Goal: Task Accomplishment & Management: Use online tool/utility

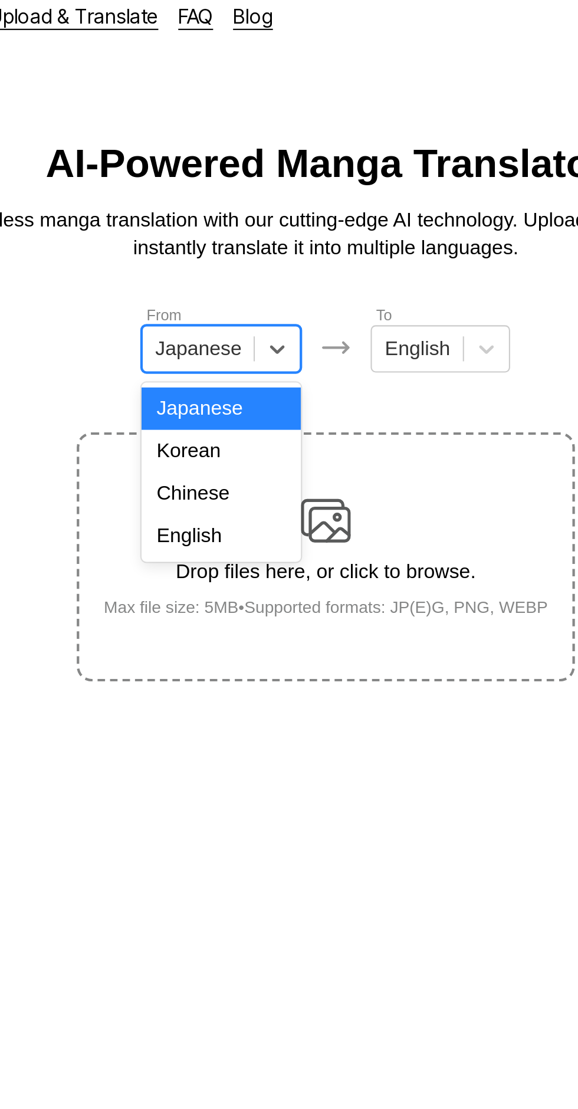
click at [249, 267] on div "English" at bounding box center [240, 265] width 76 height 20
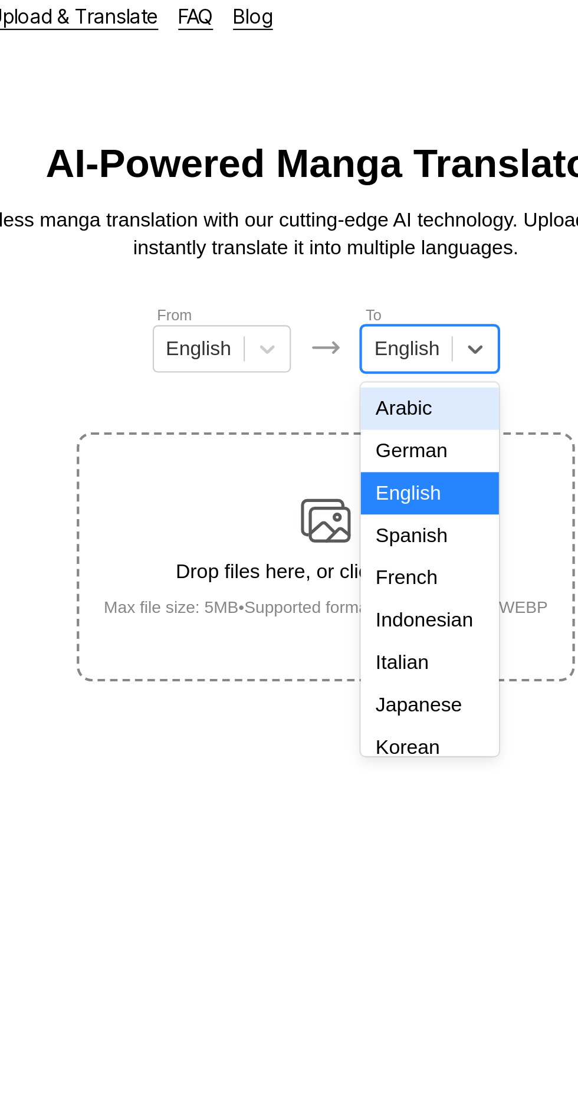
click at [345, 303] on div "Indonesian" at bounding box center [338, 305] width 65 height 20
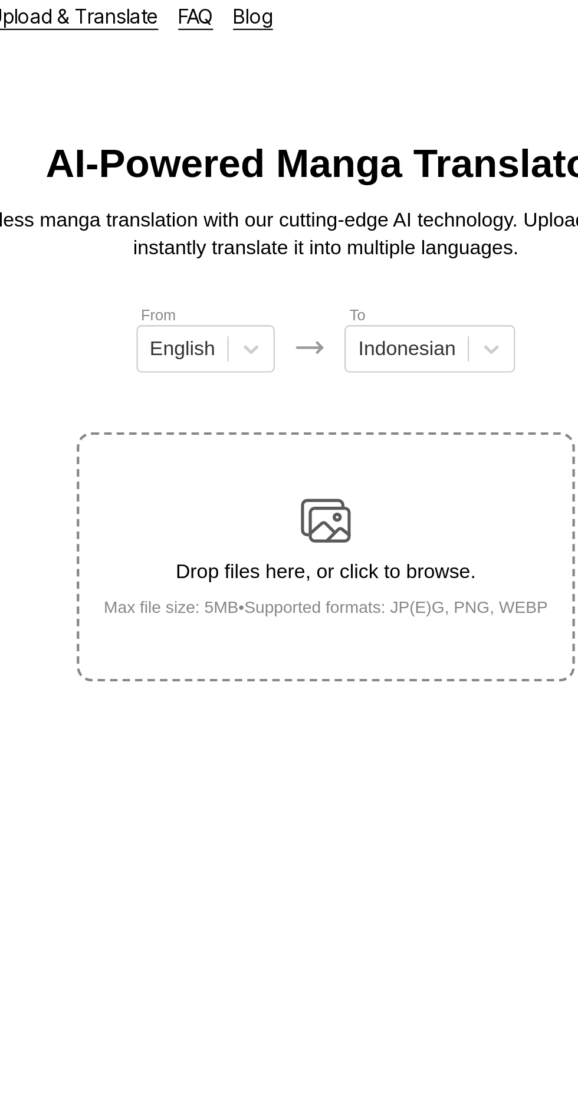
click at [303, 246] on div "Drop files here, or click to browse. Max file size: 5MB • Supported formats: JP…" at bounding box center [290, 274] width 230 height 57
click at [0, 0] on input "Drop files here, or click to browse. Max file size: 5MB • Supported formats: JP…" at bounding box center [0, 0] width 0 height 0
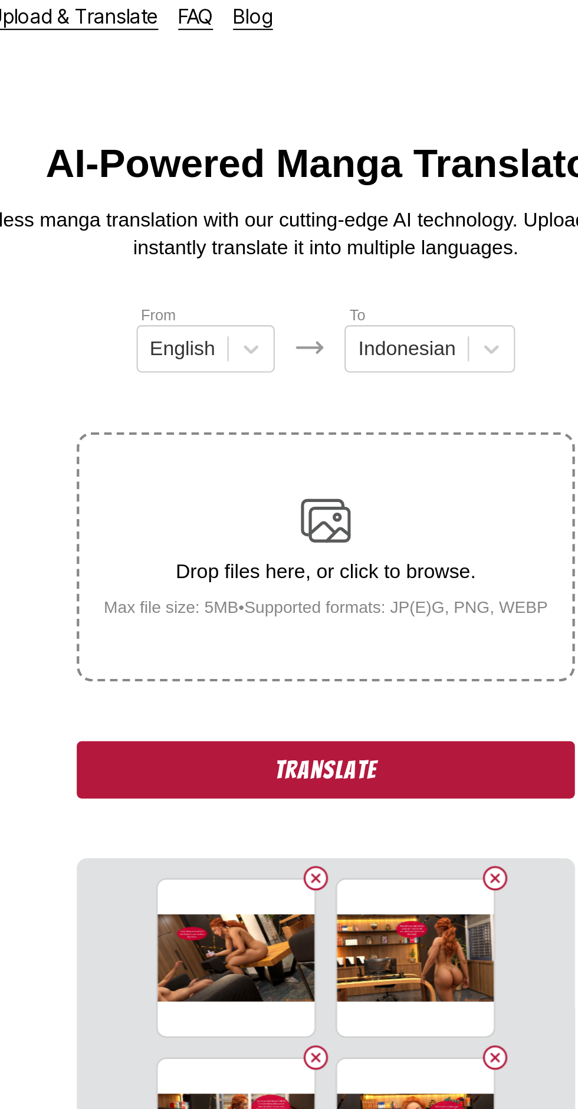
click at [344, 362] on button "Translate" at bounding box center [289, 375] width 236 height 27
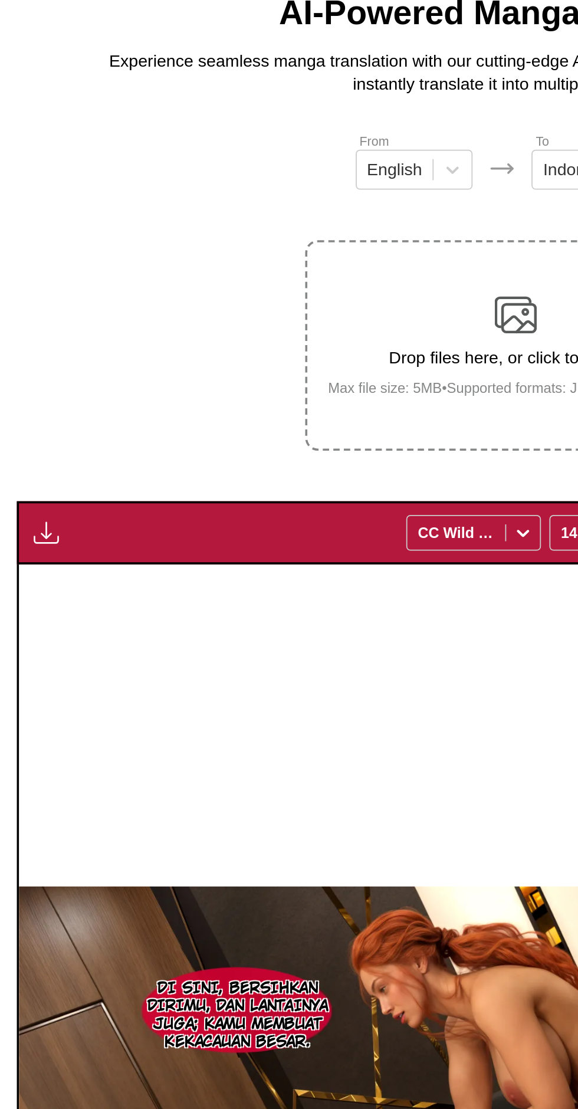
click at [31, 373] on img "button" at bounding box center [26, 380] width 14 height 14
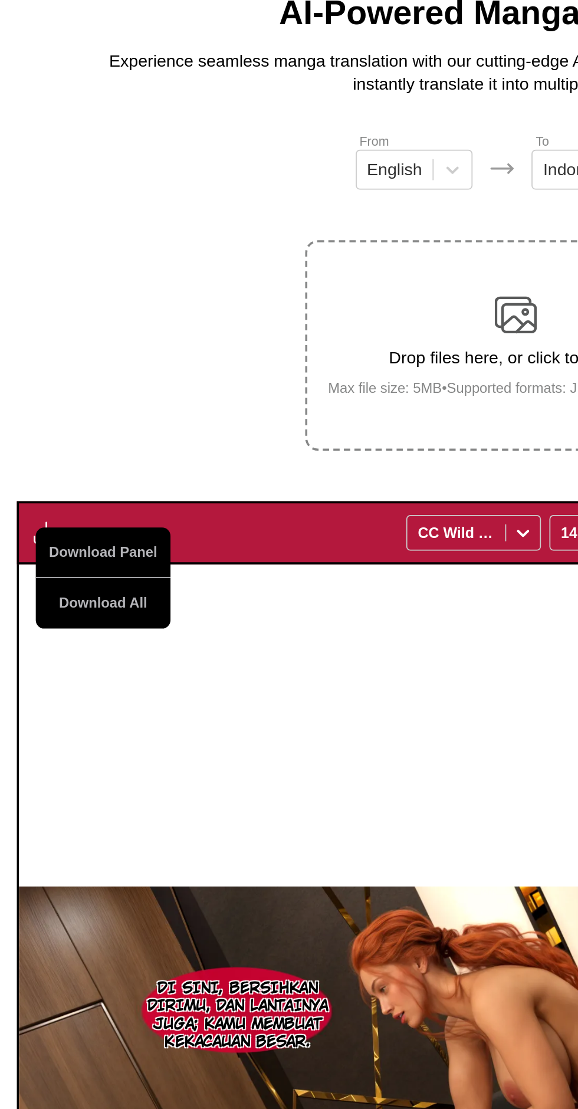
click at [73, 405] on button "Download All" at bounding box center [58, 419] width 76 height 28
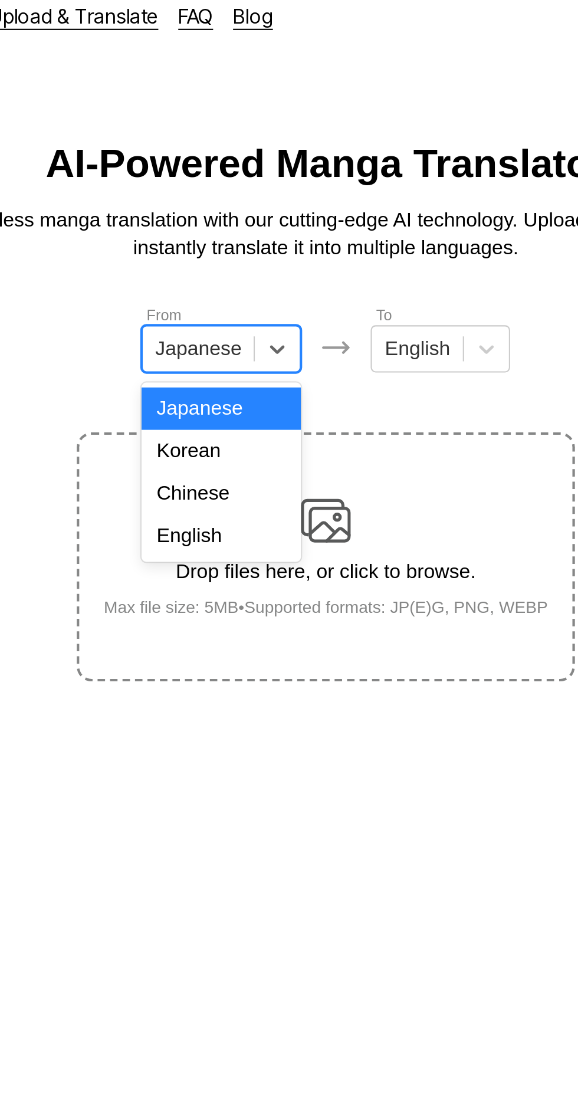
click at [250, 266] on div "English" at bounding box center [240, 265] width 76 height 20
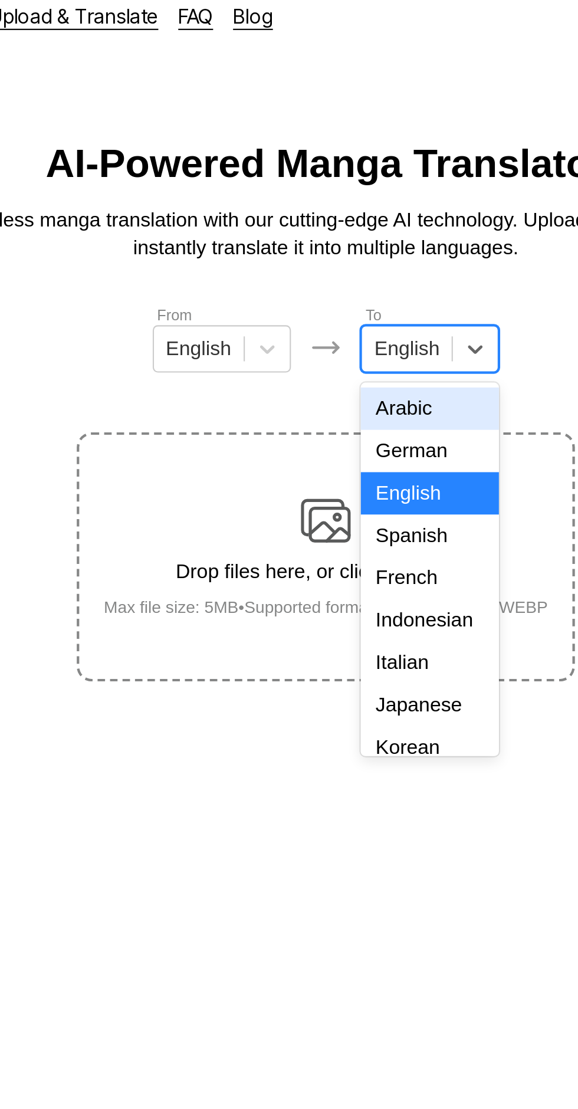
click at [341, 299] on div "Indonesian" at bounding box center [338, 305] width 65 height 20
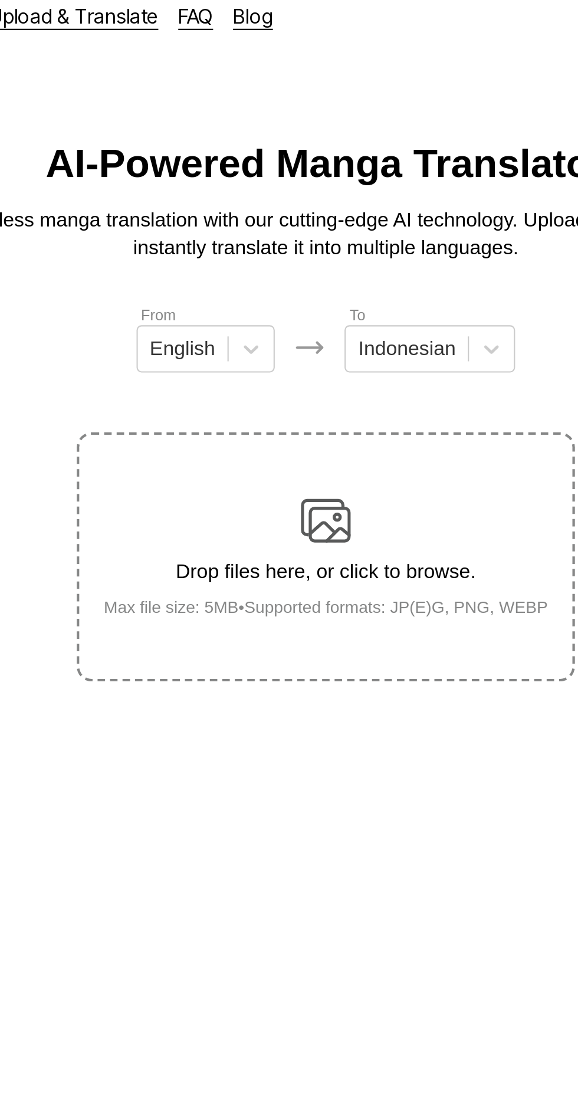
click at [307, 246] on div "Drop files here, or click to browse. Max file size: 5MB • Supported formats: JP…" at bounding box center [290, 274] width 230 height 57
click at [0, 0] on input "Drop files here, or click to browse. Max file size: 5MB • Supported formats: JP…" at bounding box center [0, 0] width 0 height 0
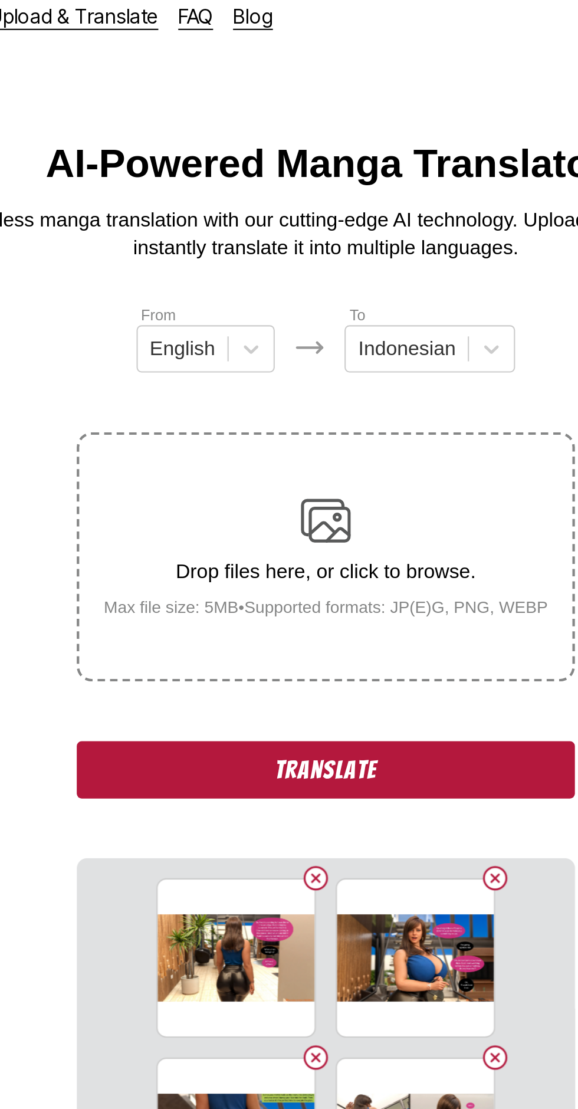
click at [200, 362] on button "Translate" at bounding box center [289, 375] width 236 height 27
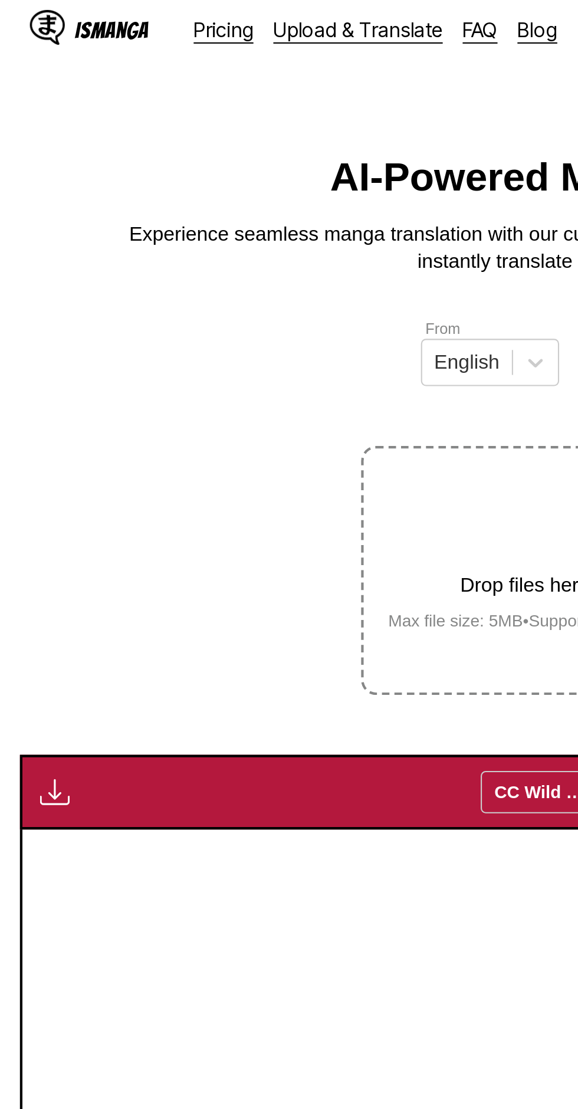
click at [25, 373] on img "button" at bounding box center [26, 380] width 14 height 14
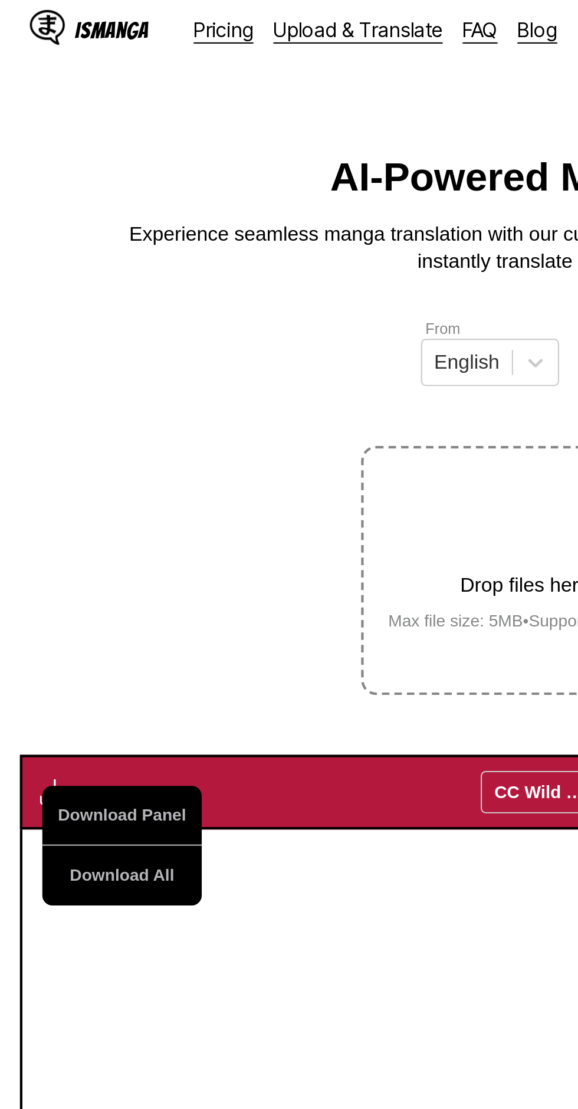
click at [42, 405] on button "Download All" at bounding box center [58, 419] width 76 height 28
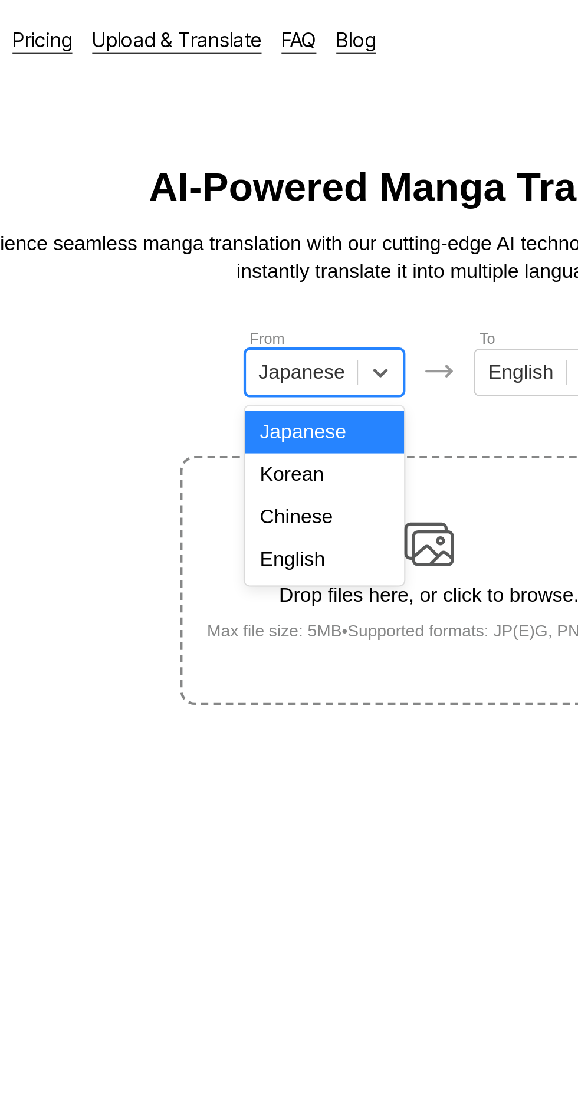
click at [247, 264] on div "English" at bounding box center [240, 265] width 76 height 20
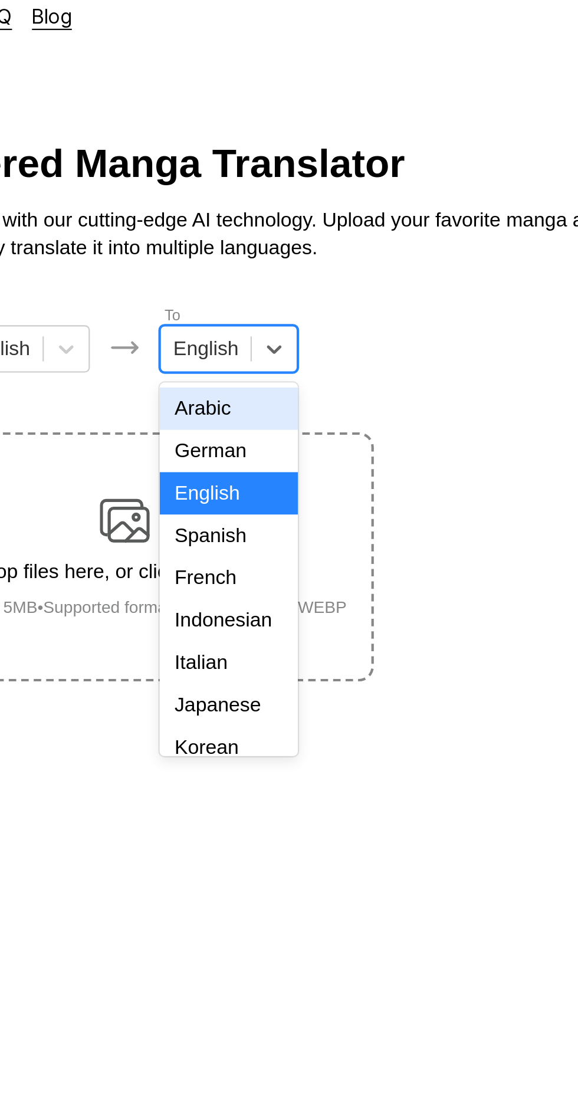
click at [352, 298] on div "Indonesian" at bounding box center [338, 305] width 65 height 20
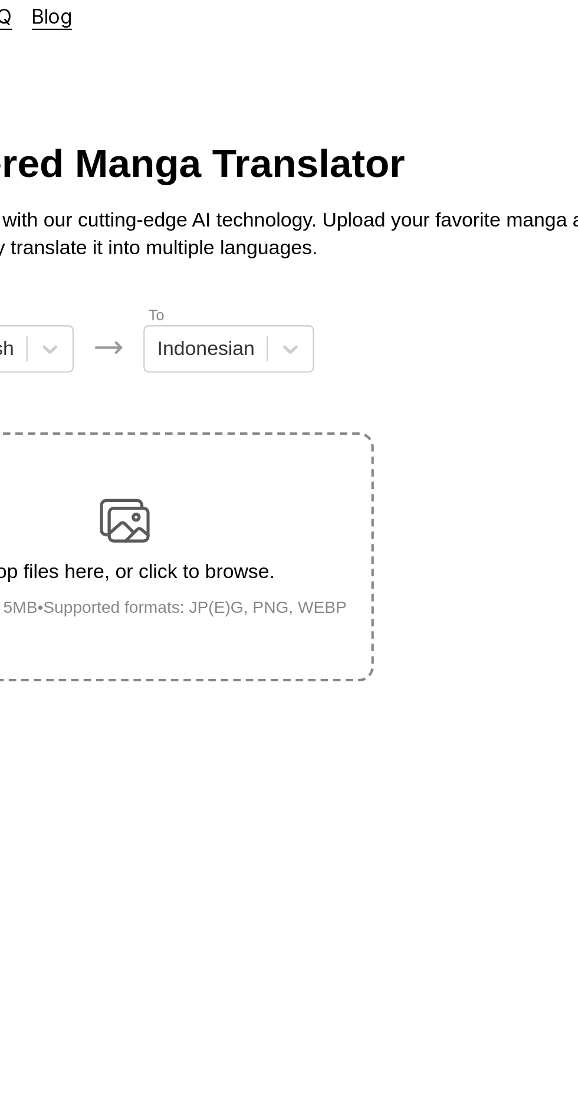
click at [309, 246] on div "Drop files here, or click to browse. Max file size: 5MB • Supported formats: JP…" at bounding box center [290, 274] width 230 height 57
click at [0, 0] on input "Drop files here, or click to browse. Max file size: 5MB • Supported formats: JP…" at bounding box center [0, 0] width 0 height 0
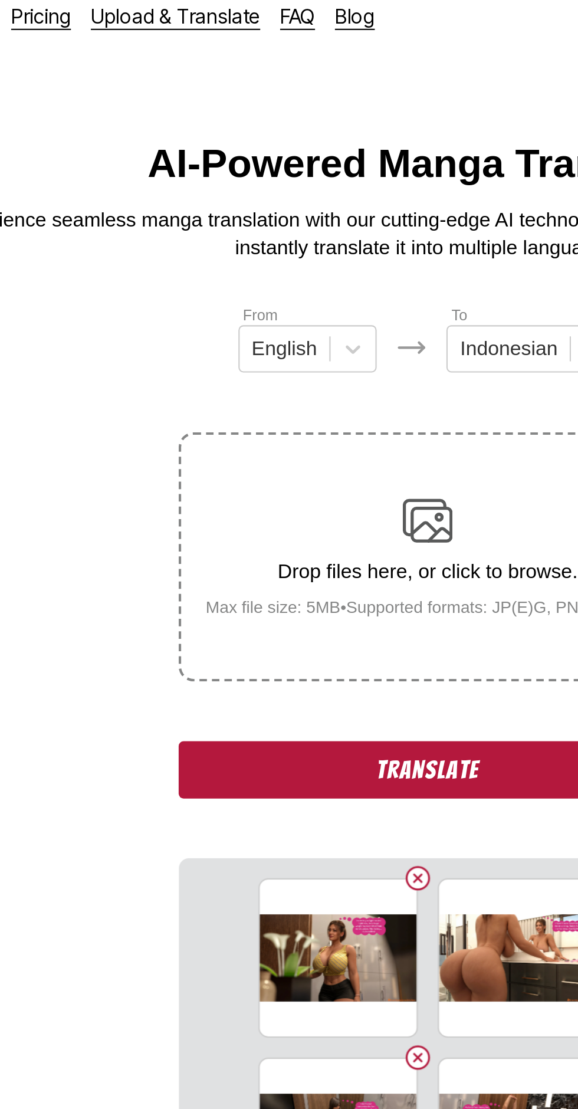
click at [209, 362] on button "Translate" at bounding box center [289, 375] width 236 height 27
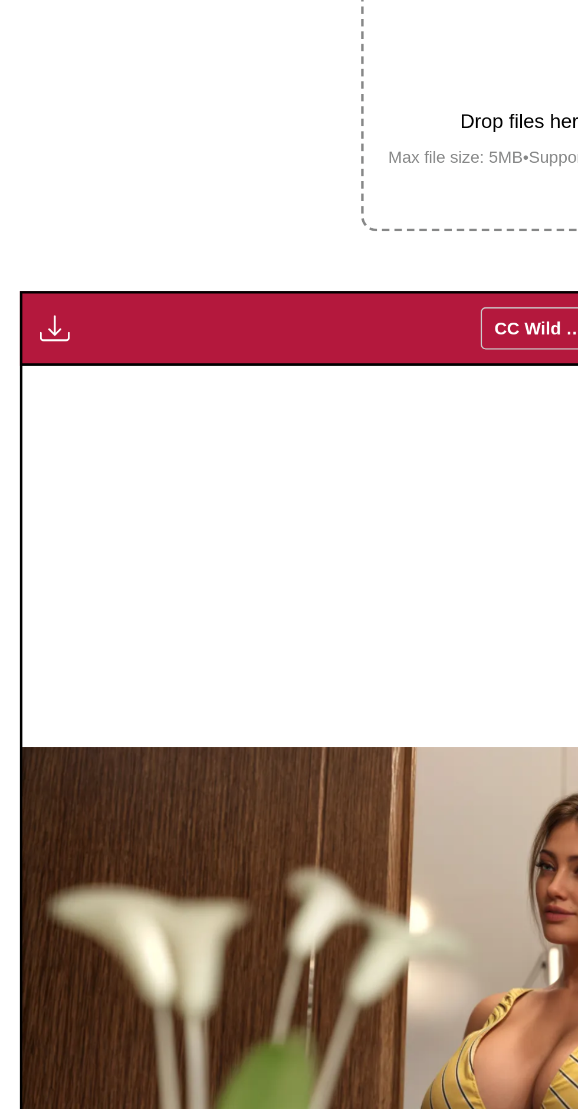
click at [21, 373] on img "button" at bounding box center [26, 380] width 14 height 14
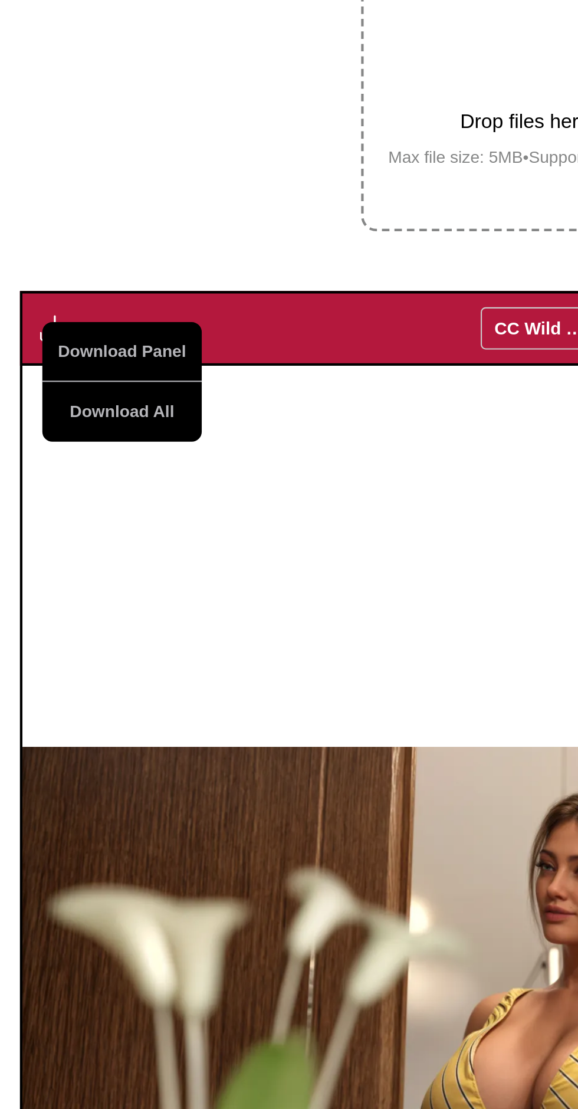
click at [41, 407] on button "Download All" at bounding box center [58, 419] width 76 height 28
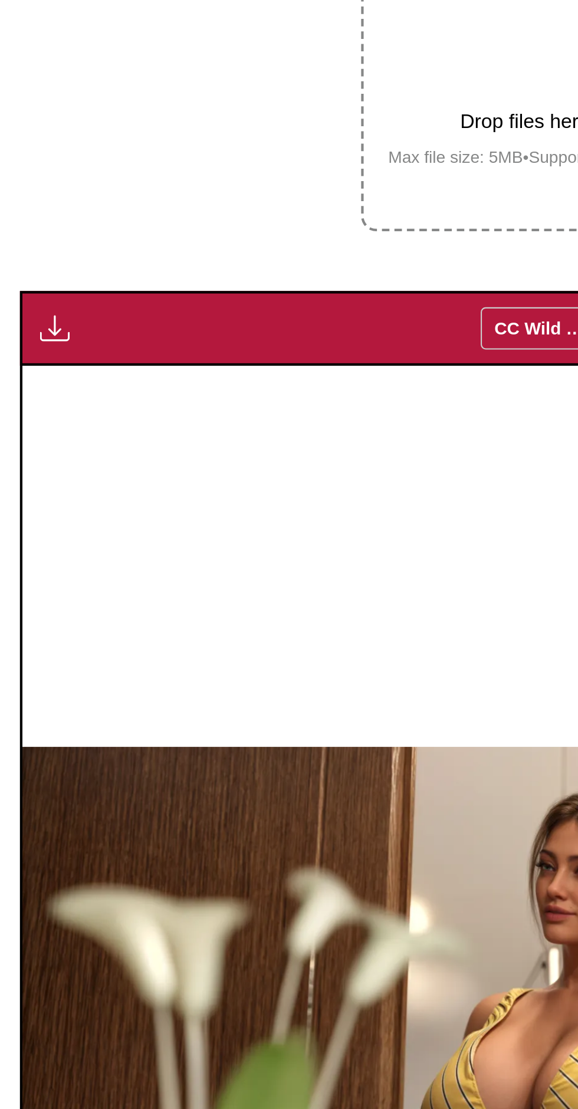
scroll to position [12, 0]
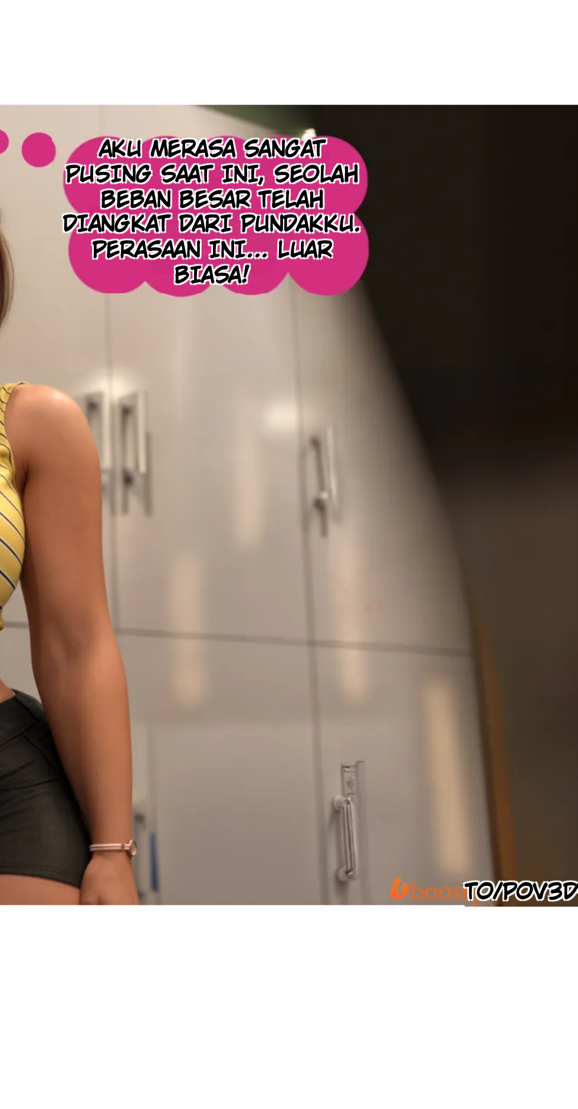
click at [349, 1070] on img "button" at bounding box center [343, 1077] width 14 height 14
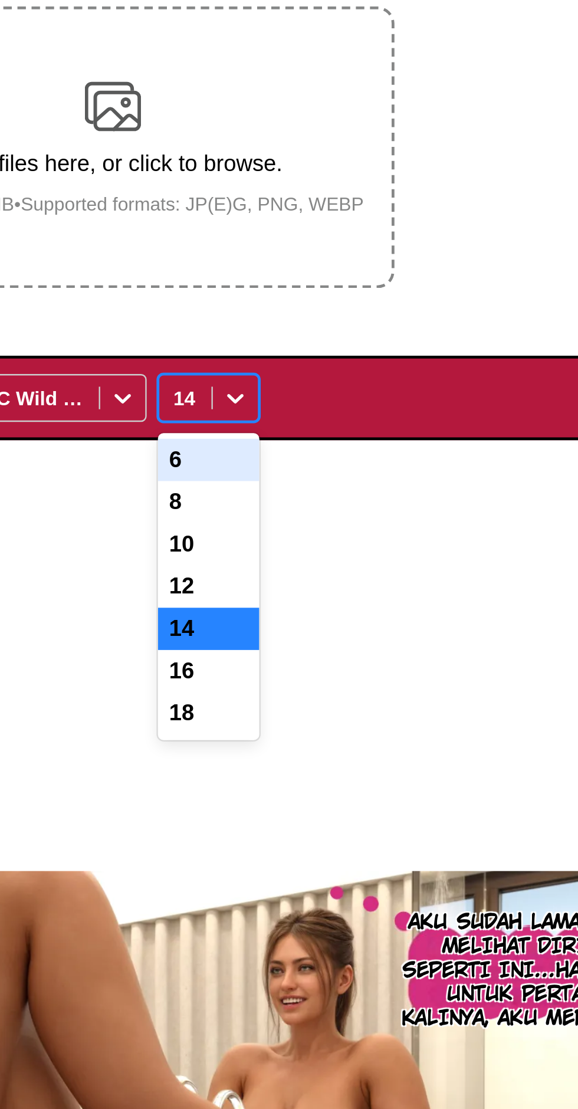
click at [330, 438] on div "12" at bounding box center [329, 447] width 42 height 18
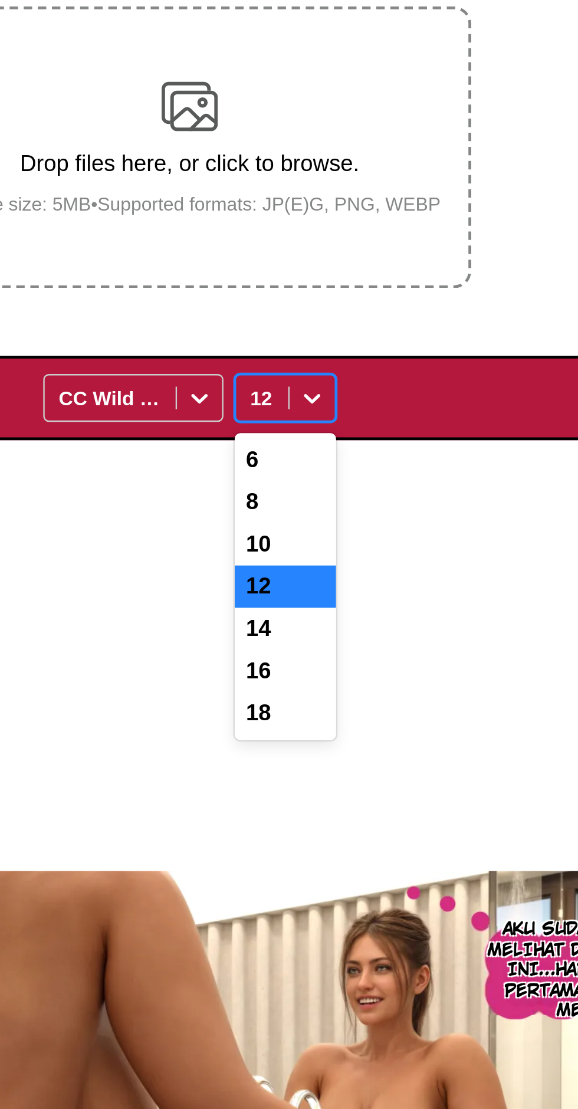
click at [336, 420] on div "10" at bounding box center [329, 429] width 42 height 18
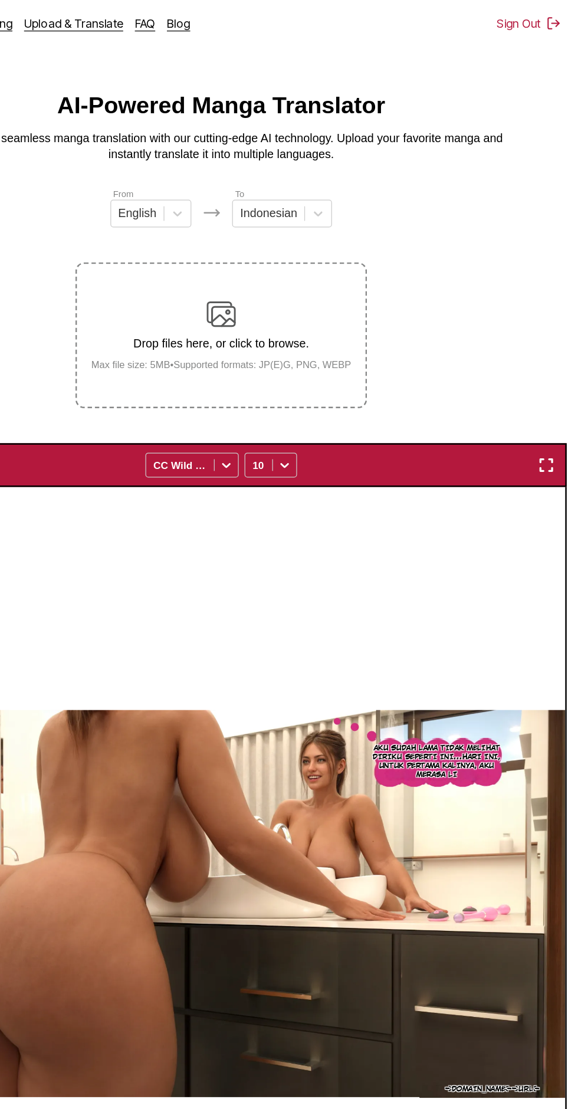
scroll to position [4, 0]
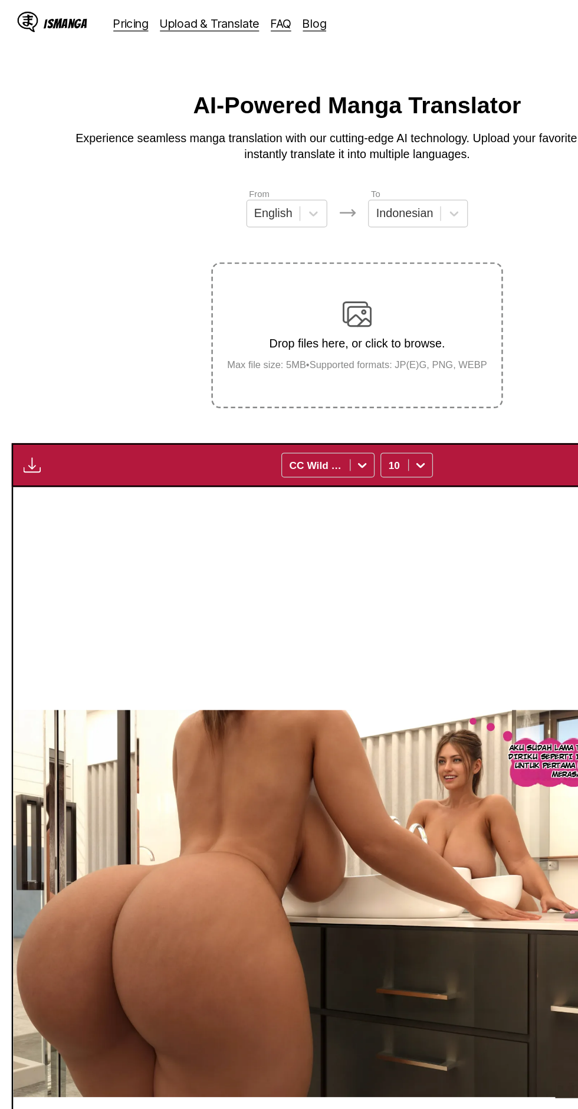
click at [31, 369] on img "button" at bounding box center [26, 376] width 14 height 14
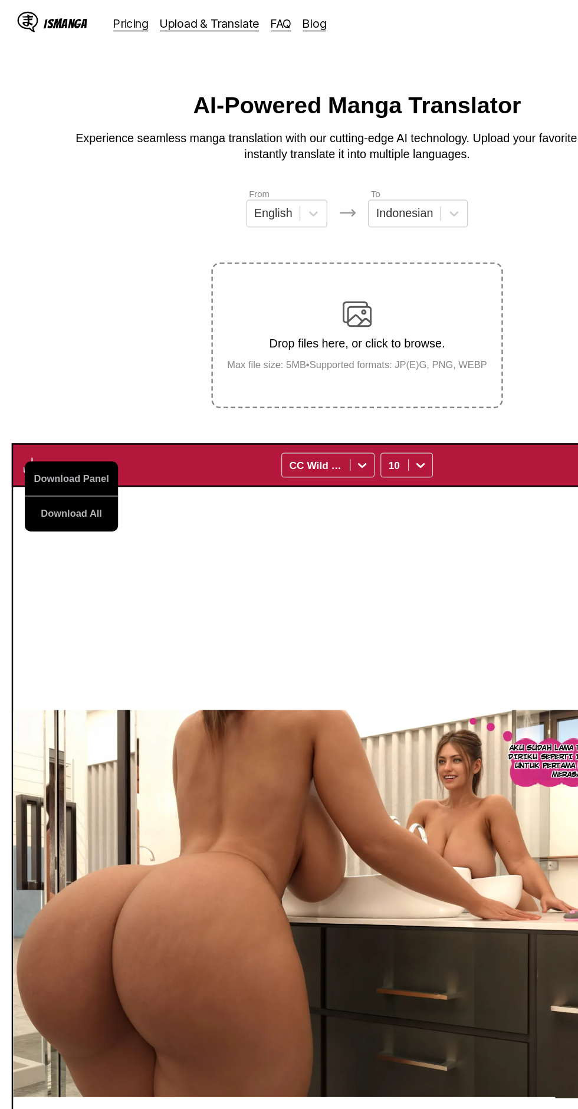
click at [70, 402] on button "Download All" at bounding box center [58, 416] width 76 height 28
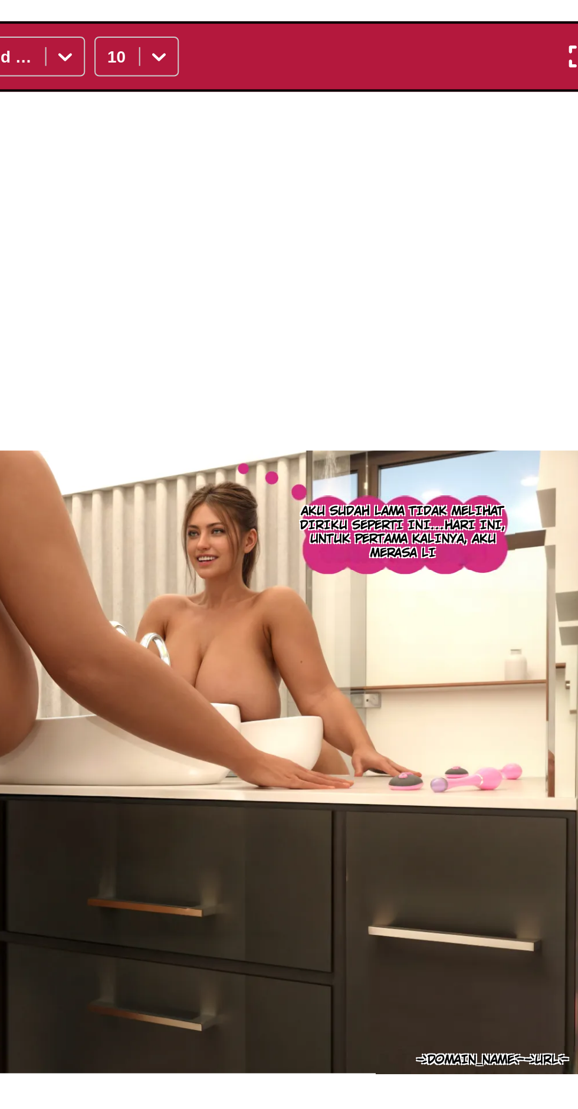
click at [101, 475] on div "bboosty.to/pov3dvibes Aku sudah lama tidak melihat diriku seperti ini...Hari in…" at bounding box center [289, 731] width 557 height 675
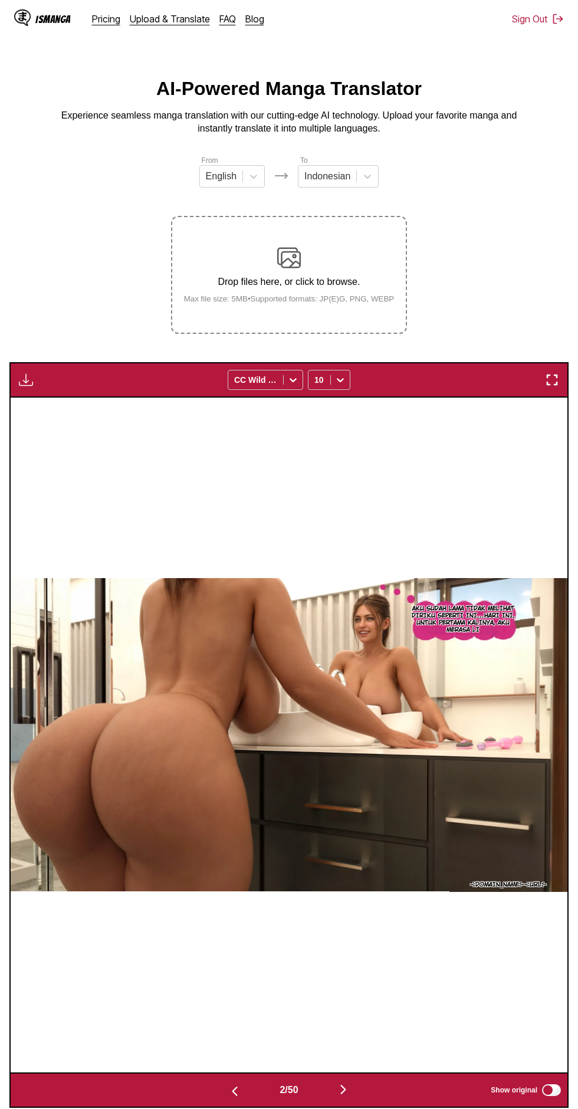
click at [31, 373] on img "button" at bounding box center [26, 380] width 14 height 14
click at [413, 408] on div "bboosty.to/pov3dvibes Aku sudah lama tidak melihat diriku seperti ini...Hari in…" at bounding box center [289, 735] width 557 height 675
click at [334, 486] on div "16" at bounding box center [329, 495] width 42 height 18
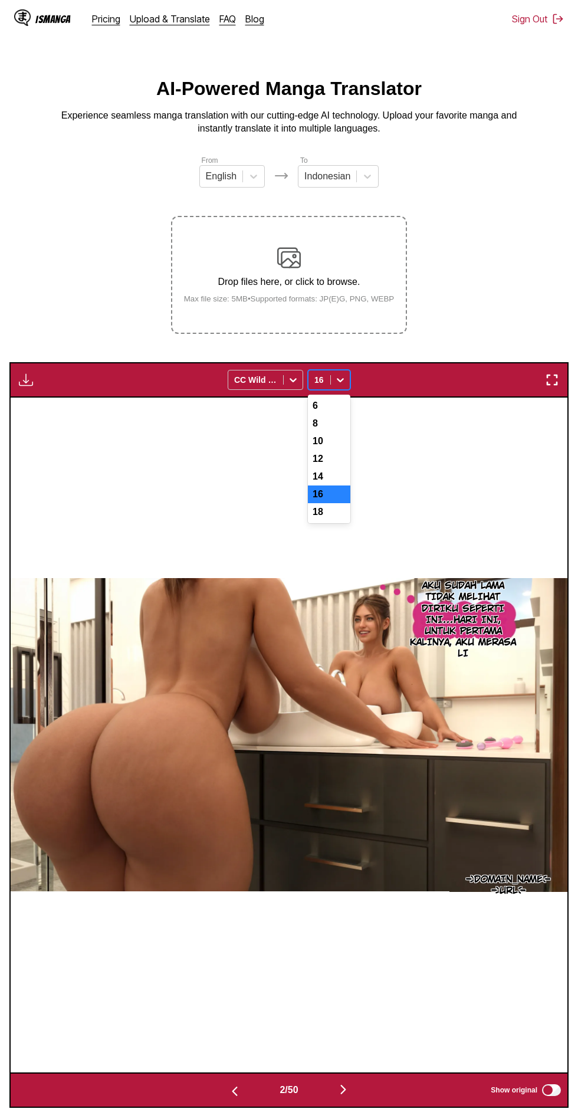
click at [335, 468] on div "14" at bounding box center [329, 477] width 42 height 18
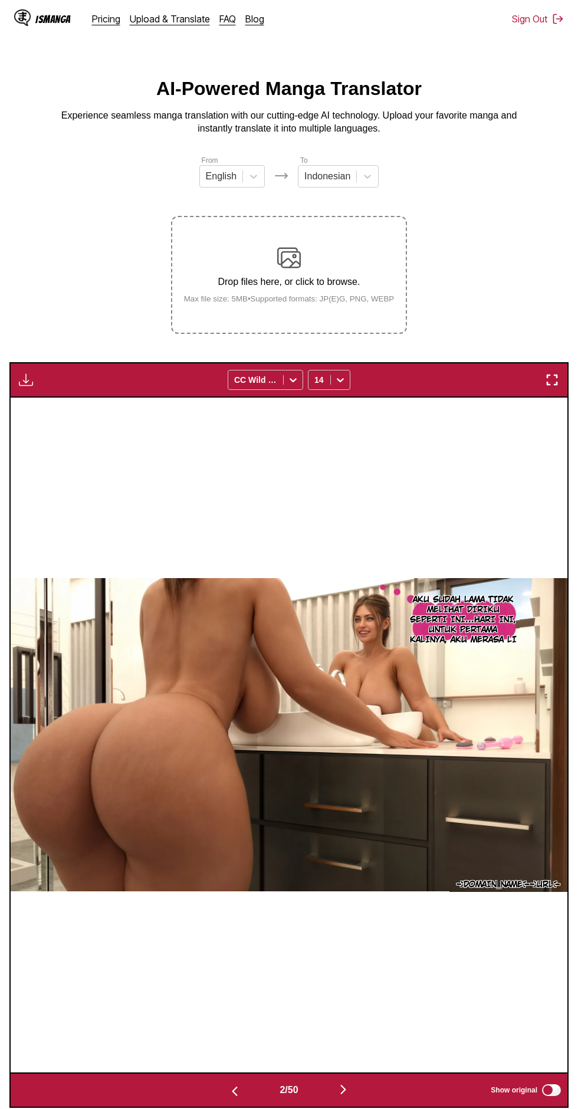
click at [437, 461] on div "bboosty.to/pov3dvibes Aku sudah lama tidak melihat diriku seperti ini...Hari in…" at bounding box center [289, 735] width 557 height 675
click at [25, 373] on img "button" at bounding box center [26, 380] width 14 height 14
click at [42, 405] on button "Download All" at bounding box center [58, 419] width 76 height 28
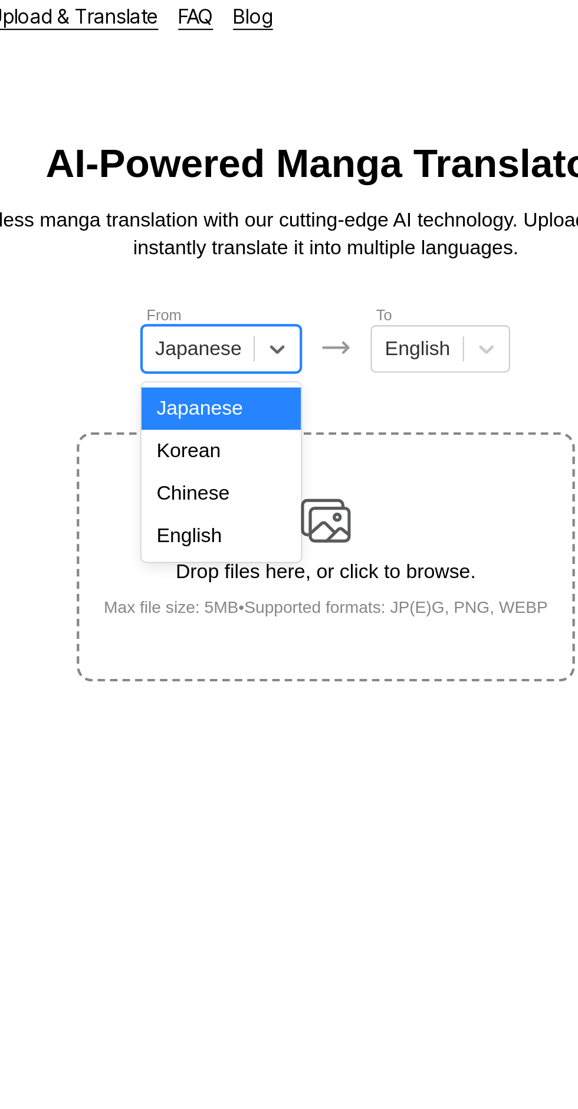
click at [249, 266] on div "English" at bounding box center [240, 265] width 76 height 20
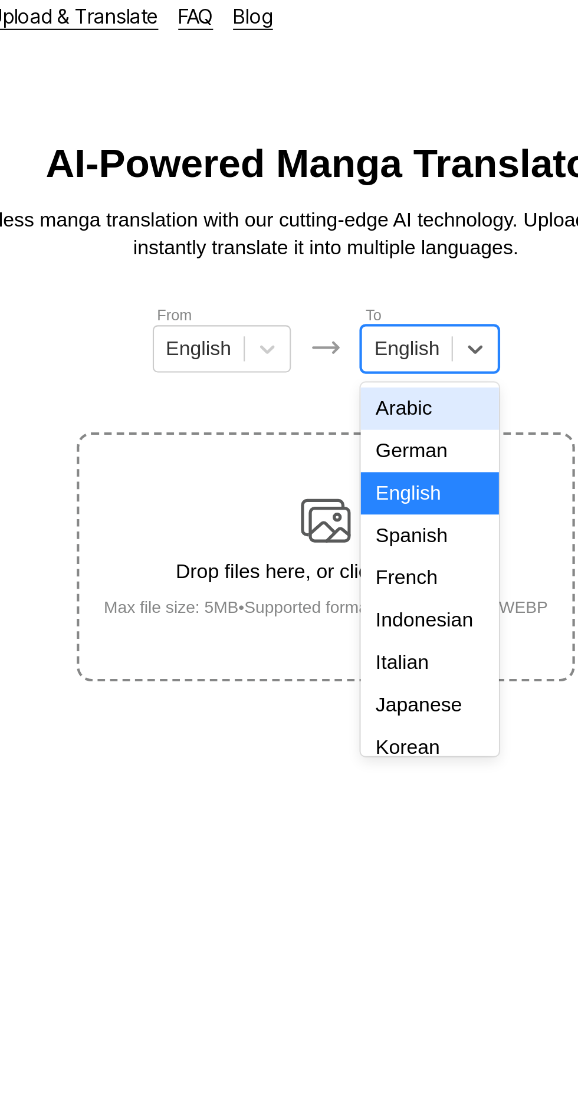
click at [339, 300] on div "Indonesian" at bounding box center [338, 305] width 65 height 20
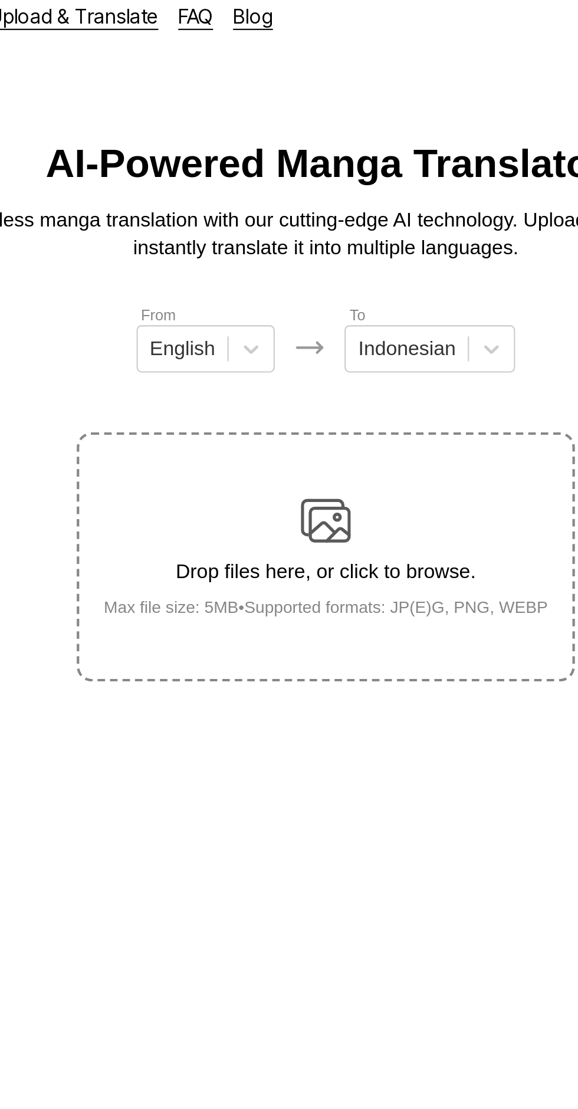
click at [298, 246] on img at bounding box center [289, 258] width 24 height 24
click at [0, 0] on input "Drop files here, or click to browse. Max file size: 5MB • Supported formats: JP…" at bounding box center [0, 0] width 0 height 0
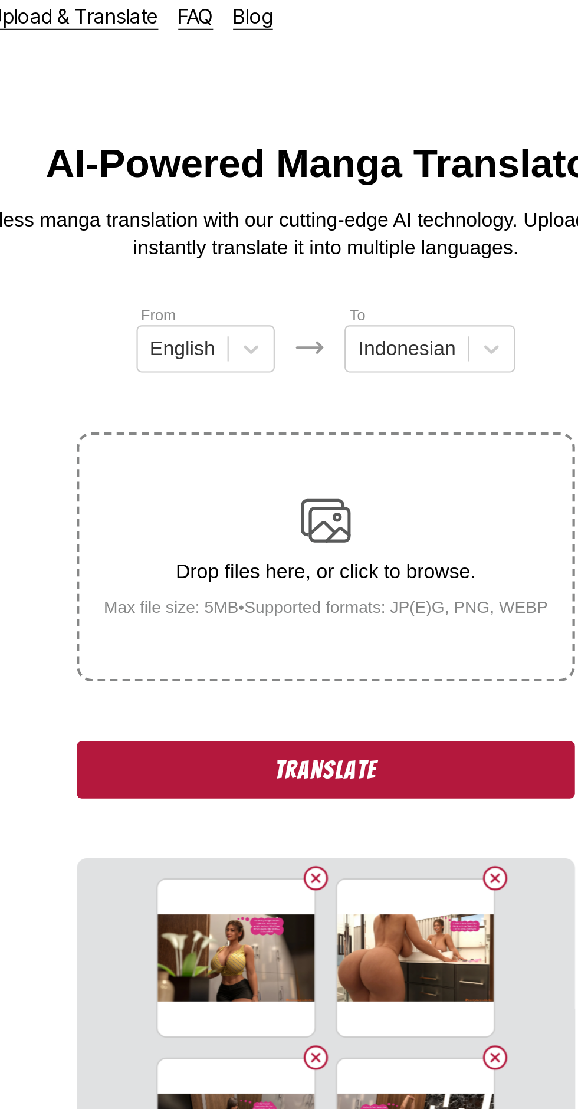
click at [211, 362] on button "Translate" at bounding box center [289, 375] width 236 height 27
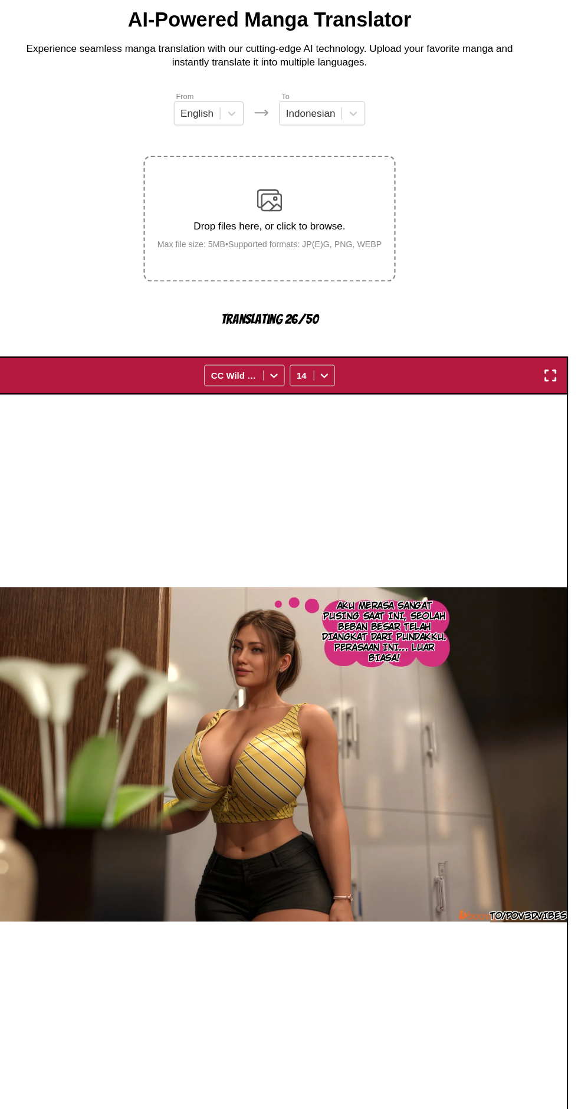
scroll to position [48, 0]
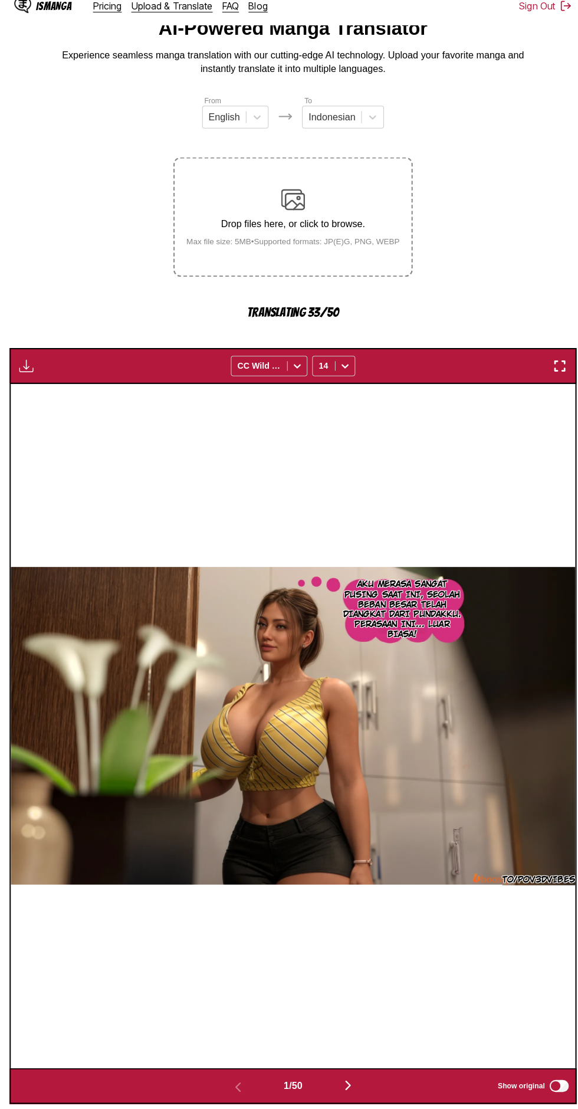
click at [356, 1076] on button "button" at bounding box center [343, 1084] width 71 height 17
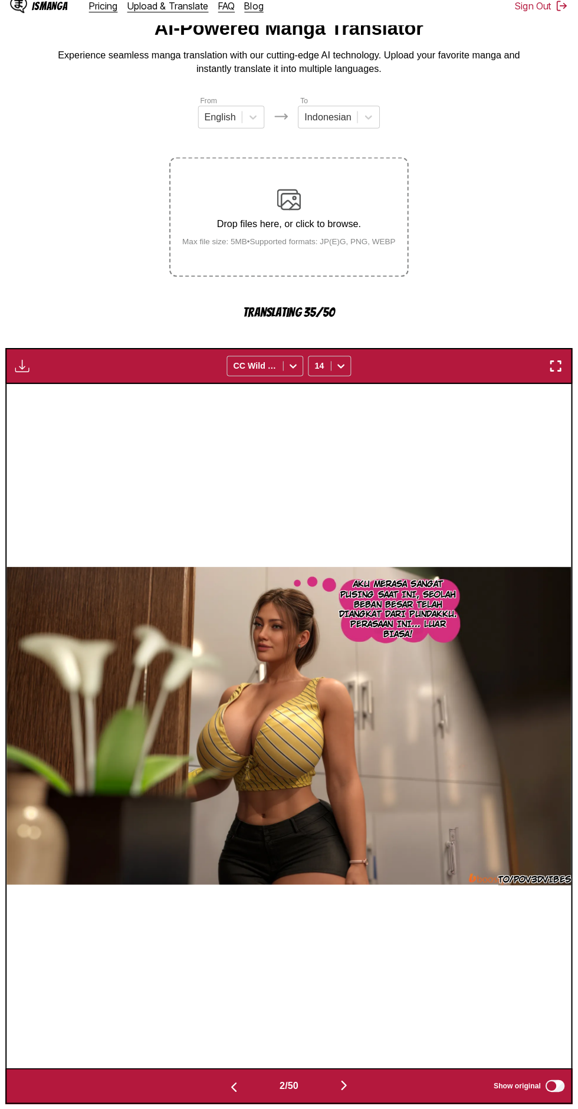
scroll to position [0, 557]
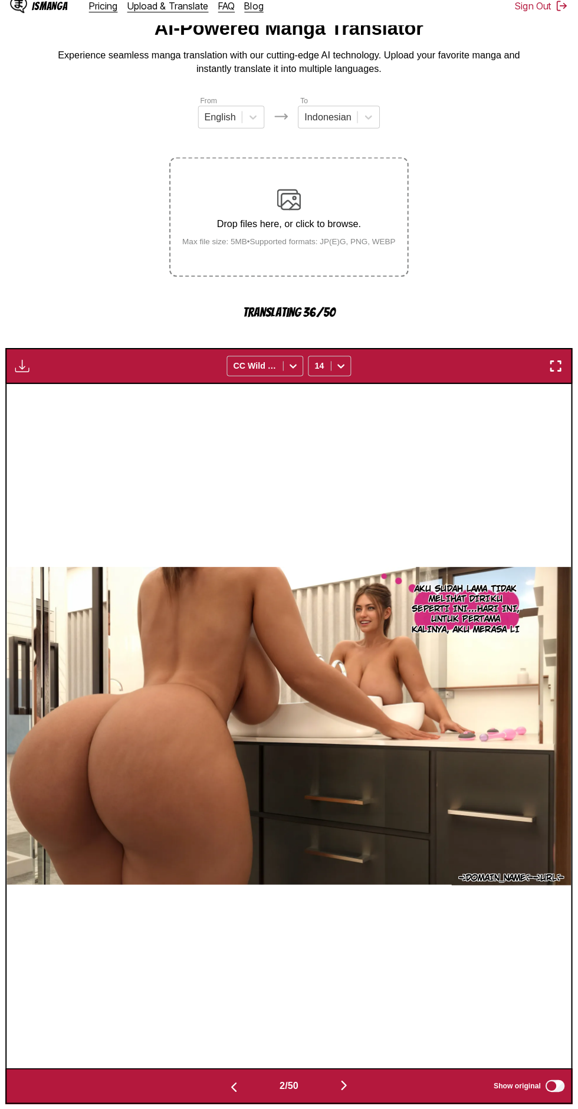
click at [361, 1076] on button "button" at bounding box center [343, 1084] width 71 height 17
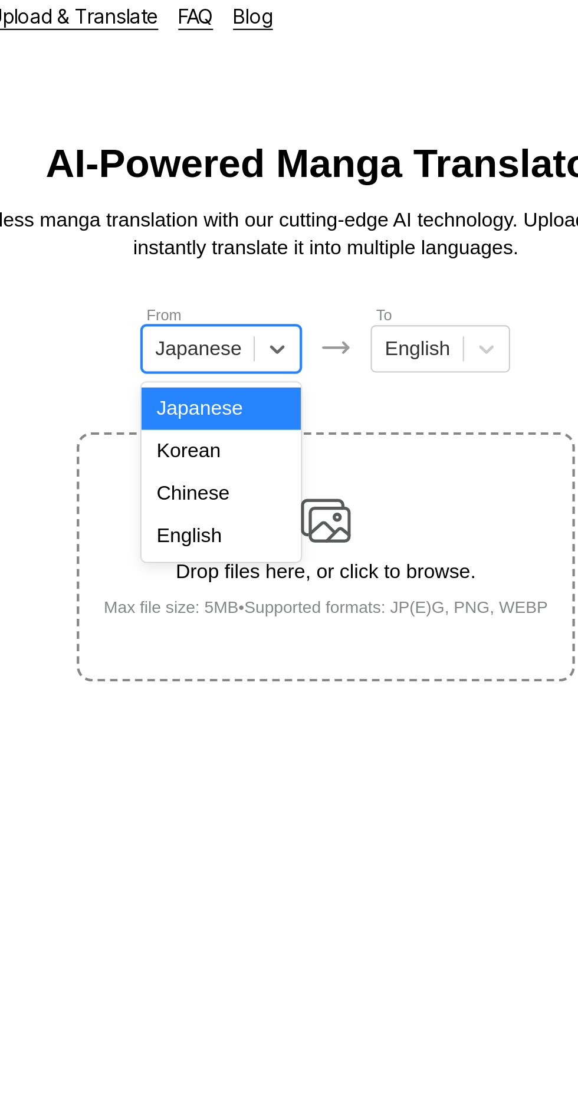
click at [246, 262] on div "English" at bounding box center [240, 265] width 76 height 20
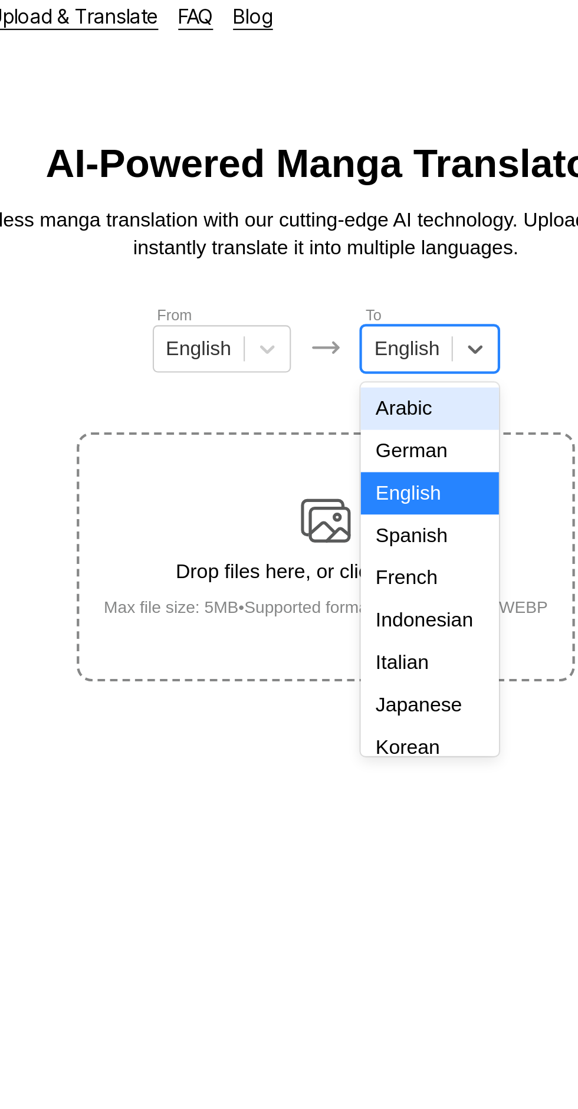
click at [336, 300] on div "Indonesian" at bounding box center [338, 305] width 65 height 20
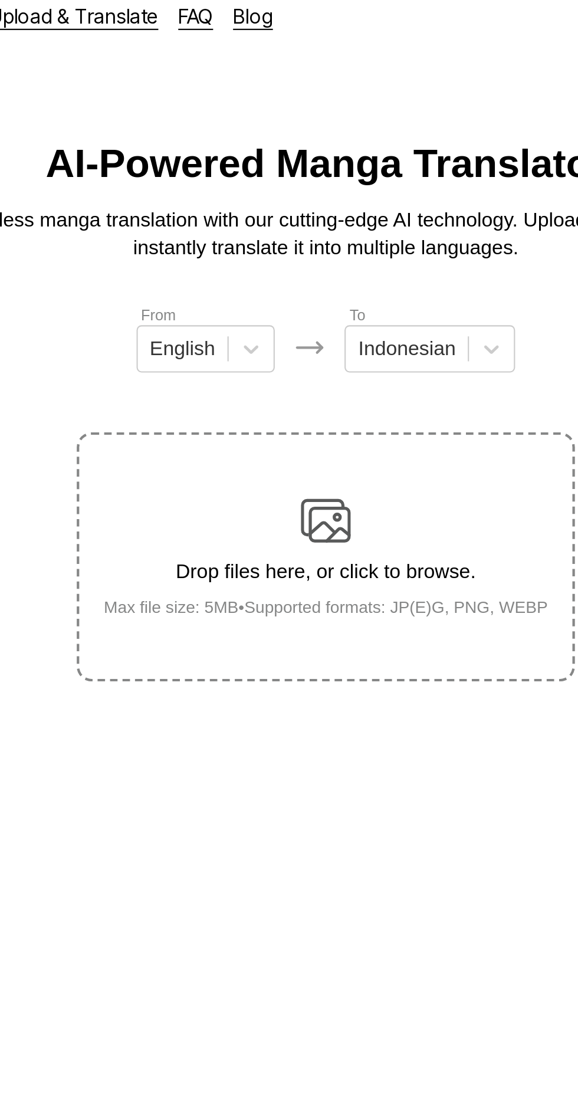
click at [293, 246] on img at bounding box center [289, 258] width 24 height 24
click at [0, 0] on input "Drop files here, or click to browse. Max file size: 5MB • Supported formats: JP…" at bounding box center [0, 0] width 0 height 0
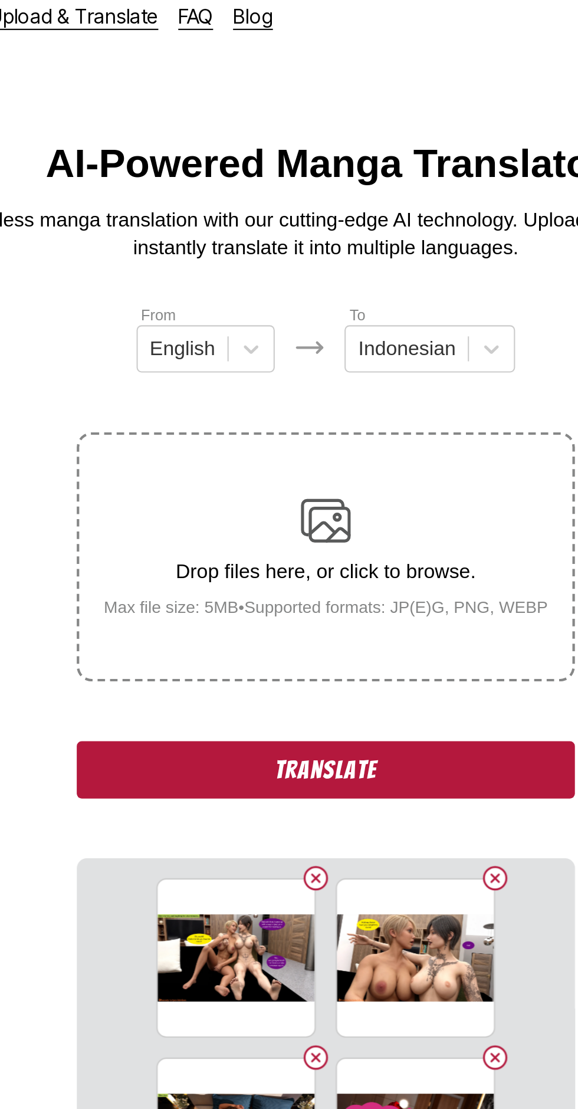
click at [201, 362] on button "Translate" at bounding box center [289, 375] width 236 height 27
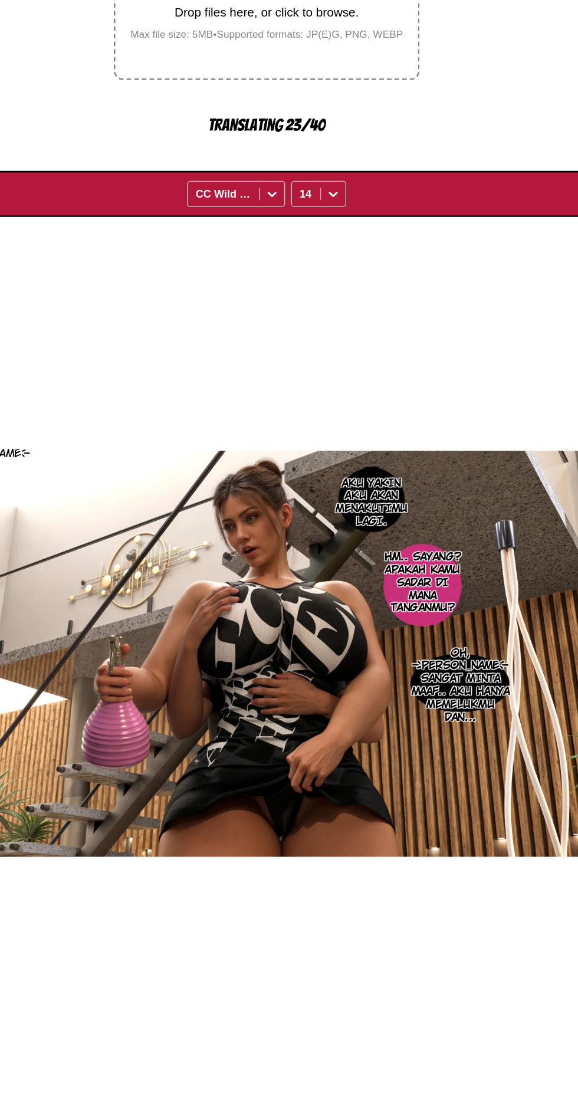
scroll to position [0, 0]
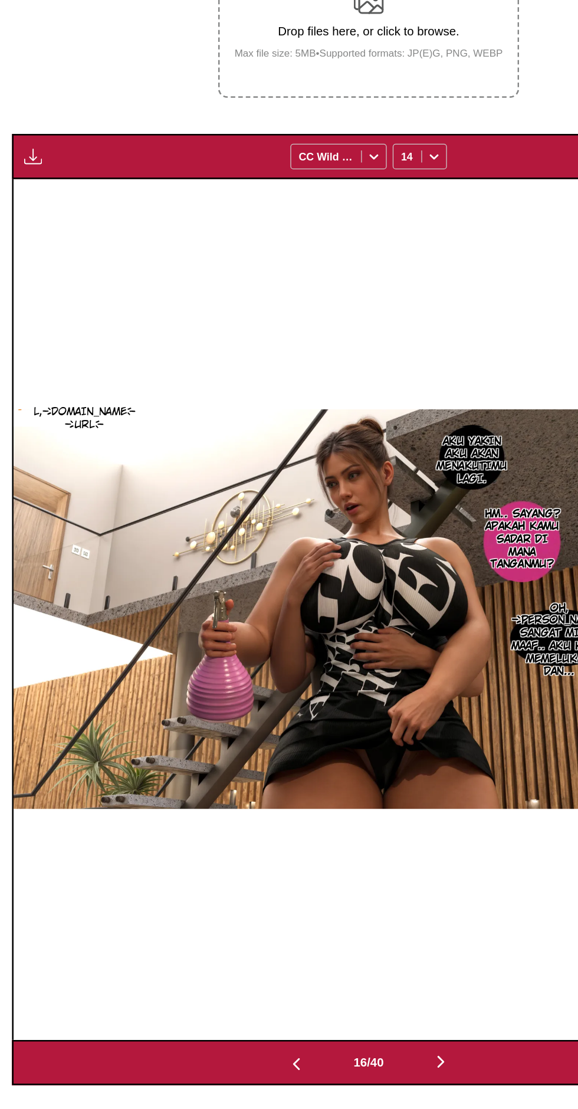
click at [32, 373] on img "button" at bounding box center [26, 380] width 14 height 14
click at [74, 410] on button "Download All" at bounding box center [58, 419] width 76 height 28
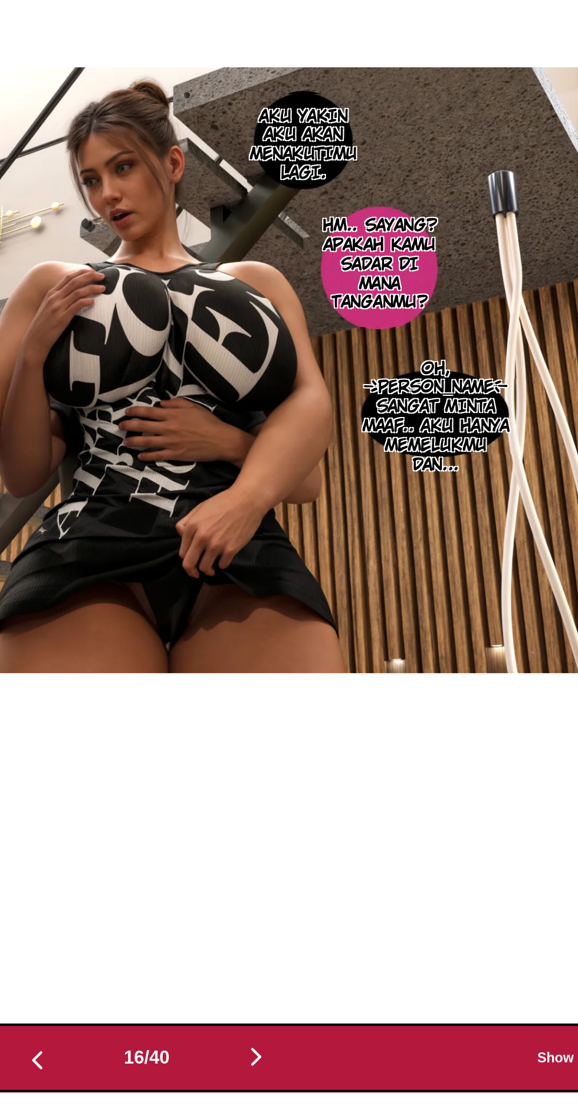
click at [348, 997] on img "button" at bounding box center [346, 1004] width 14 height 14
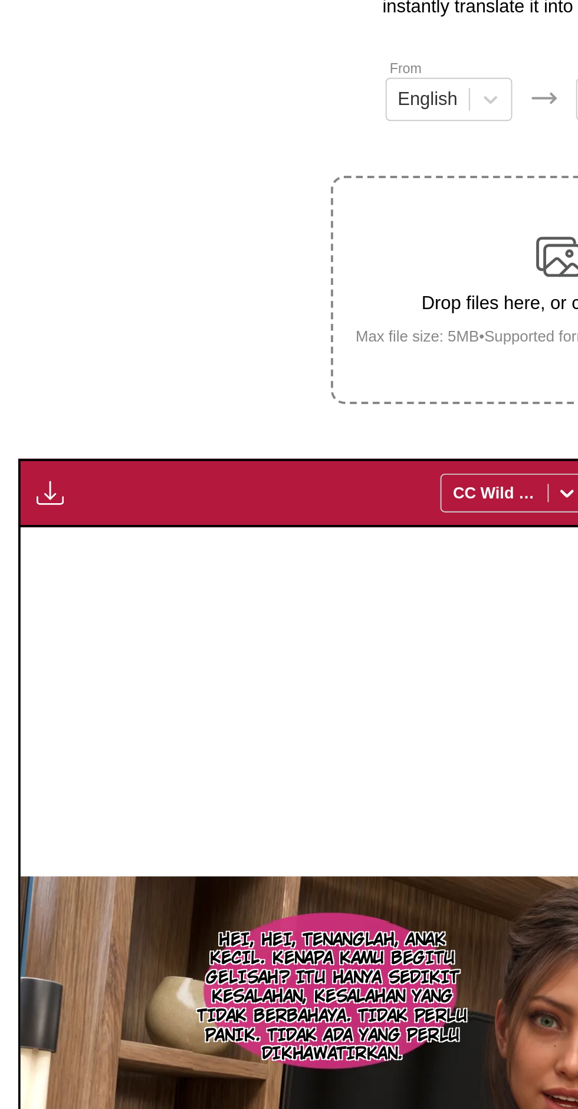
scroll to position [0, 0]
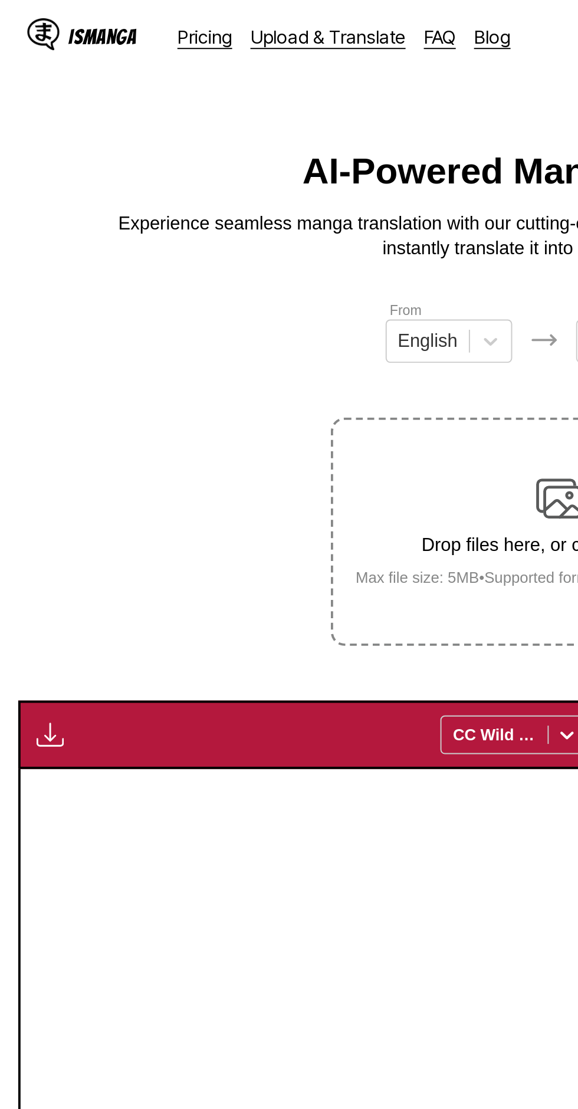
click at [18, 372] on button "button" at bounding box center [25, 379] width 21 height 15
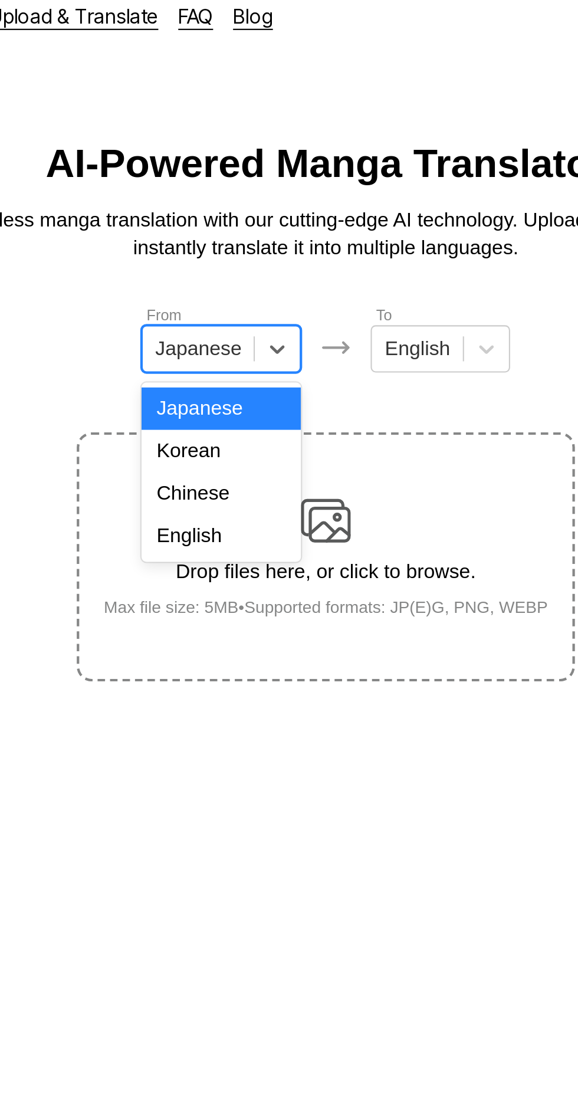
click at [257, 263] on div "English" at bounding box center [240, 265] width 76 height 20
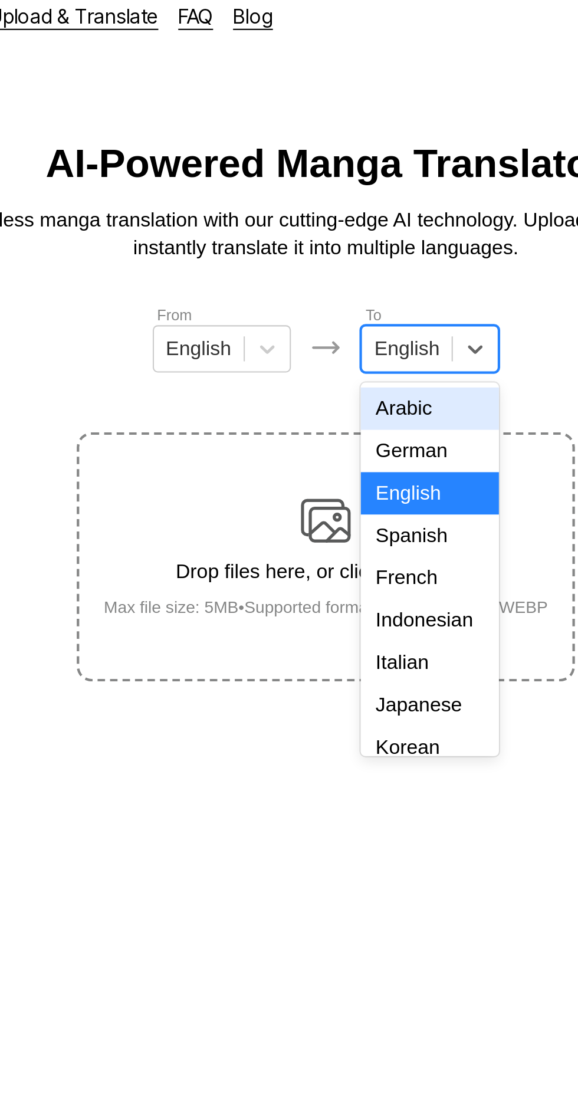
click at [338, 297] on div "Indonesian" at bounding box center [338, 305] width 65 height 20
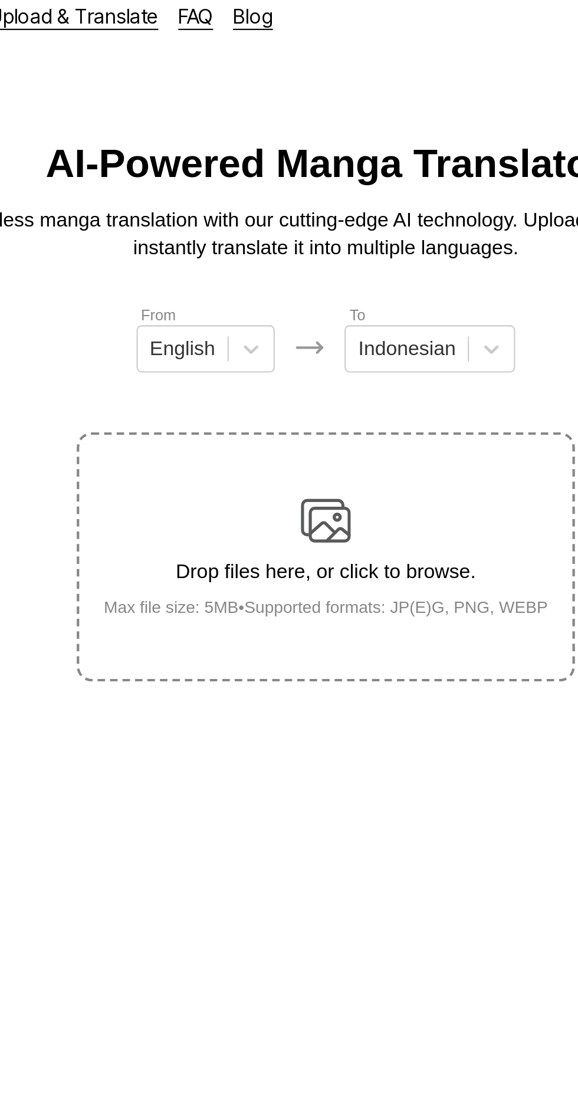
click at [293, 246] on img at bounding box center [289, 258] width 24 height 24
click at [0, 0] on input "Drop files here, or click to browse. Max file size: 5MB • Supported formats: JP…" at bounding box center [0, 0] width 0 height 0
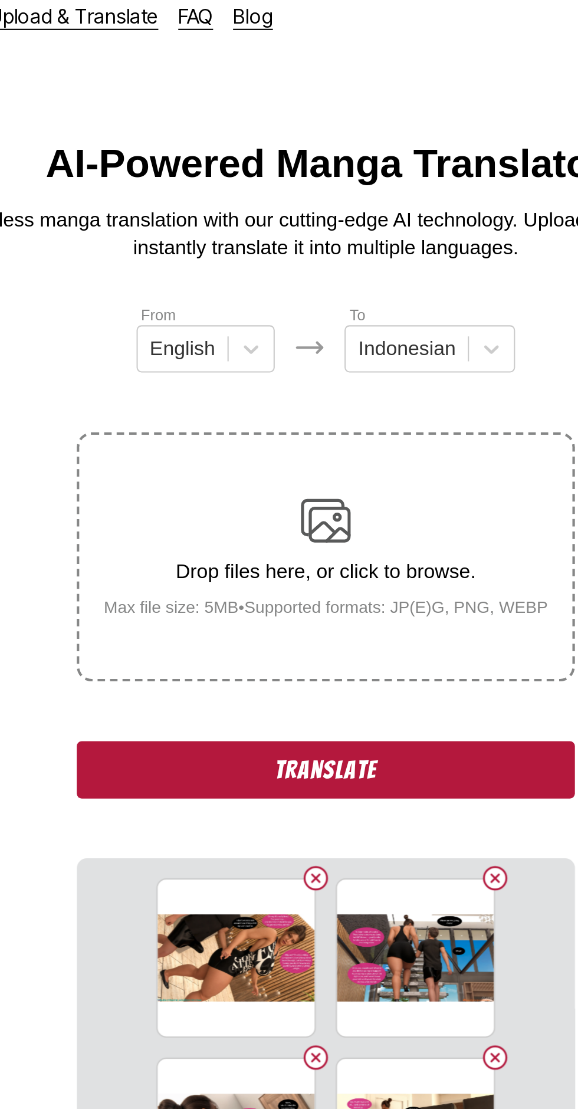
click at [208, 368] on button "Translate" at bounding box center [289, 375] width 236 height 27
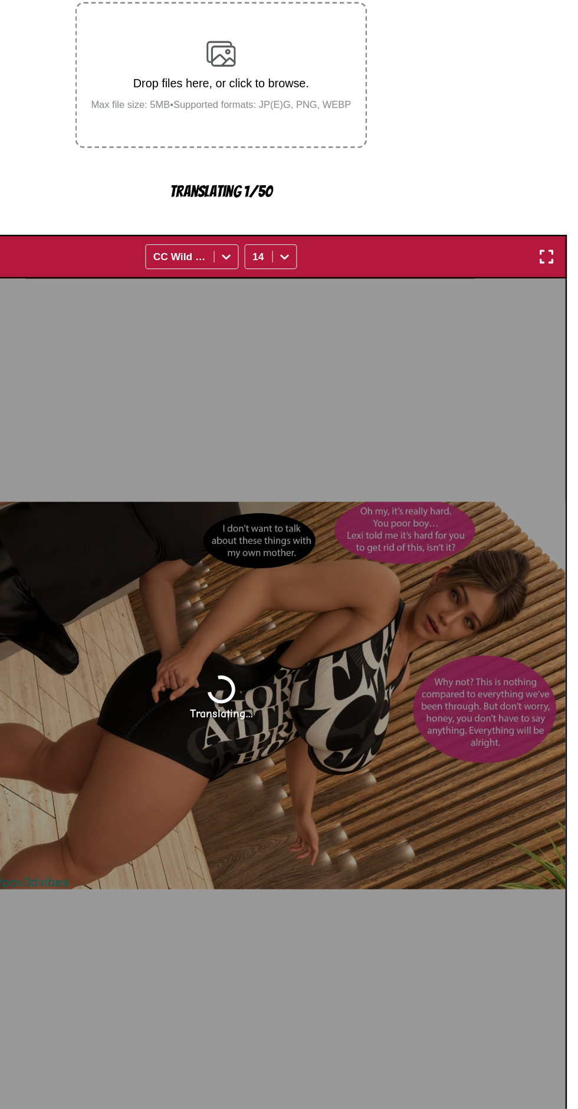
scroll to position [5, 0]
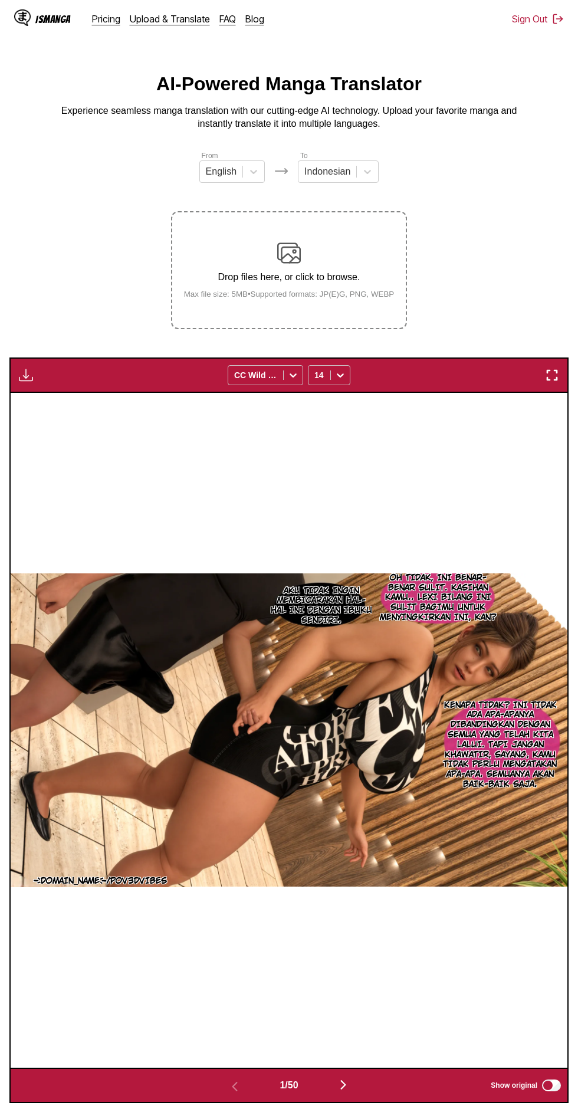
click at [21, 368] on img "button" at bounding box center [26, 375] width 14 height 14
click at [38, 401] on button "Download All" at bounding box center [58, 415] width 76 height 28
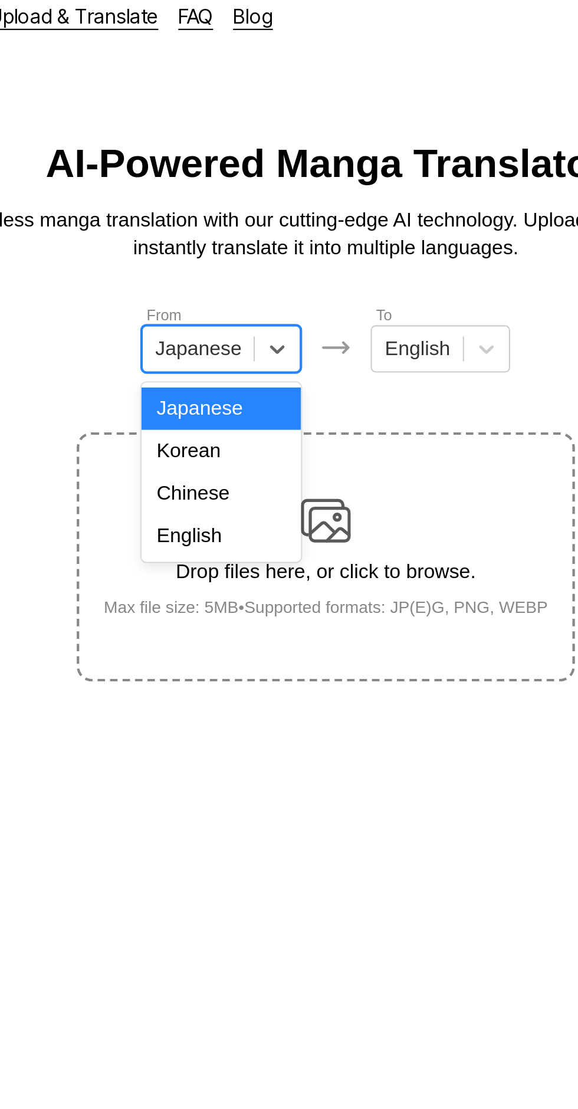
click at [258, 267] on div "English" at bounding box center [240, 265] width 76 height 20
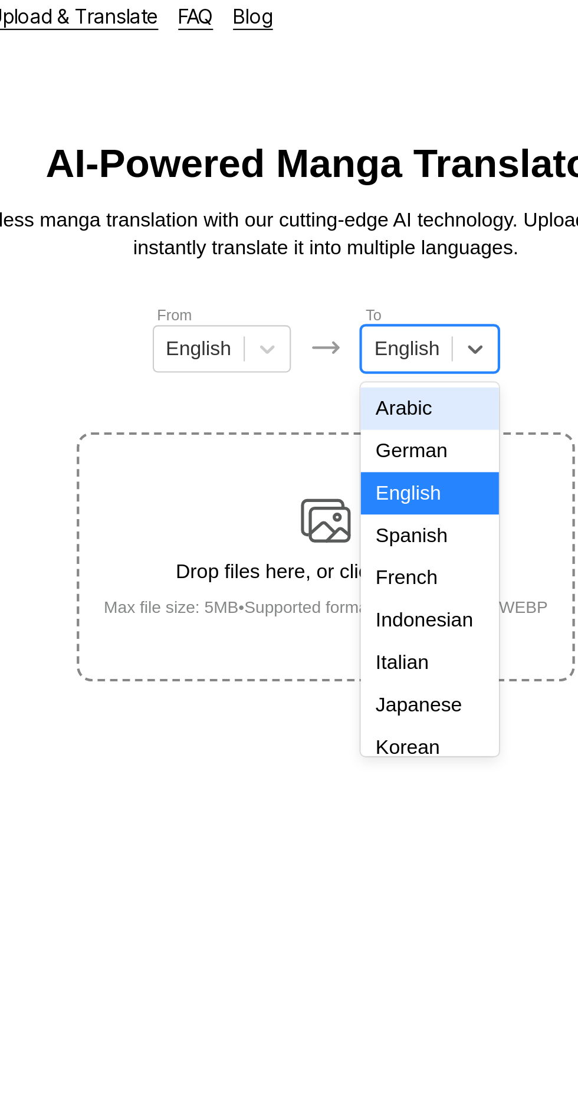
click at [344, 299] on div "Indonesian" at bounding box center [338, 305] width 65 height 20
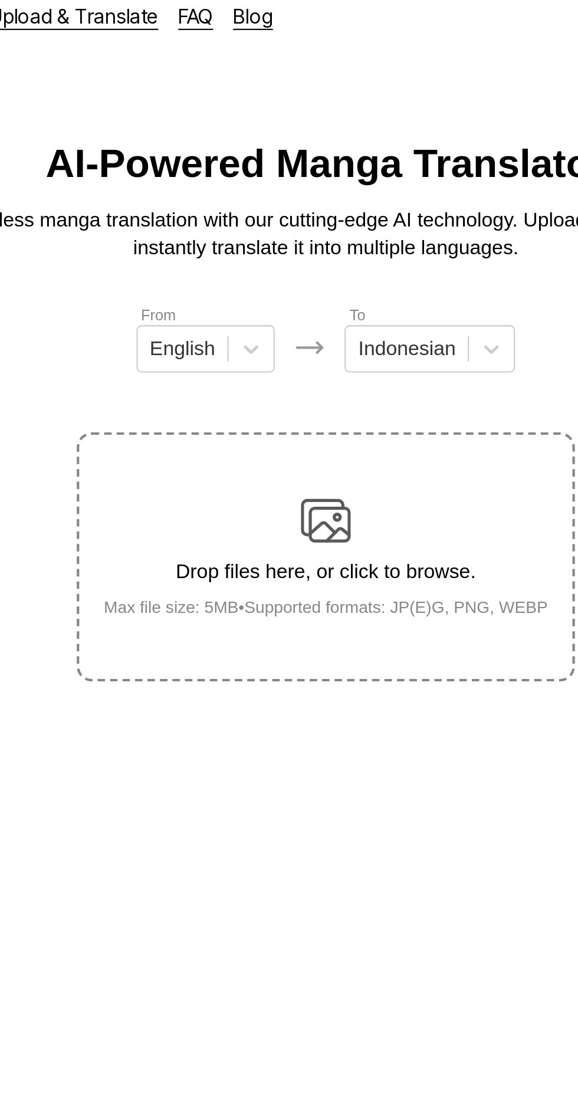
click at [307, 246] on div "Drop files here, or click to browse. Max file size: 5MB • Supported formats: JP…" at bounding box center [290, 274] width 230 height 57
click at [0, 0] on input "Drop files here, or click to browse. Max file size: 5MB • Supported formats: JP…" at bounding box center [0, 0] width 0 height 0
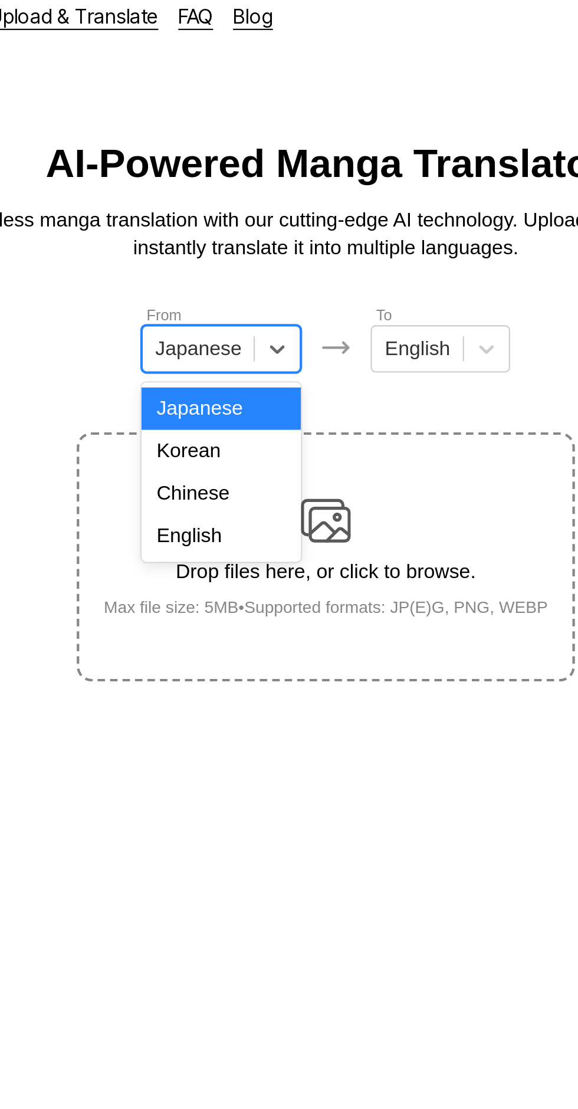
click at [258, 267] on div "English" at bounding box center [240, 265] width 76 height 20
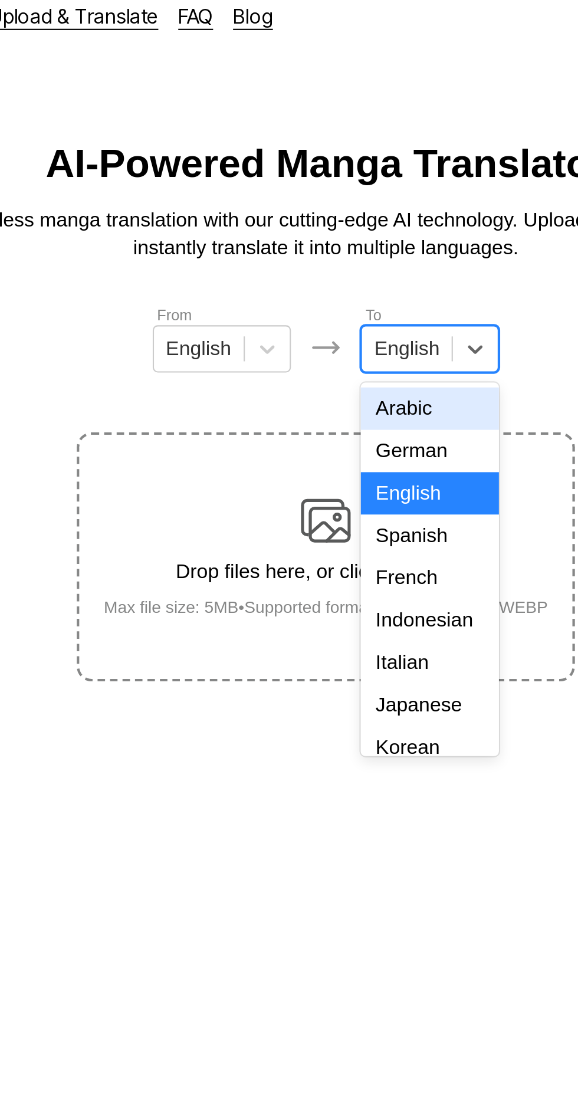
click at [352, 294] on div "French" at bounding box center [338, 285] width 65 height 20
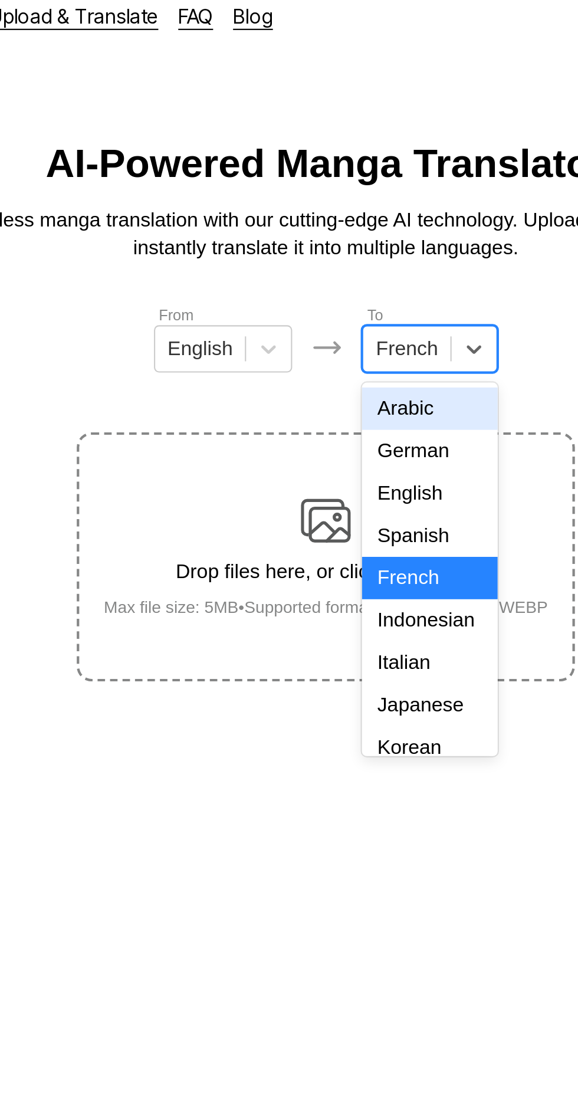
click at [339, 300] on div "Indonesian" at bounding box center [338, 305] width 64 height 20
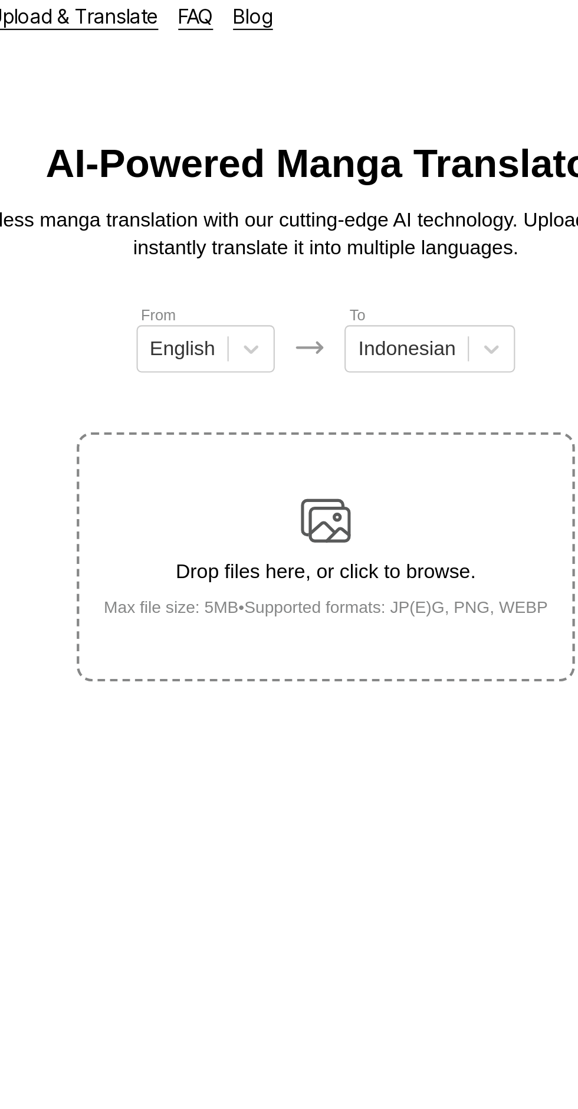
click at [297, 246] on img at bounding box center [289, 258] width 24 height 24
click at [0, 0] on input "Drop files here, or click to browse. Max file size: 5MB • Supported formats: JP…" at bounding box center [0, 0] width 0 height 0
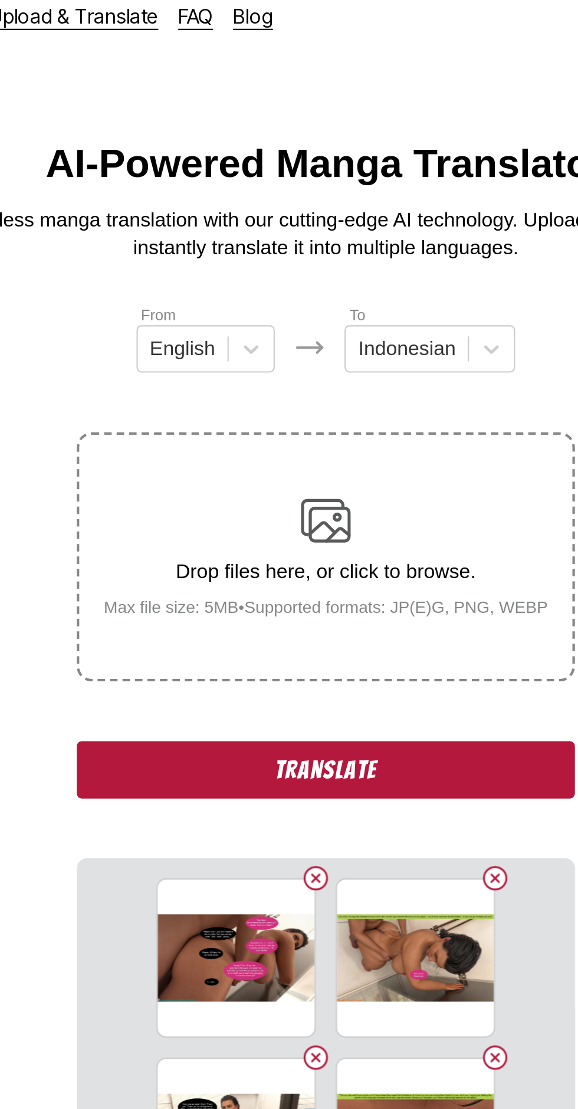
click at [199, 362] on button "Translate" at bounding box center [289, 375] width 236 height 27
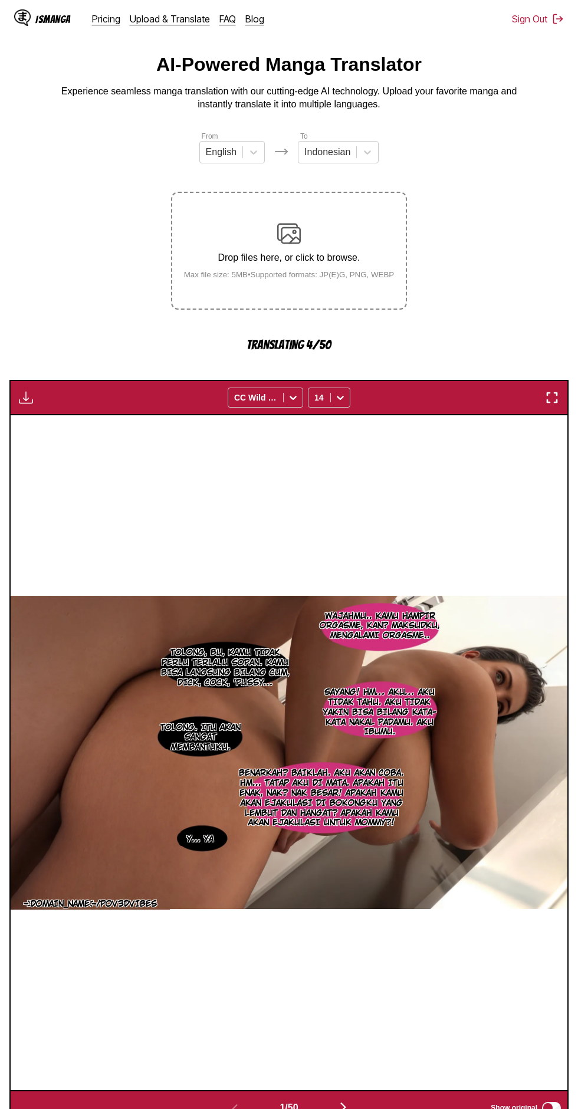
scroll to position [24, 0]
click at [353, 1100] on button "button" at bounding box center [343, 1108] width 71 height 17
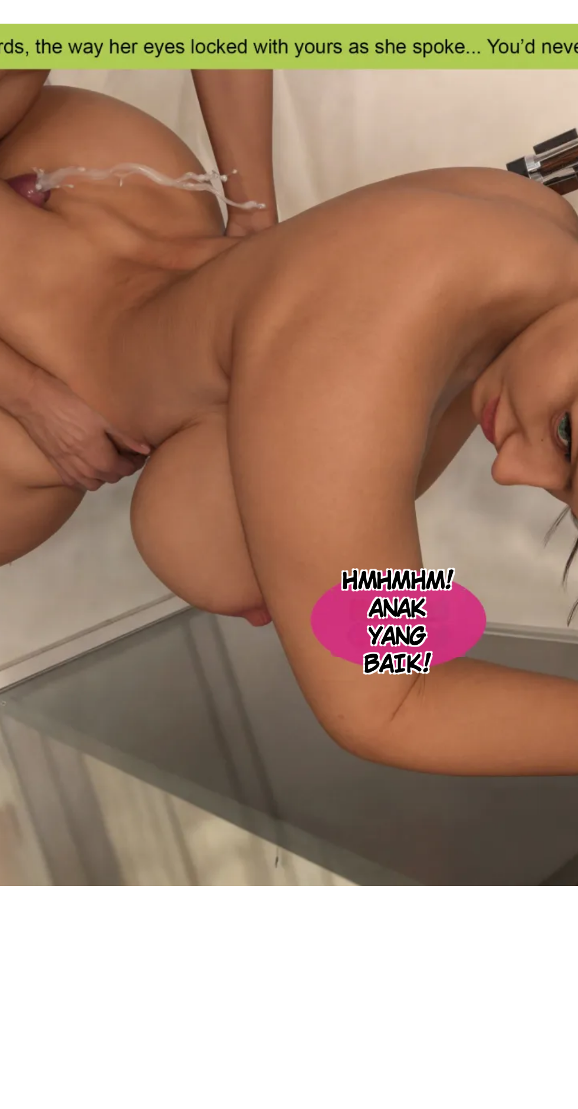
scroll to position [26, 0]
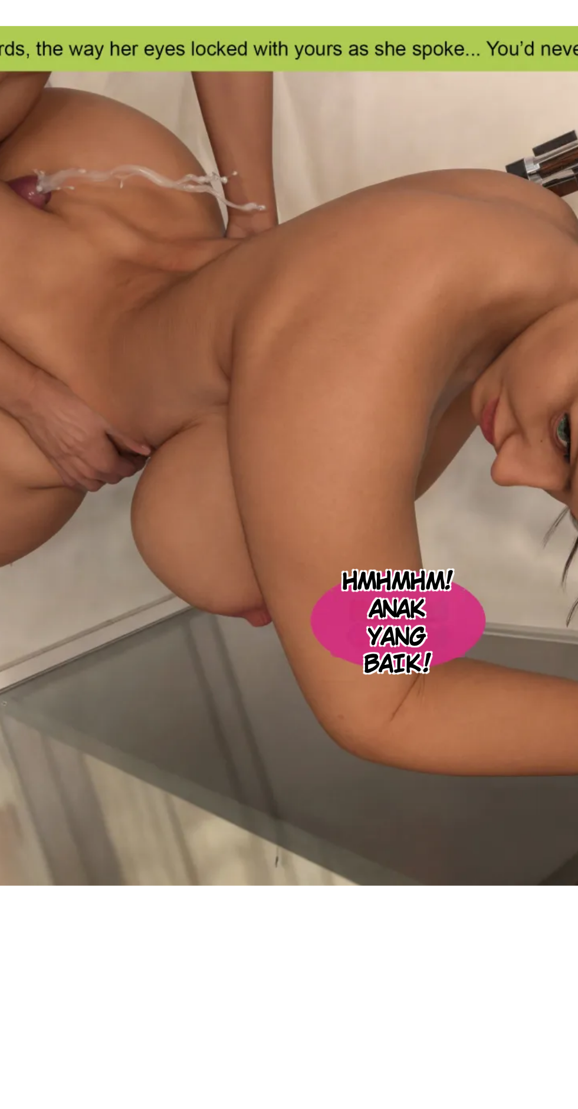
click at [318, 1041] on div "6boosty.to/pov3dvibes Hmhmhm! Anak yang baik!" at bounding box center [289, 751] width 557 height 675
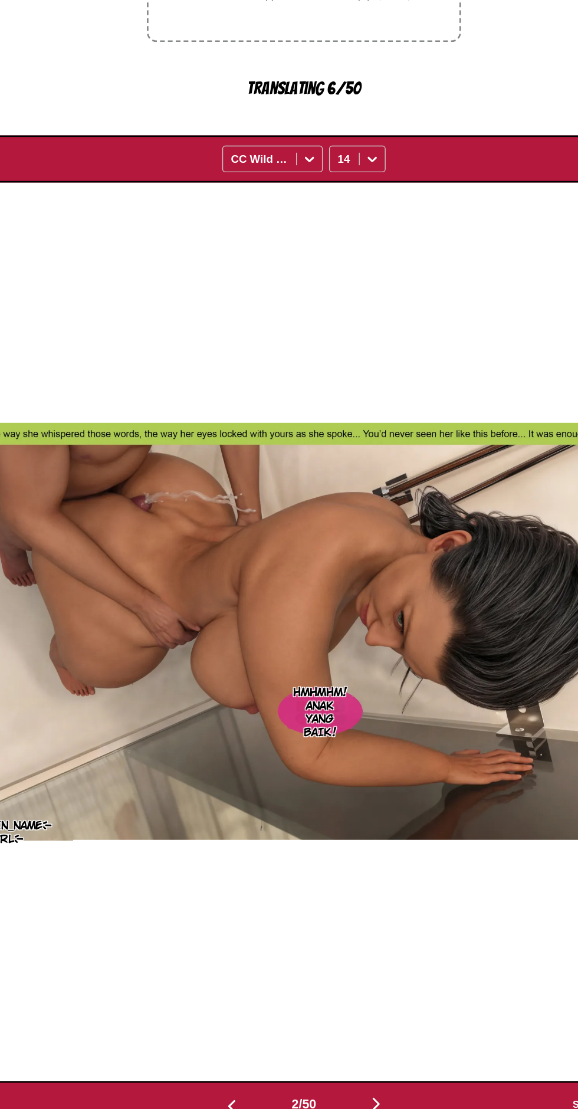
click at [340, 1098] on img "button" at bounding box center [343, 1105] width 14 height 14
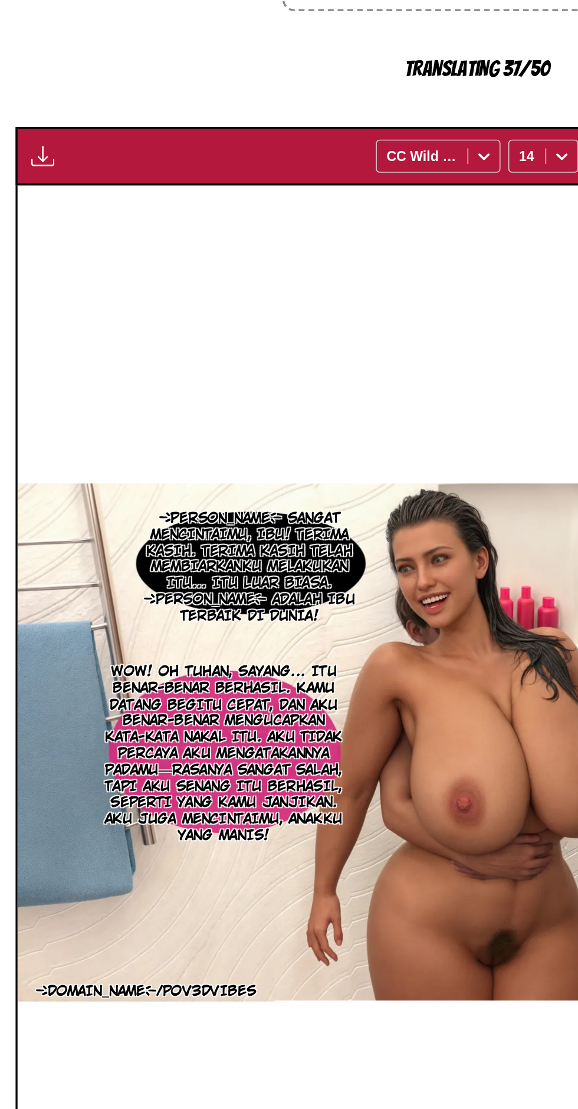
scroll to position [11, 0]
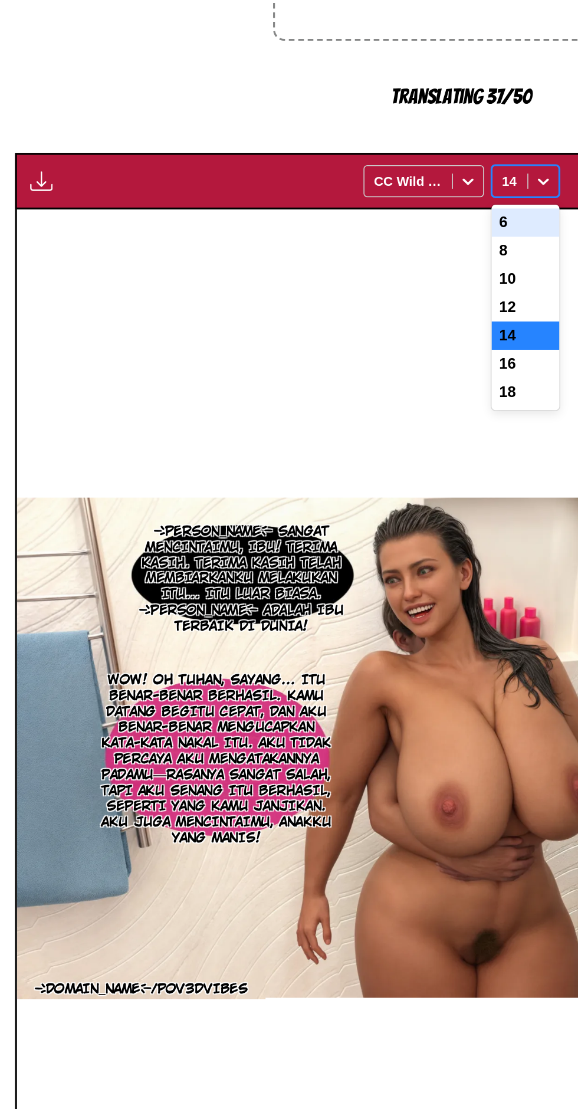
click at [317, 481] on div "12" at bounding box center [329, 490] width 42 height 18
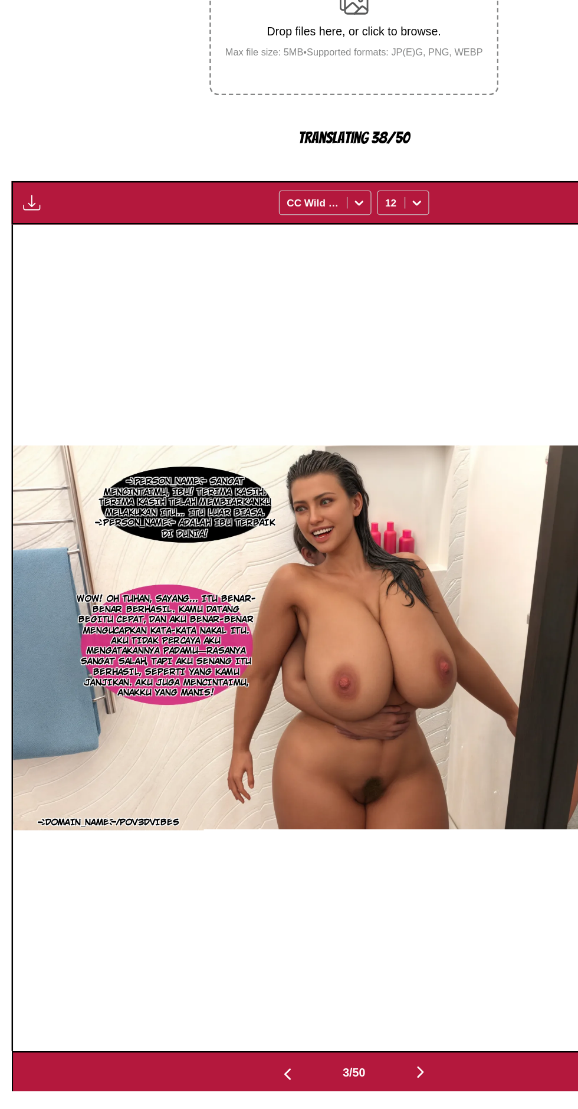
scroll to position [37, 0]
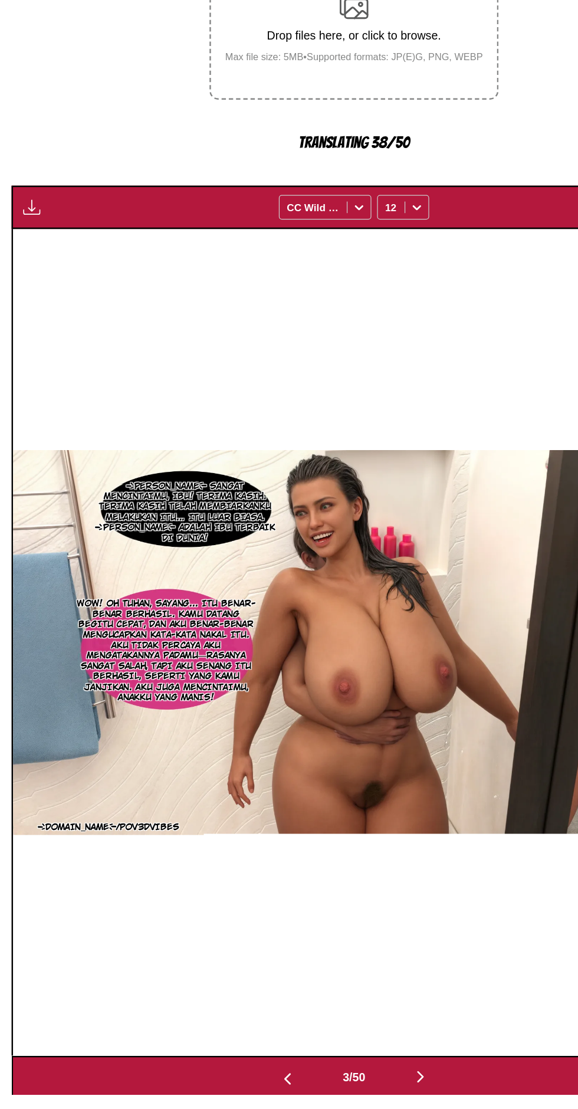
click at [219, 1087] on button "button" at bounding box center [234, 1095] width 71 height 17
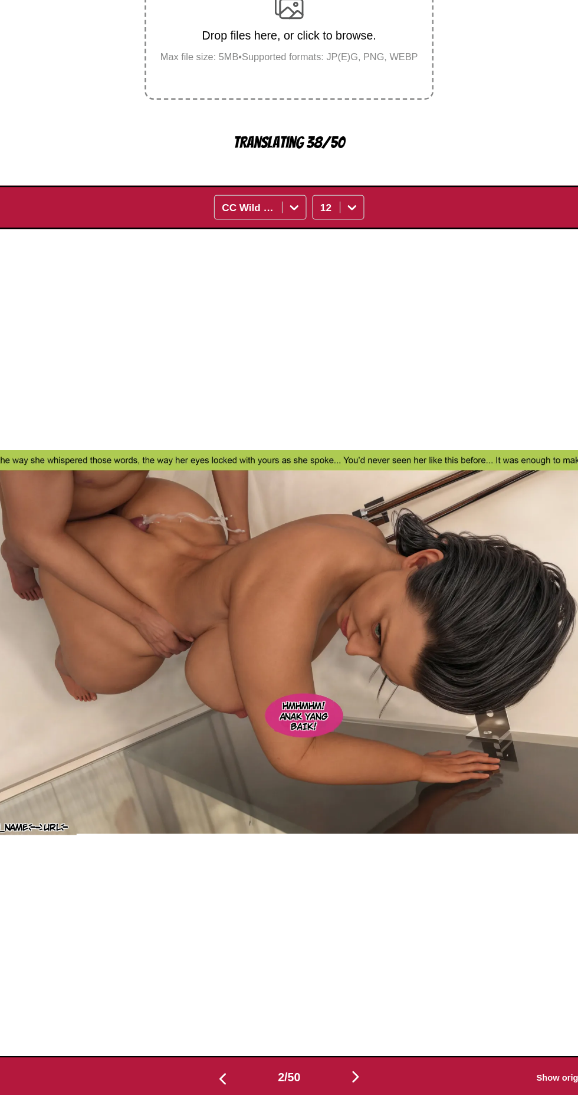
click at [349, 1088] on img "button" at bounding box center [343, 1095] width 14 height 14
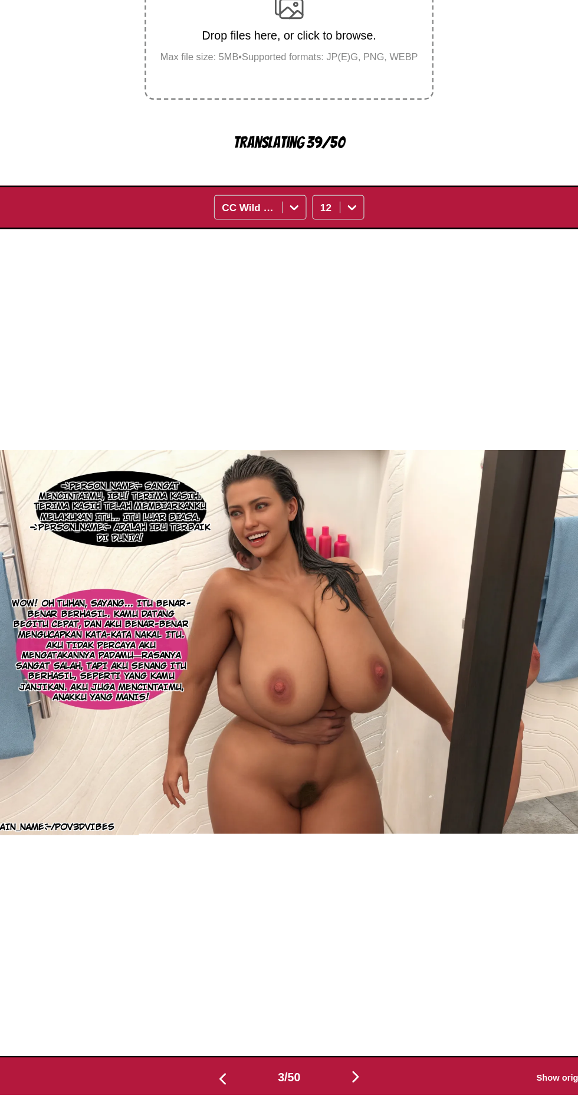
click at [343, 1088] on img "button" at bounding box center [343, 1095] width 14 height 14
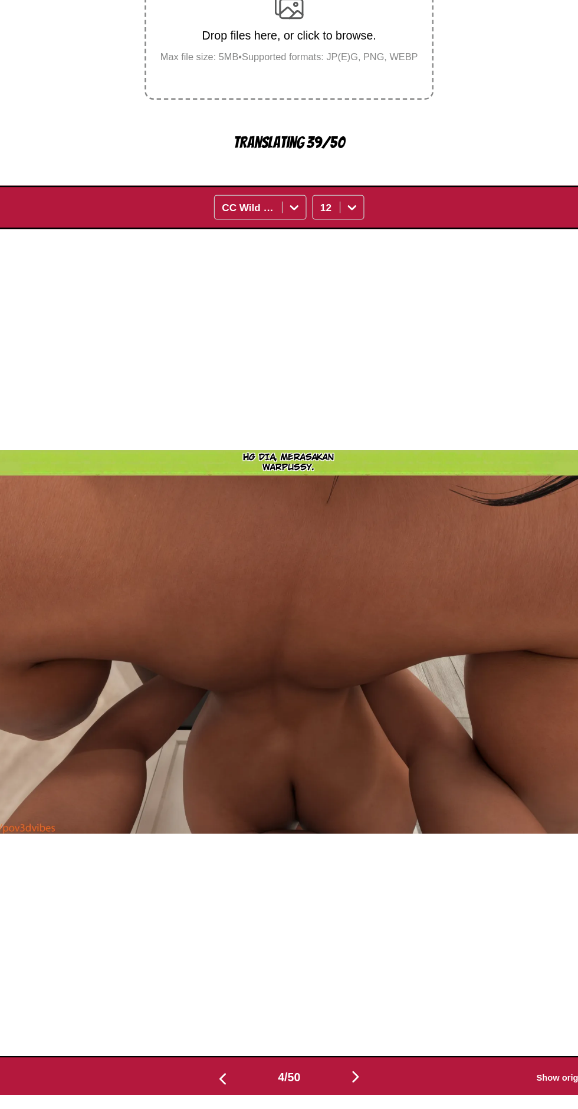
click at [351, 1088] on img "button" at bounding box center [343, 1095] width 14 height 14
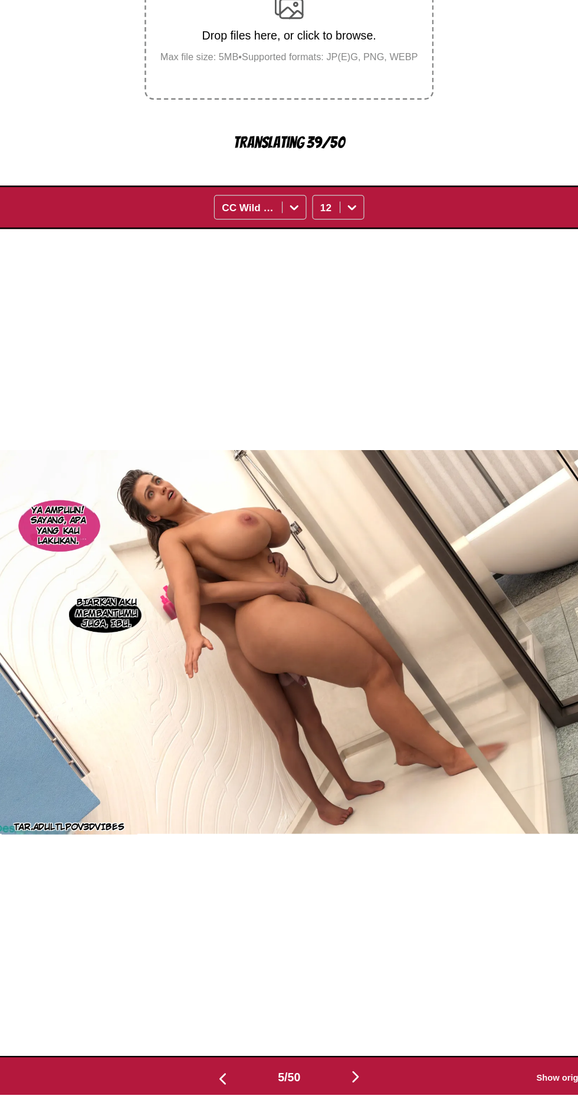
click at [347, 1087] on button "button" at bounding box center [343, 1095] width 71 height 17
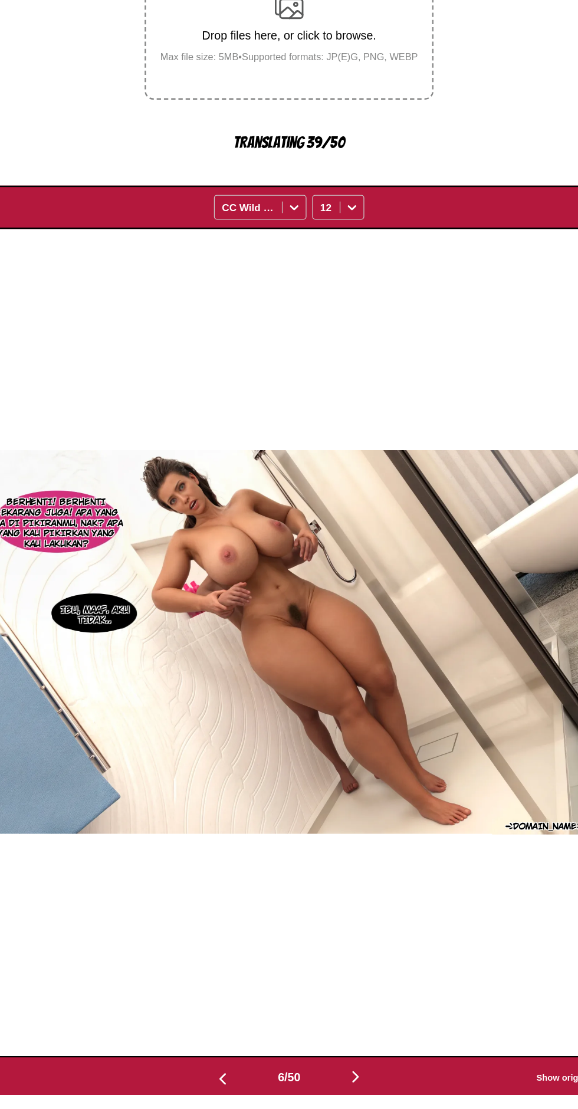
click at [348, 1099] on main "AI-Powered Manga Translator Experience seamless manga translation with our cutt…" at bounding box center [289, 577] width 578 height 1072
click at [333, 1087] on button "button" at bounding box center [343, 1095] width 71 height 17
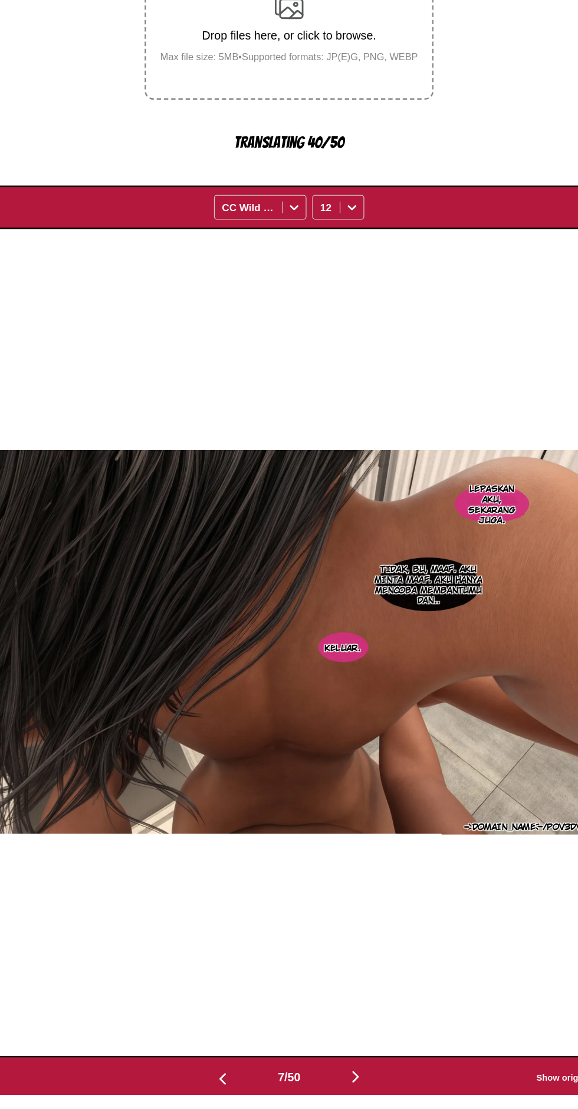
click at [345, 1087] on button "button" at bounding box center [343, 1095] width 71 height 17
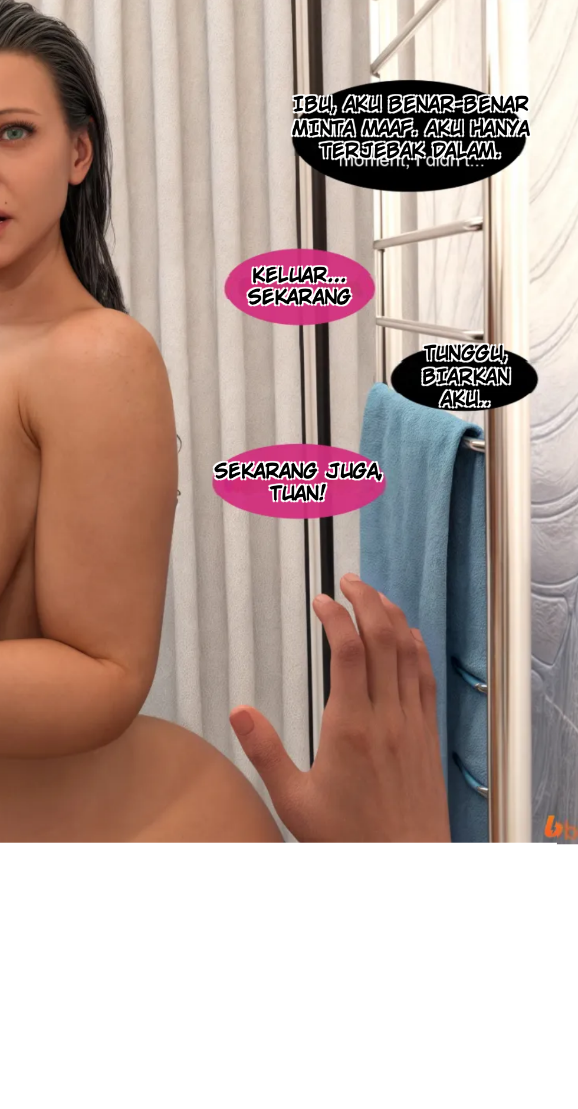
scroll to position [41, 0]
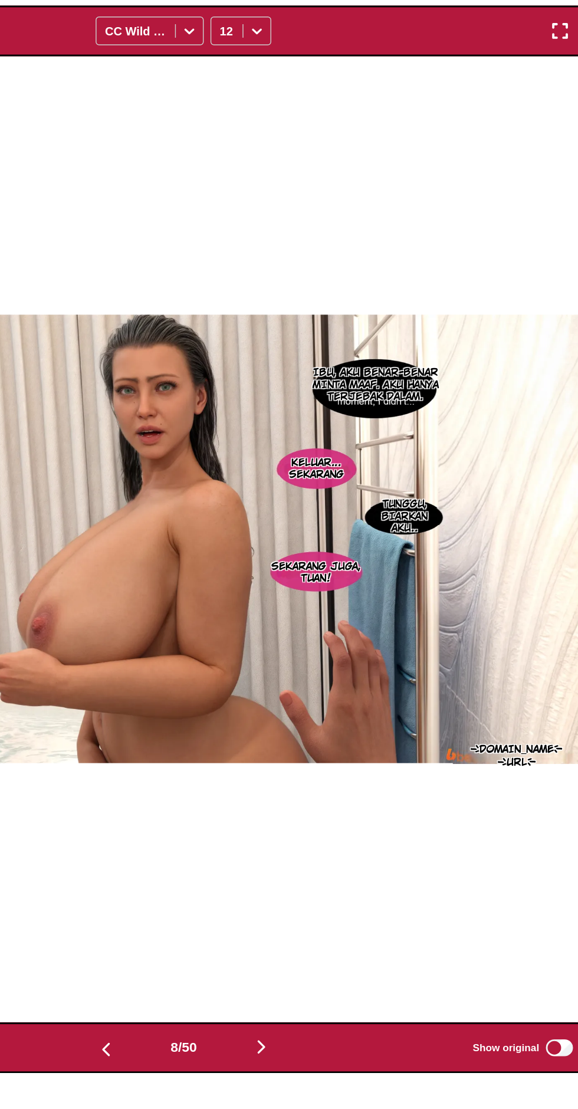
click at [346, 1083] on img "button" at bounding box center [343, 1090] width 14 height 14
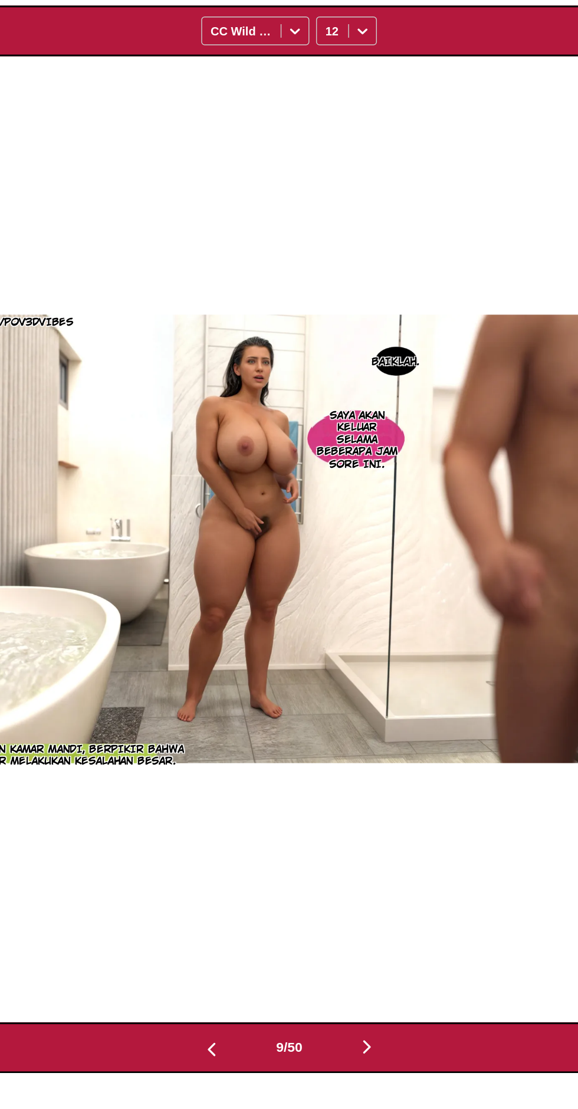
click at [348, 1083] on img "button" at bounding box center [343, 1090] width 14 height 14
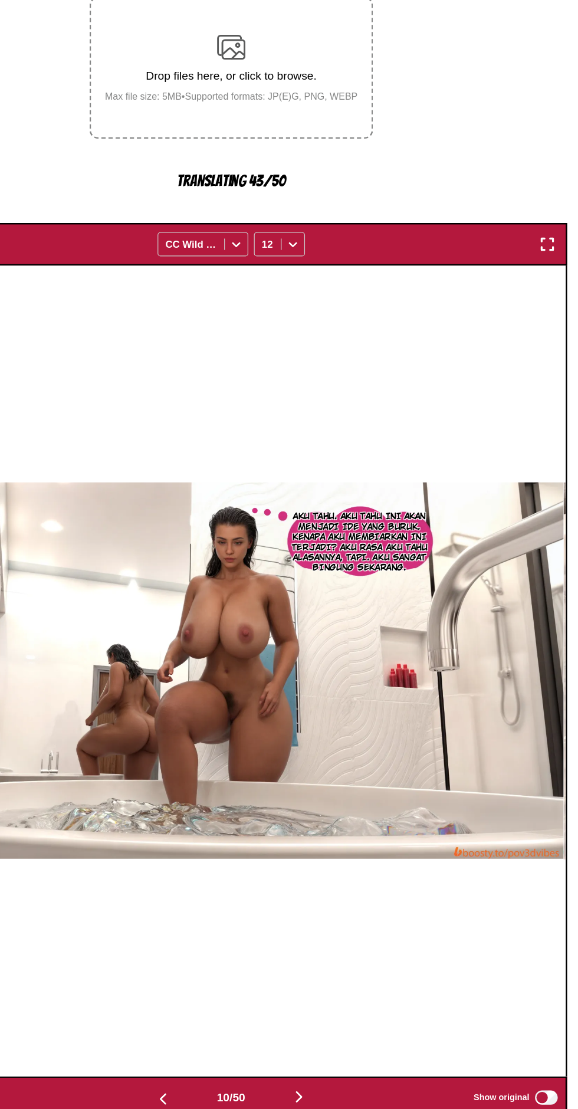
scroll to position [41, 0]
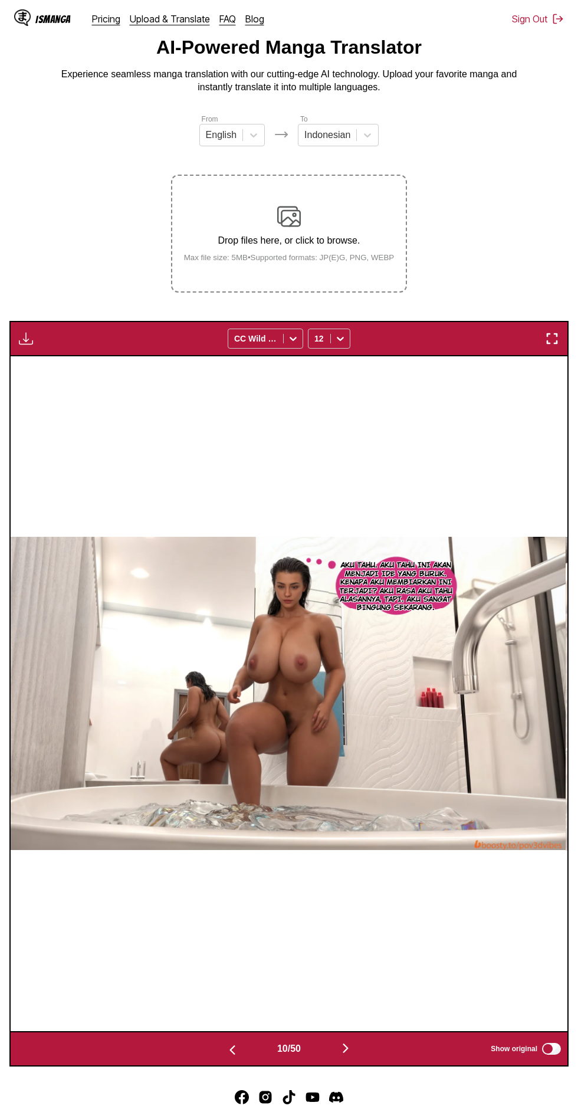
click at [20, 332] on img "button" at bounding box center [26, 339] width 14 height 14
click at [46, 364] on button "Download All" at bounding box center [58, 378] width 76 height 28
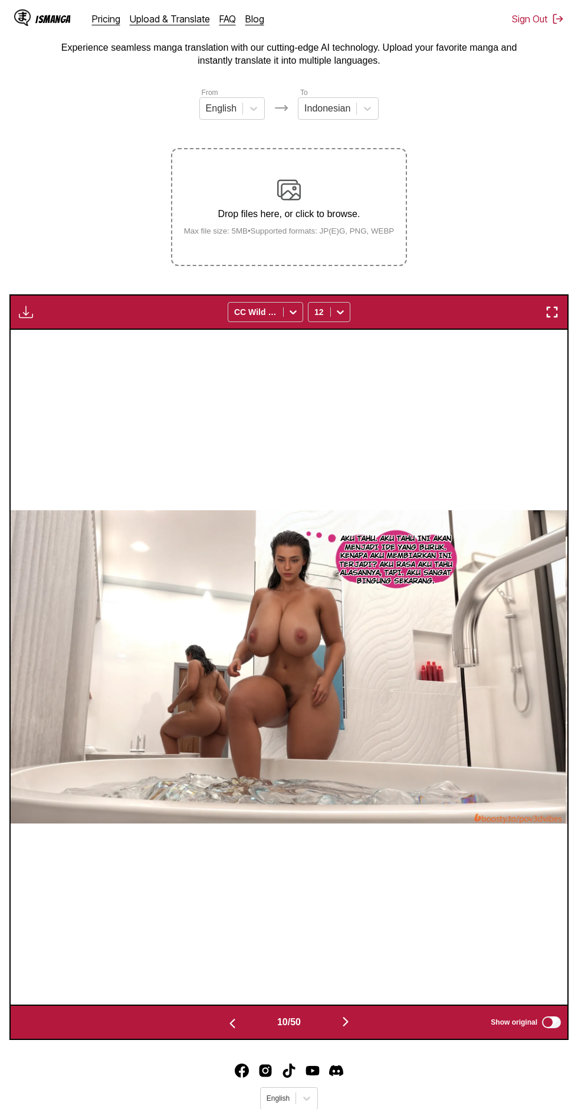
scroll to position [0, 0]
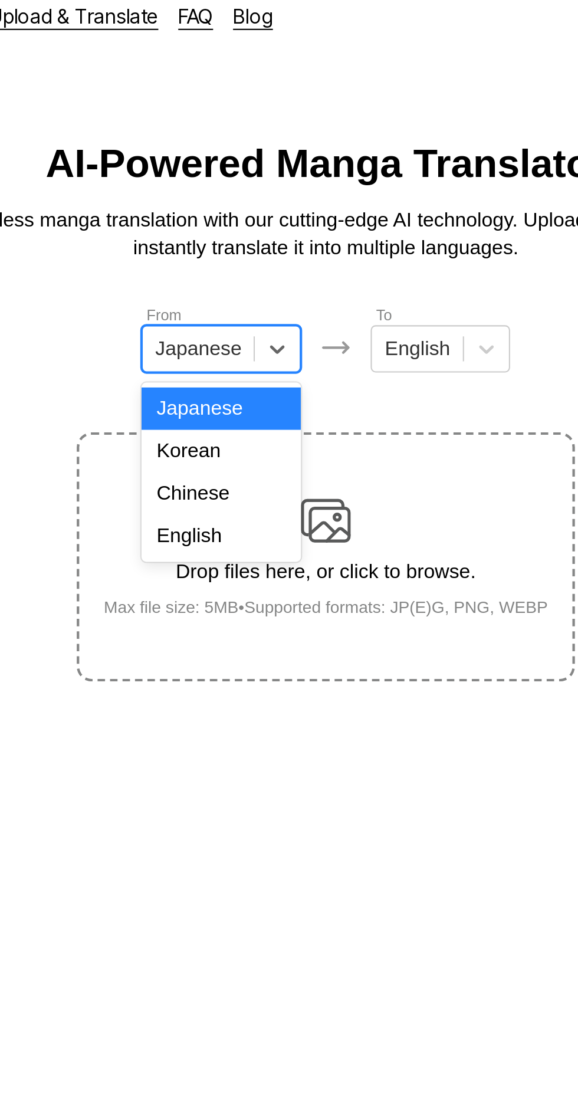
click at [251, 261] on div "English" at bounding box center [240, 265] width 76 height 20
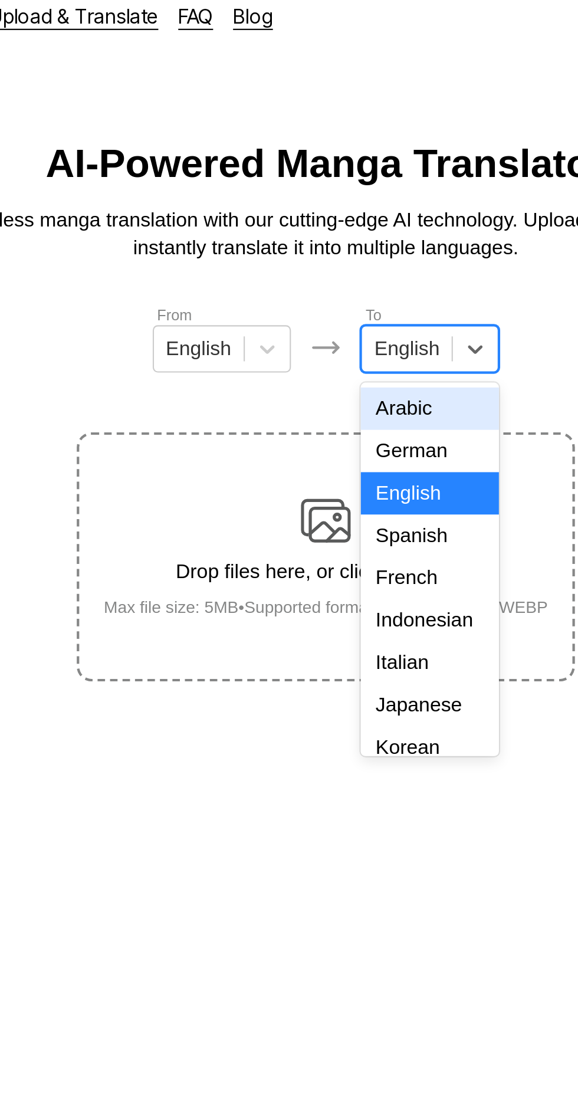
click at [344, 301] on div "Indonesian" at bounding box center [338, 305] width 65 height 20
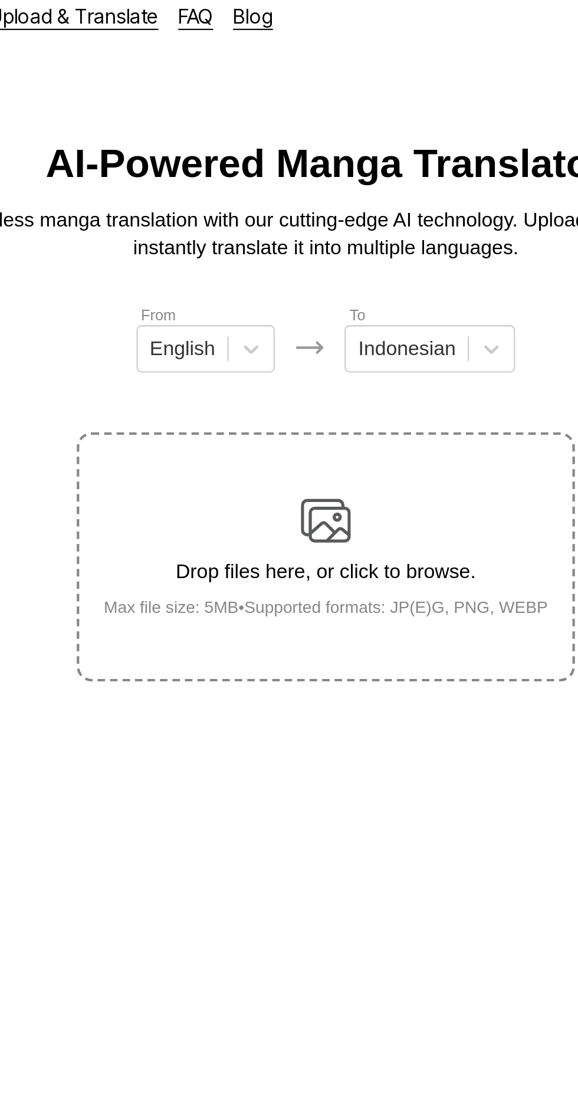
click at [302, 246] on div "Drop files here, or click to browse. Max file size: 5MB • Supported formats: JP…" at bounding box center [290, 274] width 230 height 57
click at [0, 0] on input "Drop files here, or click to browse. Max file size: 5MB • Supported formats: JP…" at bounding box center [0, 0] width 0 height 0
click at [313, 246] on div "Drop files here, or click to browse. Max file size: 5MB • Supported formats: JP…" at bounding box center [290, 274] width 230 height 57
click at [0, 0] on input "Drop files here, or click to browse. Max file size: 5MB • Supported formats: JP…" at bounding box center [0, 0] width 0 height 0
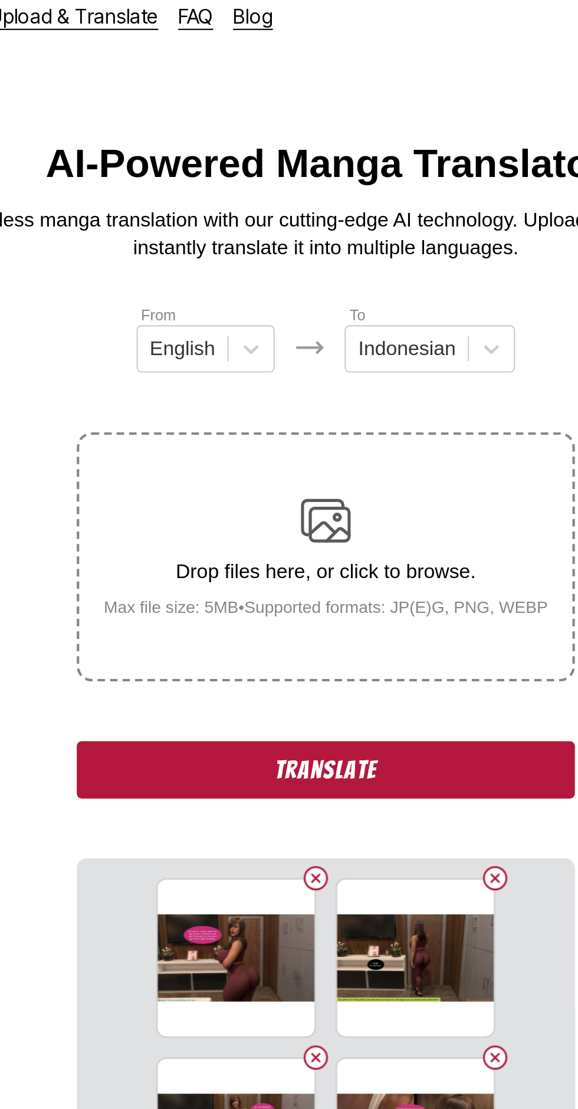
click at [204, 362] on button "Translate" at bounding box center [289, 375] width 236 height 27
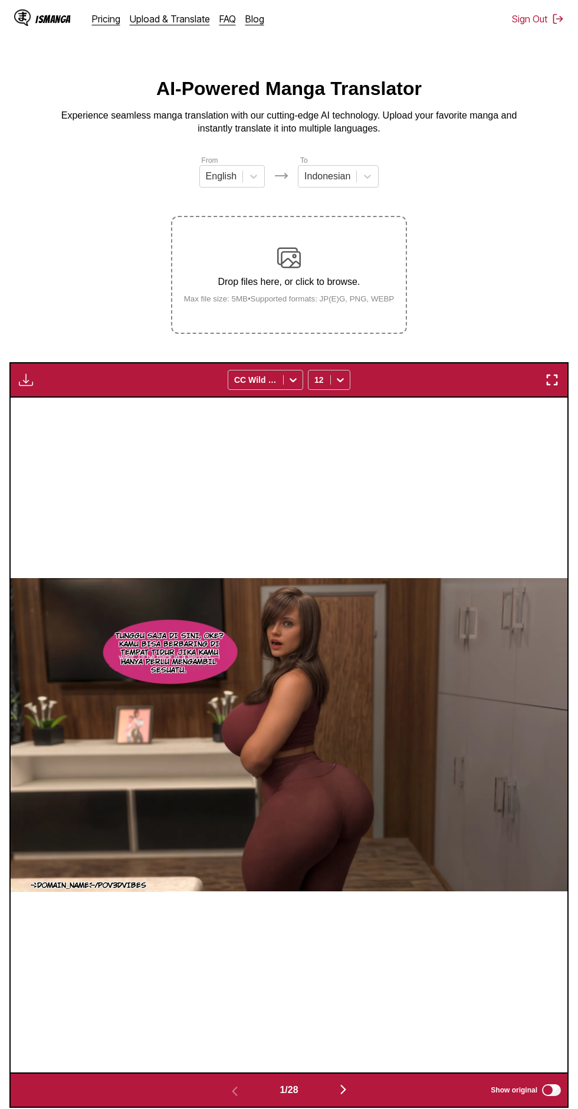
click at [25, 373] on img "button" at bounding box center [26, 380] width 14 height 14
click at [53, 405] on button "Download All" at bounding box center [58, 419] width 76 height 28
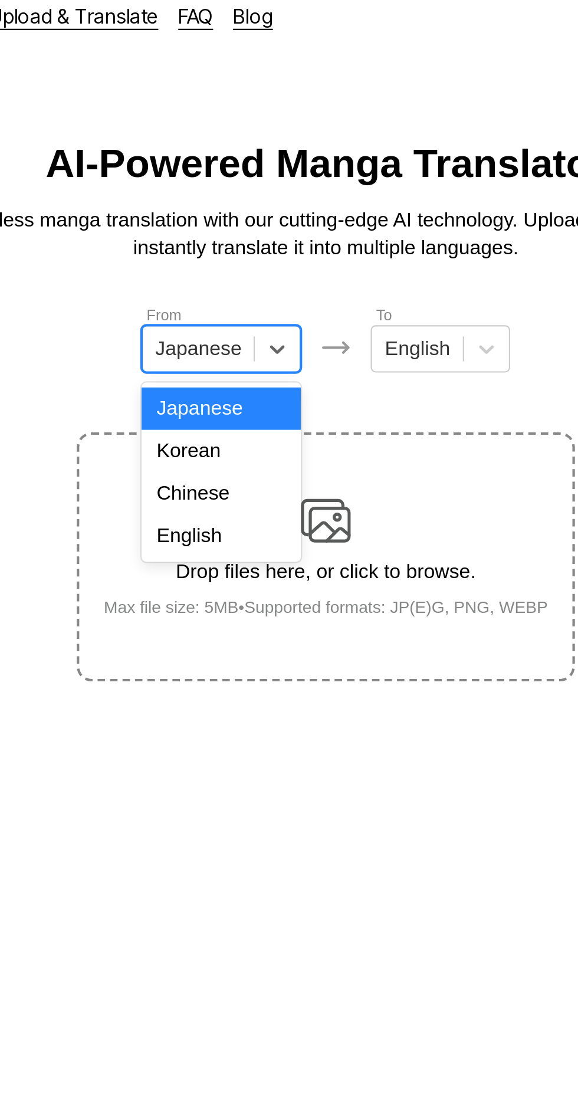
click at [251, 268] on div "English" at bounding box center [240, 265] width 76 height 20
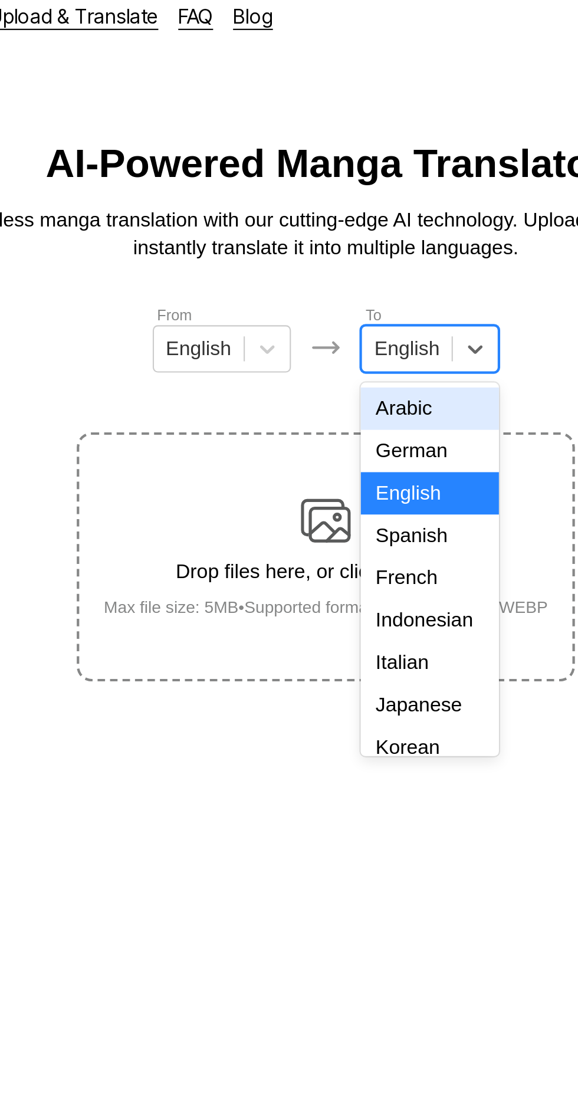
click at [341, 300] on div "Indonesian" at bounding box center [338, 305] width 65 height 20
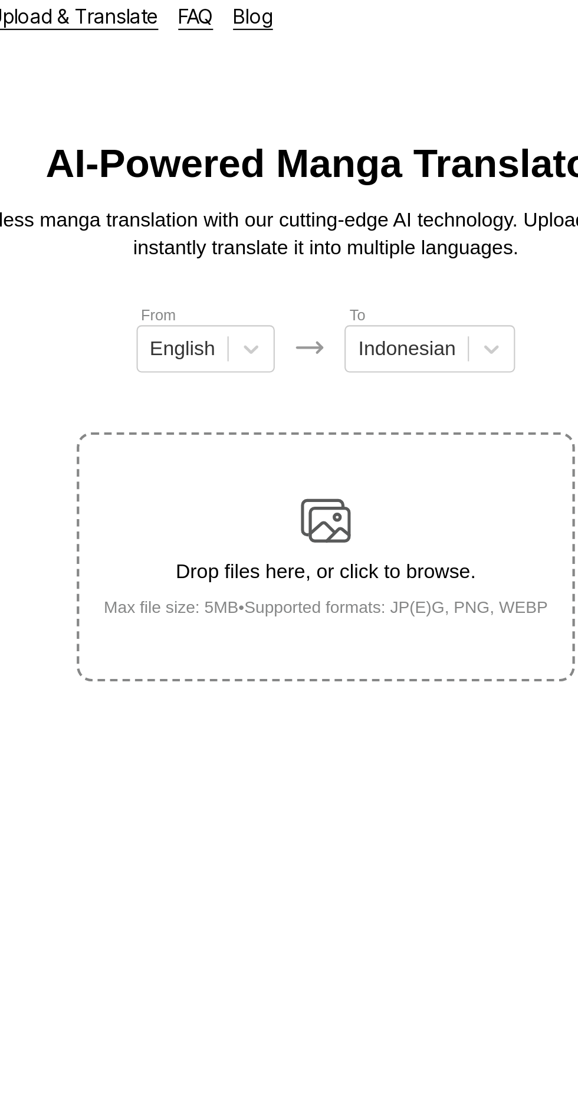
click at [294, 246] on img at bounding box center [289, 258] width 24 height 24
click at [0, 0] on input "Drop files here, or click to browse. Max file size: 5MB • Supported formats: JP…" at bounding box center [0, 0] width 0 height 0
click at [387, 126] on p "Experience seamless manga translation with our cutting-edge AI technology. Uplo…" at bounding box center [289, 122] width 472 height 27
click at [310, 246] on div "Drop files here, or click to browse. Max file size: 5MB • Supported formats: JP…" at bounding box center [290, 274] width 230 height 57
click at [0, 0] on input "Drop files here, or click to browse. Max file size: 5MB • Supported formats: JP…" at bounding box center [0, 0] width 0 height 0
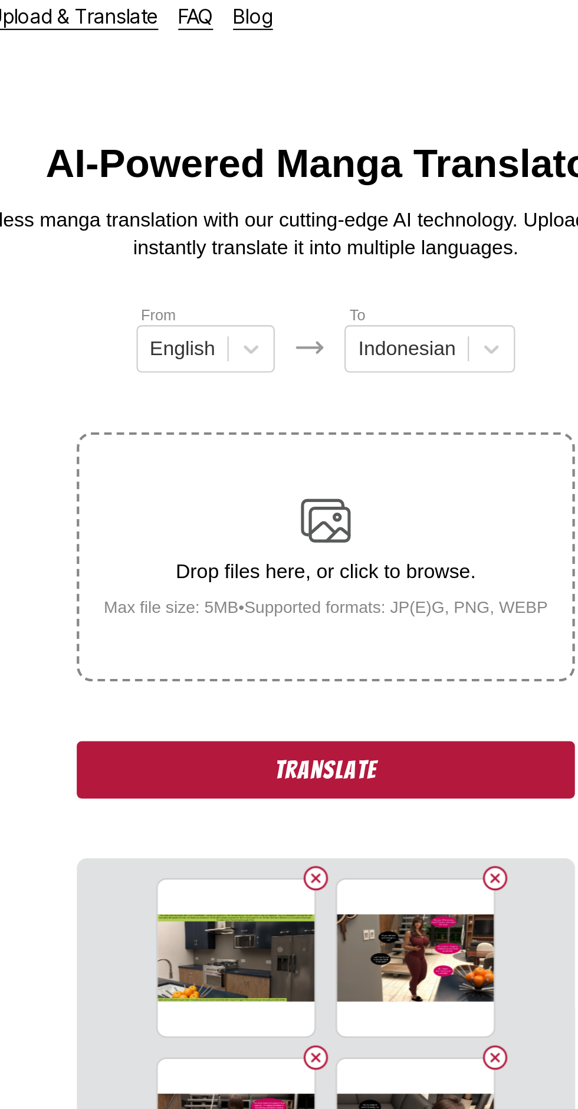
click at [211, 362] on button "Translate" at bounding box center [289, 375] width 236 height 27
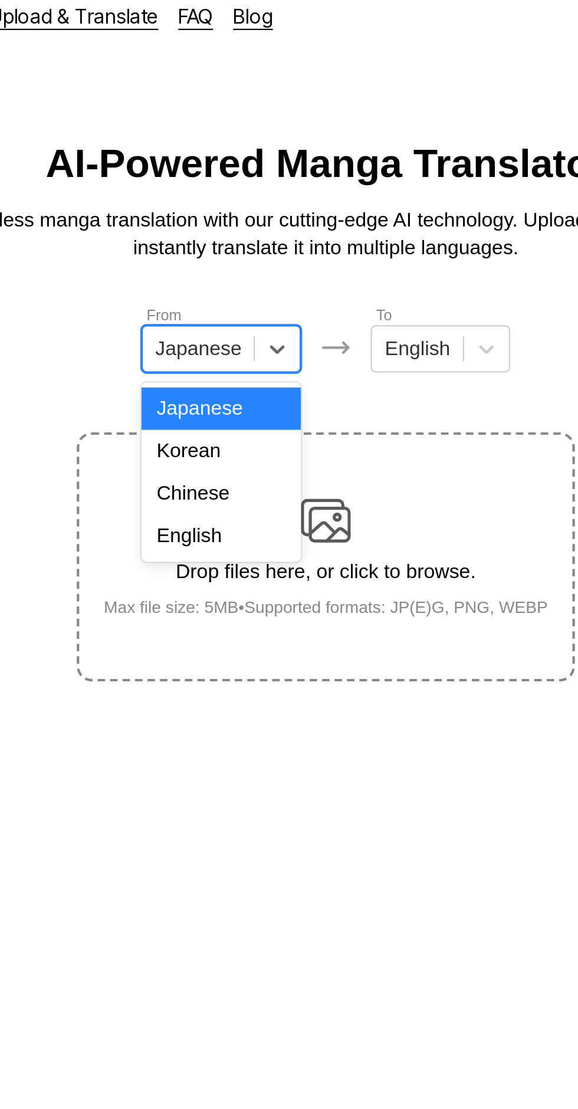
click at [256, 263] on div "English" at bounding box center [240, 265] width 76 height 20
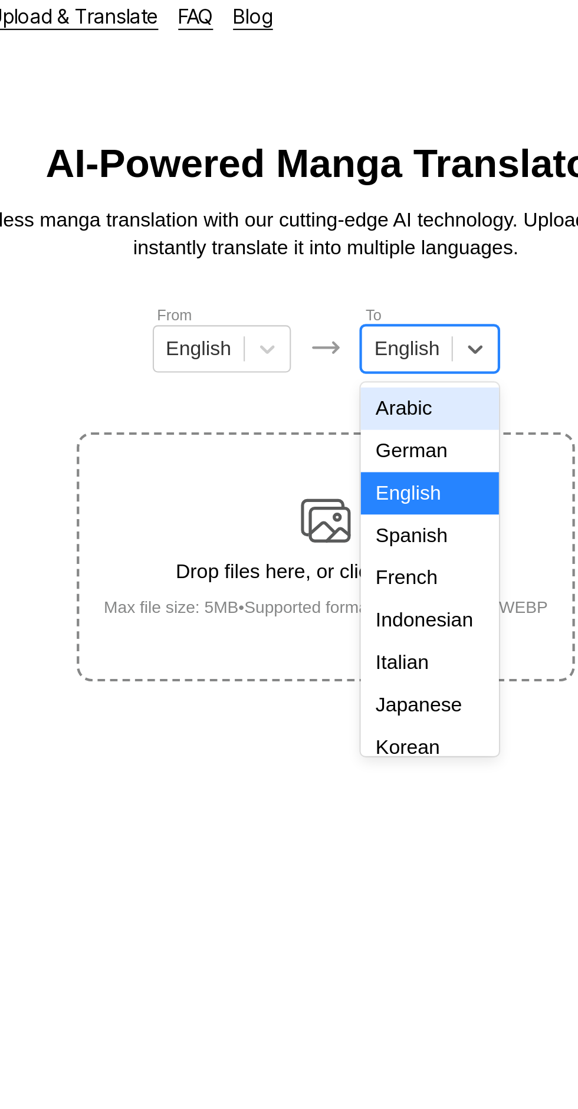
click at [340, 302] on div "Indonesian" at bounding box center [338, 305] width 65 height 20
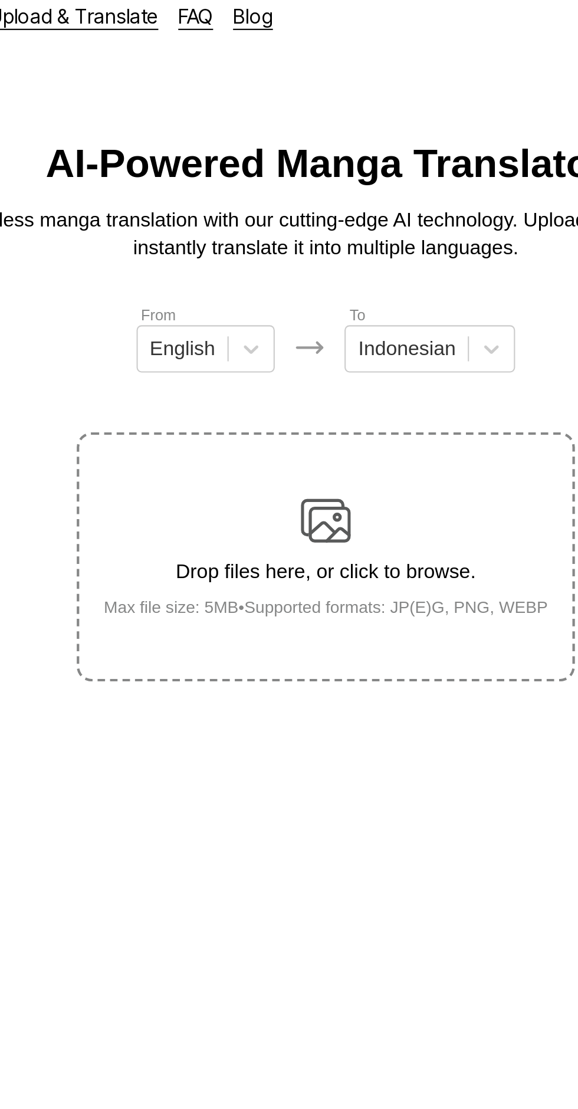
click at [300, 246] on img at bounding box center [289, 258] width 24 height 24
click at [0, 0] on input "Drop files here, or click to browse. Max file size: 5MB • Supported formats: JP…" at bounding box center [0, 0] width 0 height 0
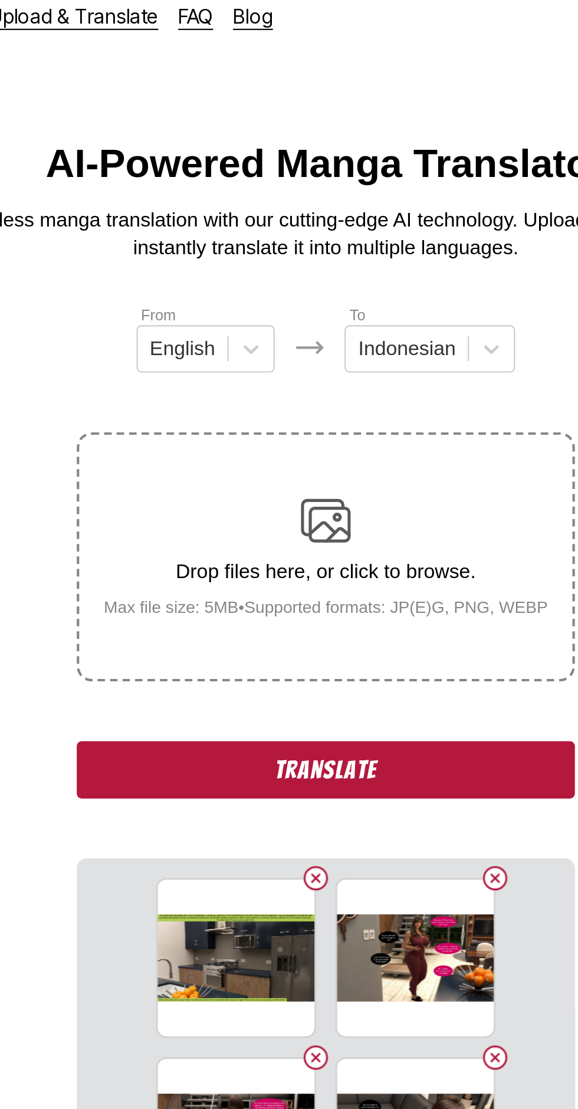
click at [215, 362] on button "Translate" at bounding box center [289, 375] width 236 height 27
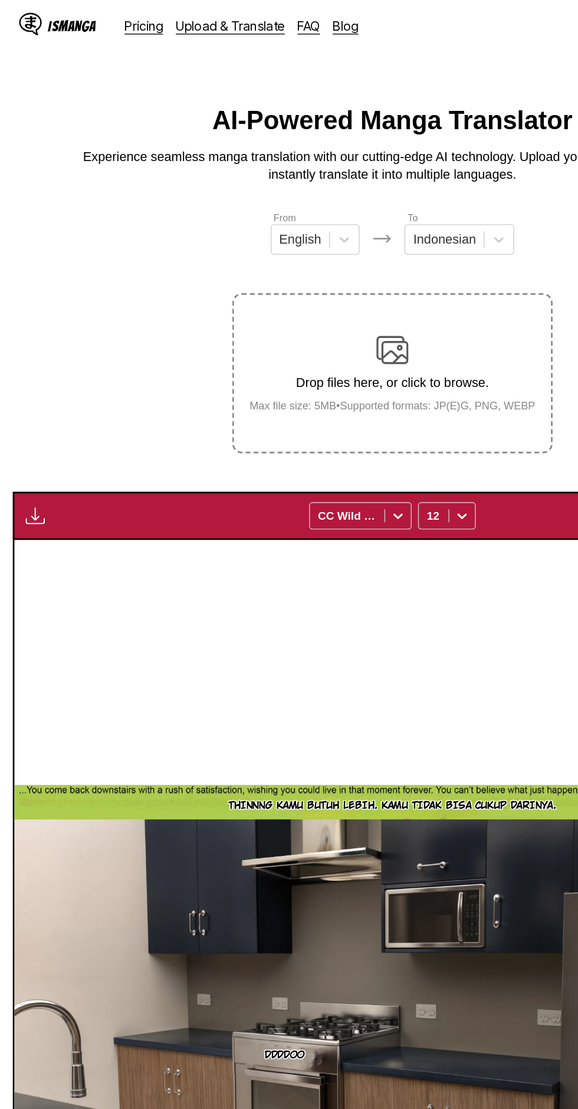
click at [28, 373] on img "button" at bounding box center [26, 380] width 14 height 14
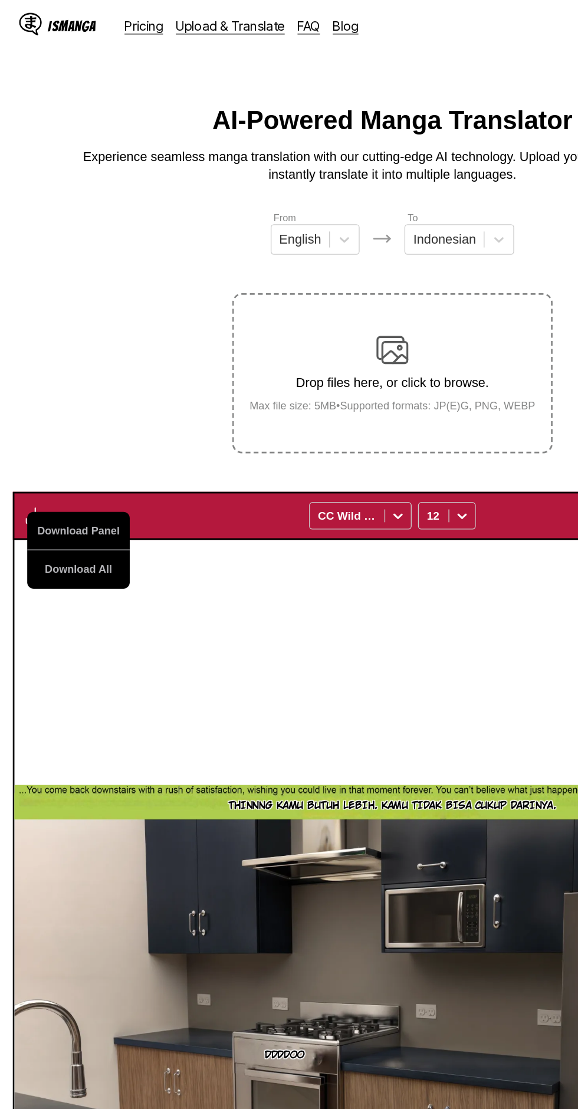
click at [83, 405] on button "Download All" at bounding box center [58, 419] width 76 height 28
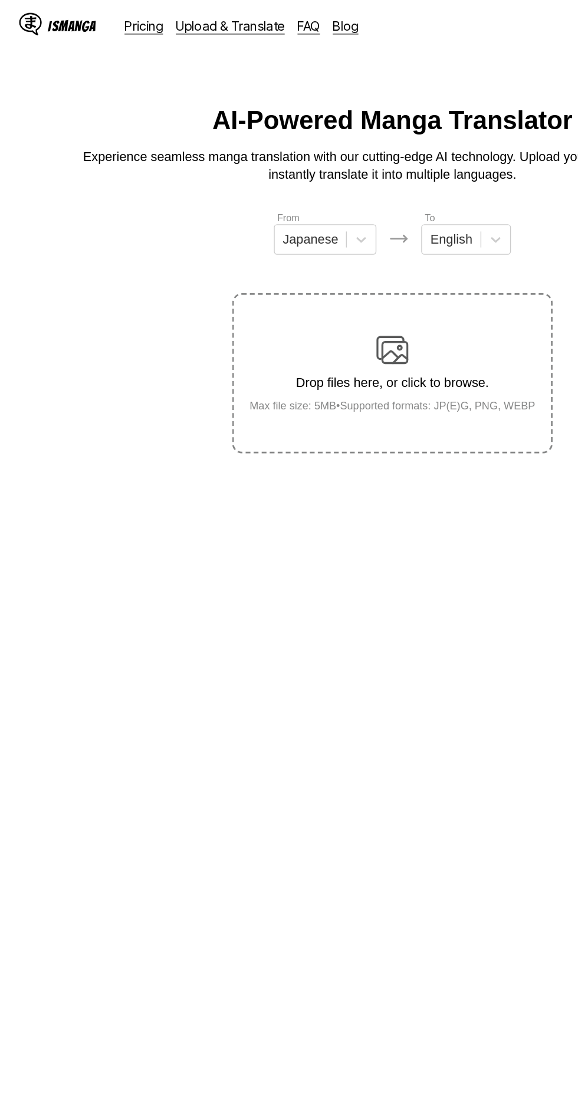
click at [300, 246] on img at bounding box center [289, 258] width 24 height 24
click at [0, 0] on input "Drop files here, or click to browse. Max file size: 5MB • Supported formats: JP…" at bounding box center [0, 0] width 0 height 0
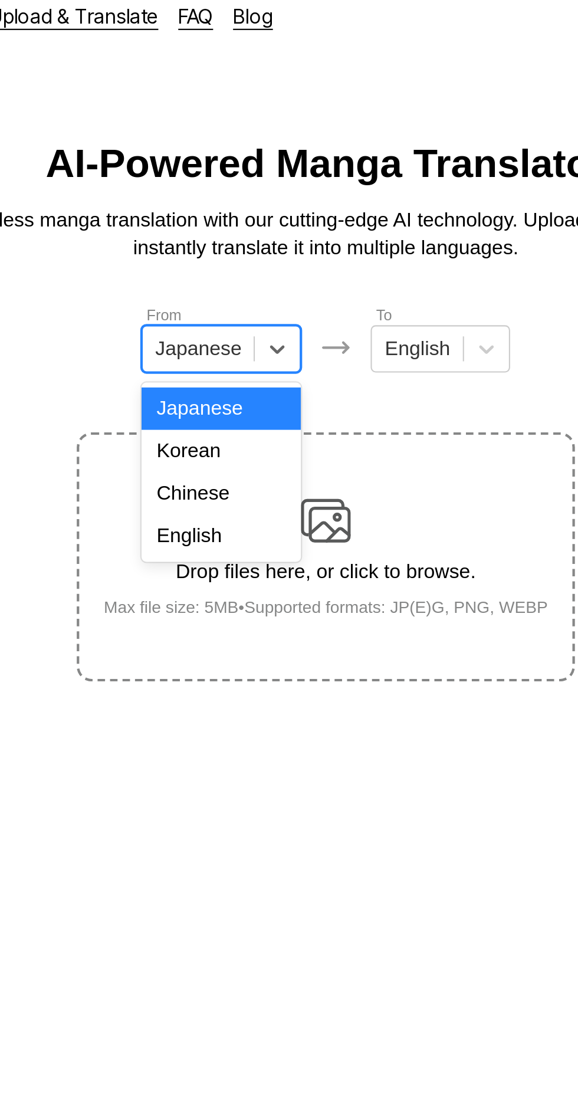
click at [257, 261] on div "English" at bounding box center [240, 265] width 76 height 20
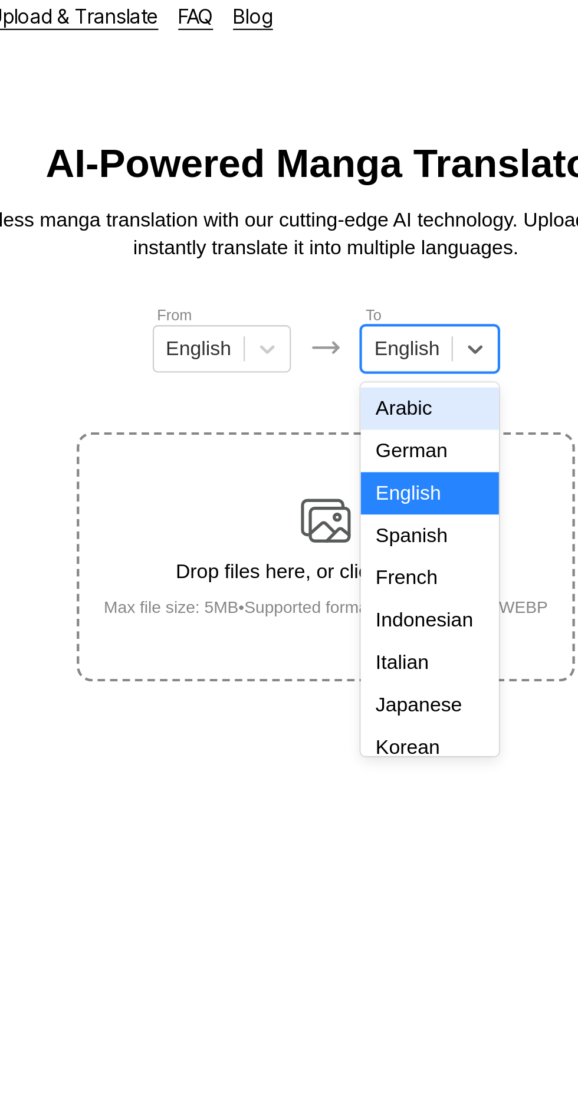
click at [340, 300] on div "Indonesian" at bounding box center [338, 305] width 65 height 20
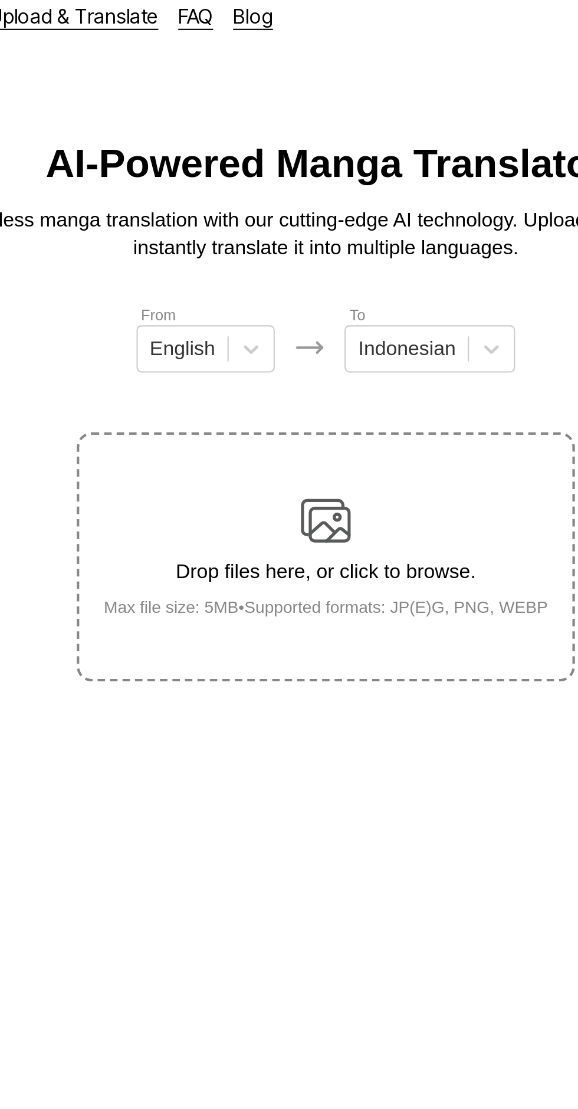
click at [302, 246] on div "Drop files here, or click to browse. Max file size: 5MB • Supported formats: JP…" at bounding box center [290, 274] width 230 height 57
click at [0, 0] on input "Drop files here, or click to browse. Max file size: 5MB • Supported formats: JP…" at bounding box center [0, 0] width 0 height 0
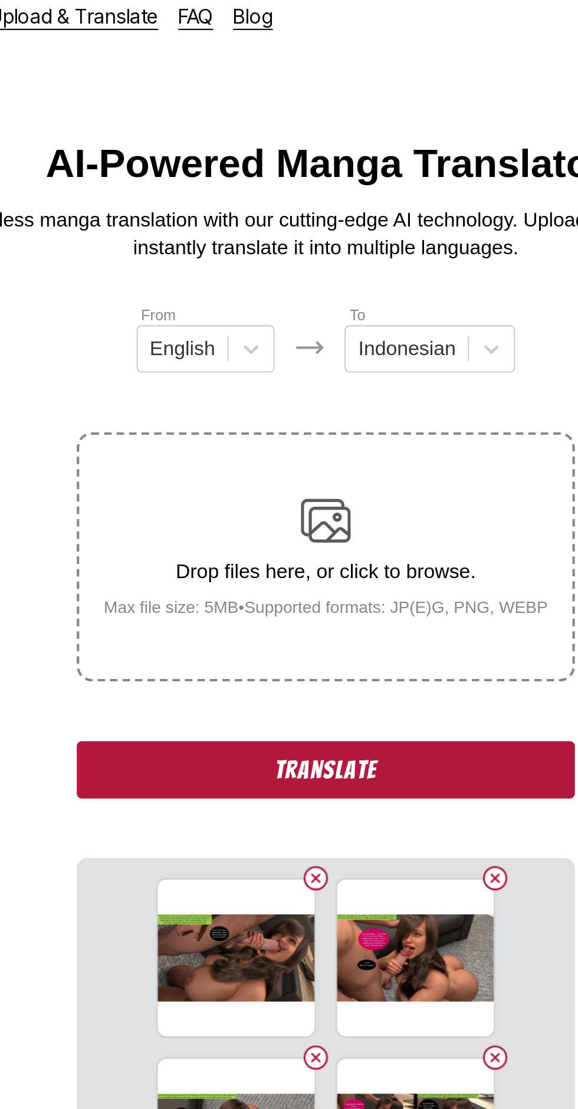
click at [303, 246] on div "Drop files here, or click to browse. Max file size: 5MB • Supported formats: JP…" at bounding box center [290, 274] width 230 height 57
click at [0, 0] on input "Drop files here, or click to browse. Max file size: 5MB • Supported formats: JP…" at bounding box center [0, 0] width 0 height 0
click at [339, 230] on label "Drop files here, or click to browse. Max file size: 5MB • Supported formats: JP…" at bounding box center [289, 275] width 234 height 116
click at [0, 0] on input "Drop files here, or click to browse. Max file size: 5MB • Supported formats: JP…" at bounding box center [0, 0] width 0 height 0
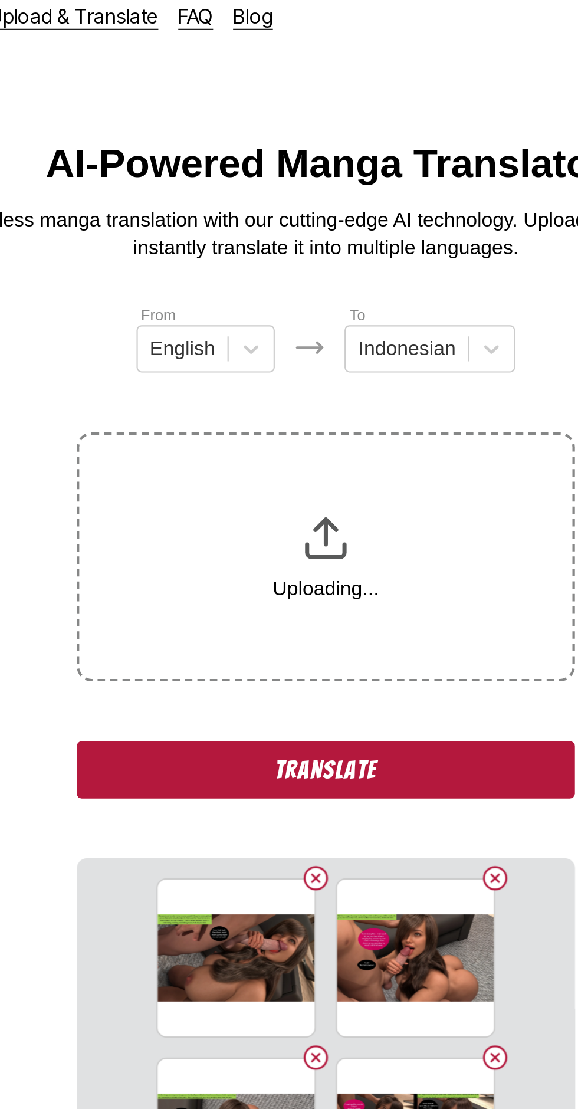
click at [341, 362] on button "Translate" at bounding box center [289, 375] width 236 height 27
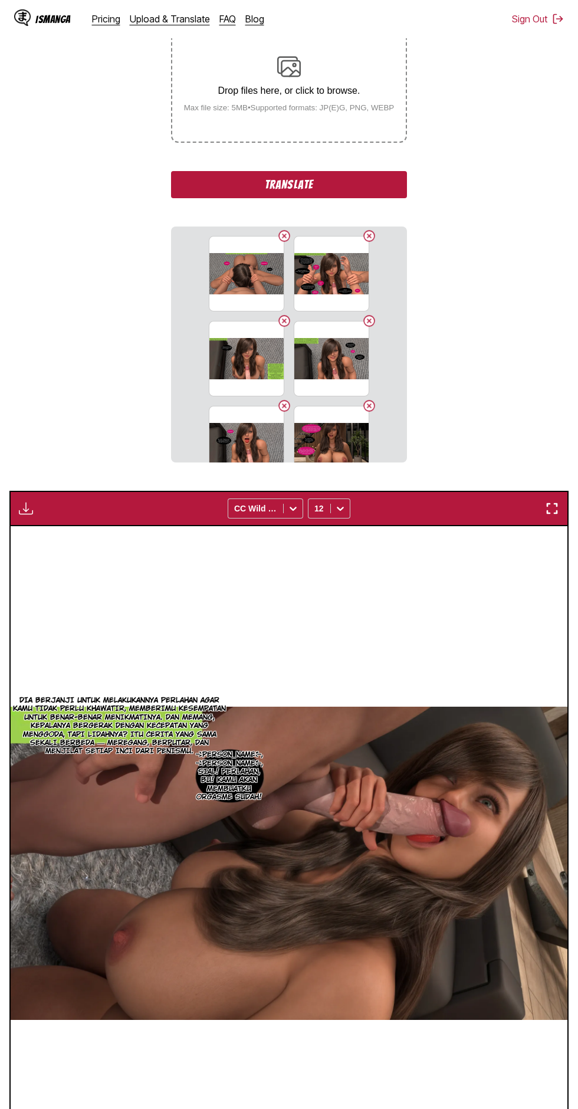
scroll to position [190, 0]
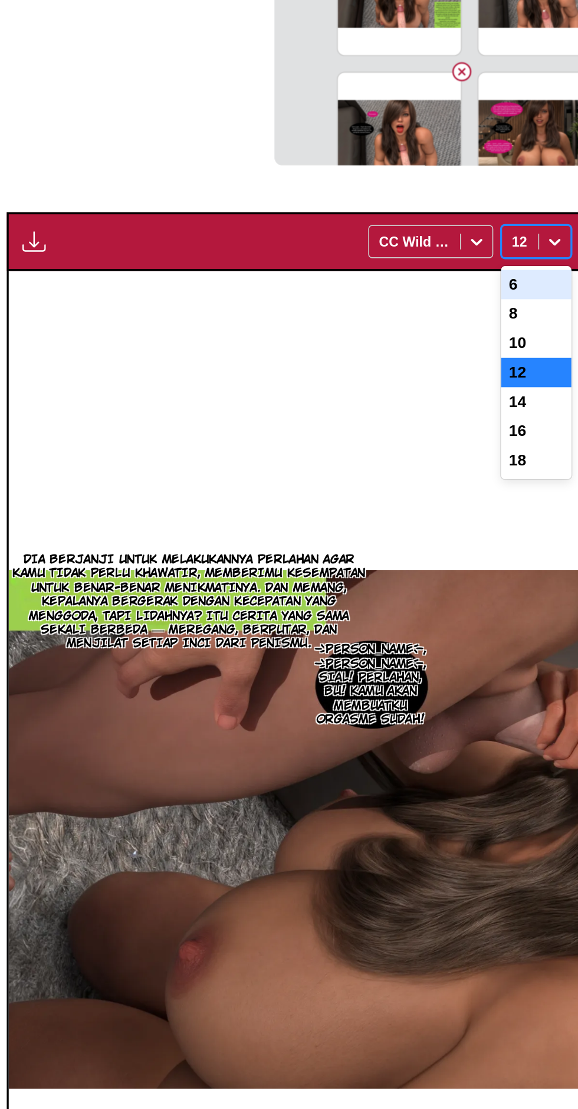
click at [333, 562] on div "10" at bounding box center [329, 571] width 42 height 18
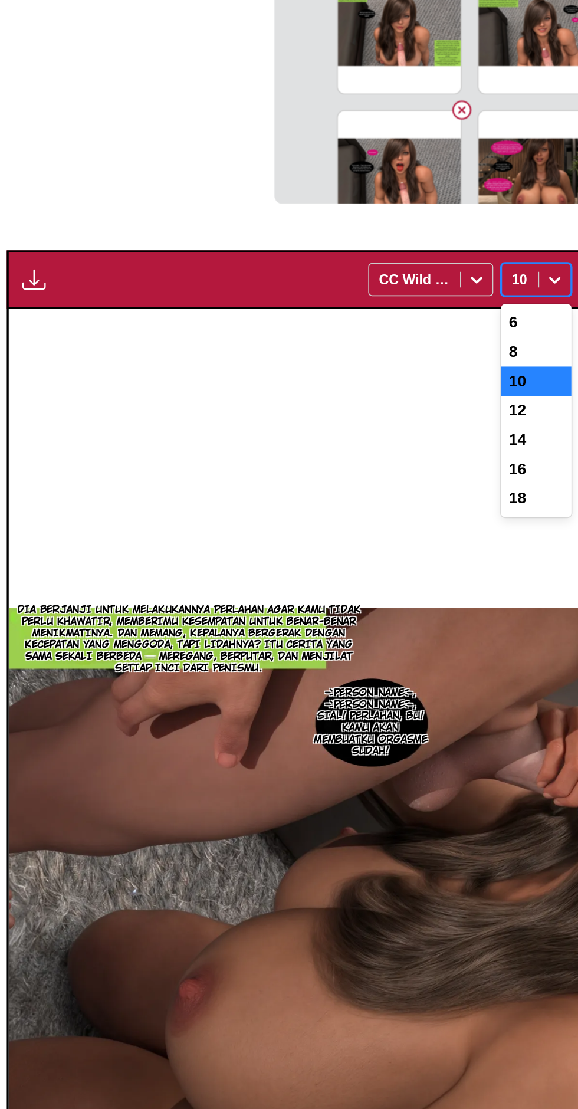
click at [327, 545] on div "8" at bounding box center [329, 554] width 42 height 18
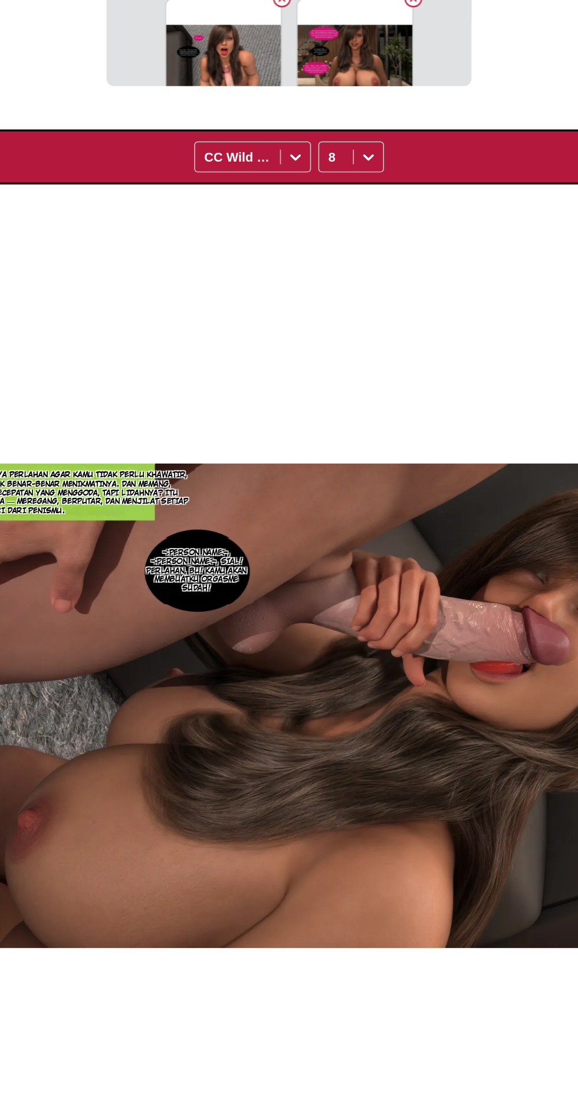
scroll to position [313, 0]
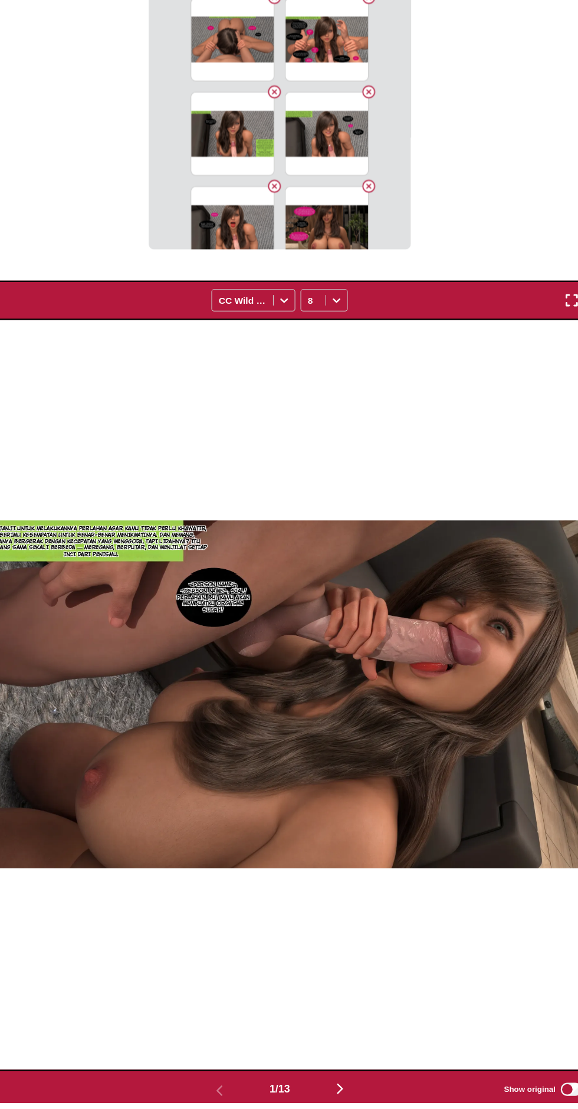
click at [352, 1089] on button "button" at bounding box center [343, 1097] width 71 height 17
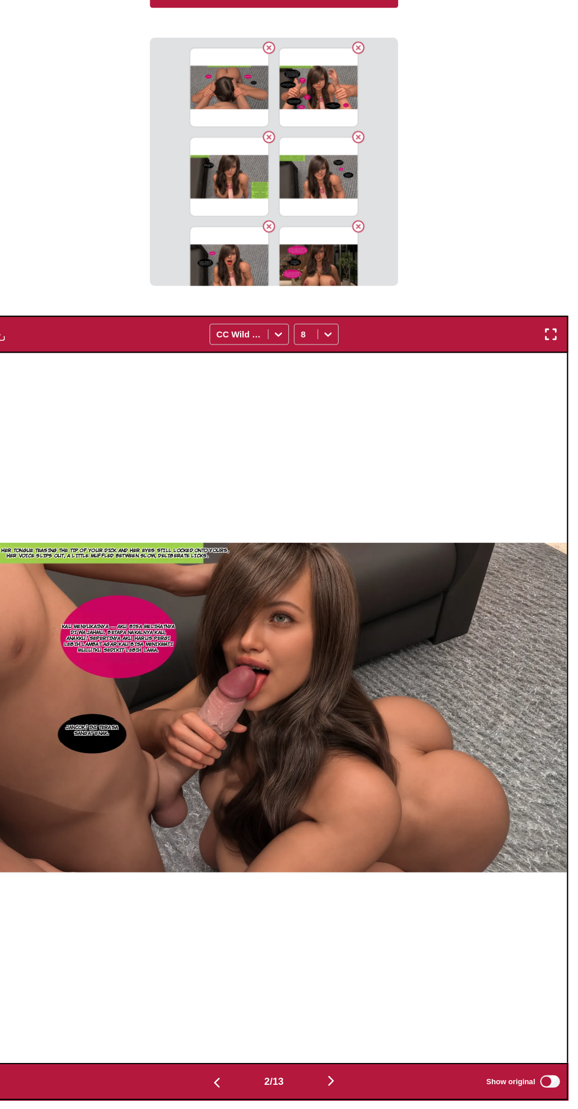
click at [346, 1077] on img "button" at bounding box center [343, 1084] width 14 height 14
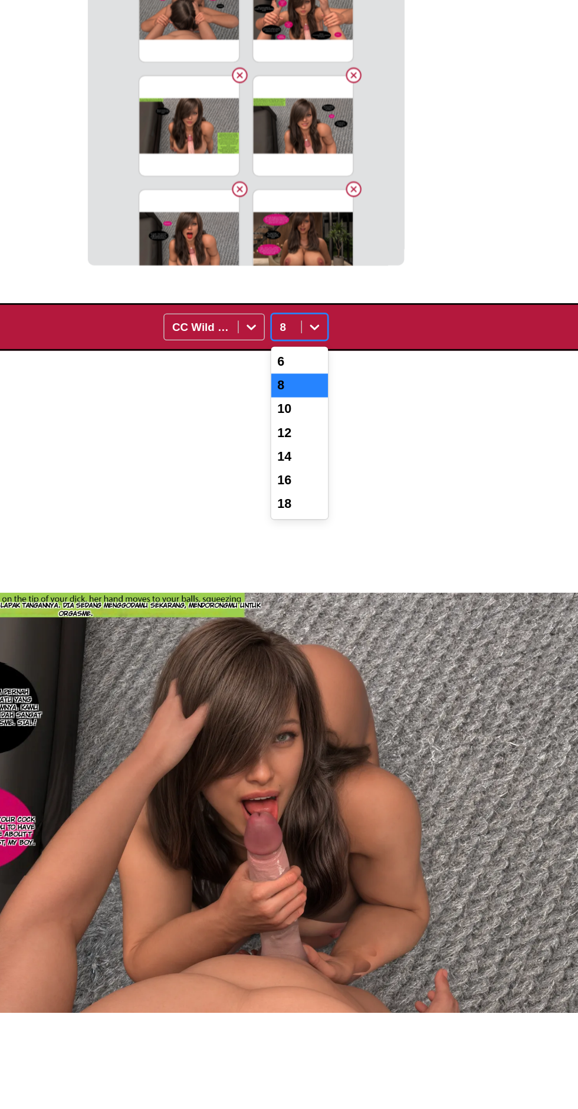
scroll to position [397, 0]
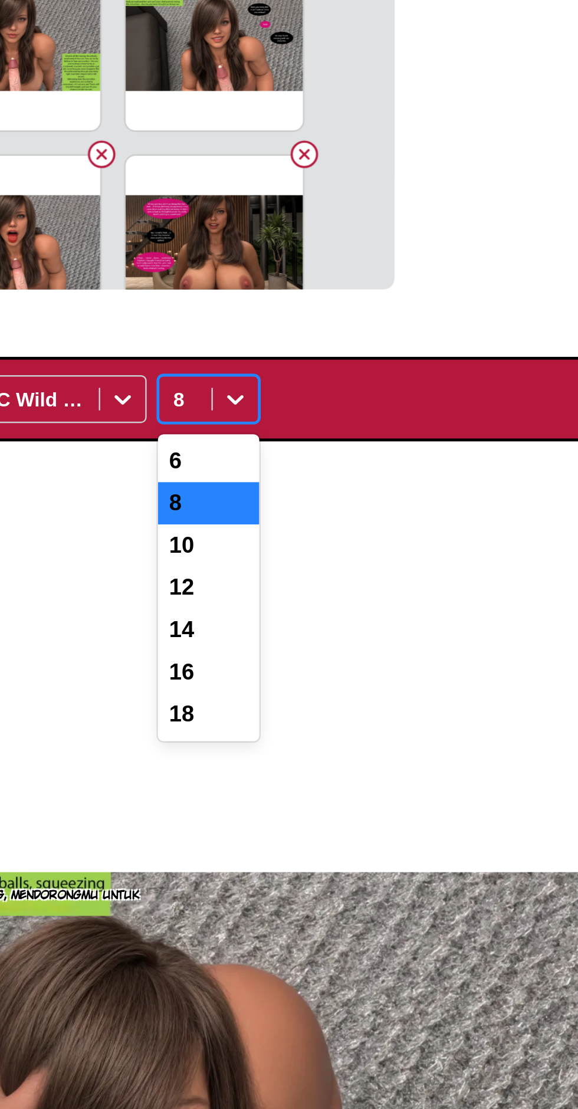
click at [332, 356] on div "10" at bounding box center [329, 365] width 42 height 18
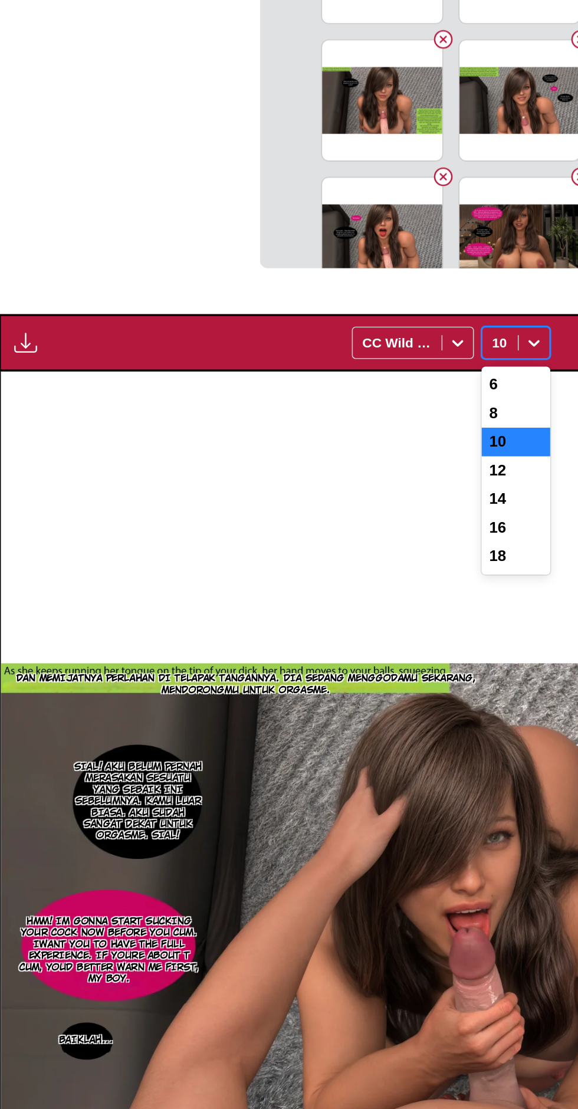
scroll to position [325, 0]
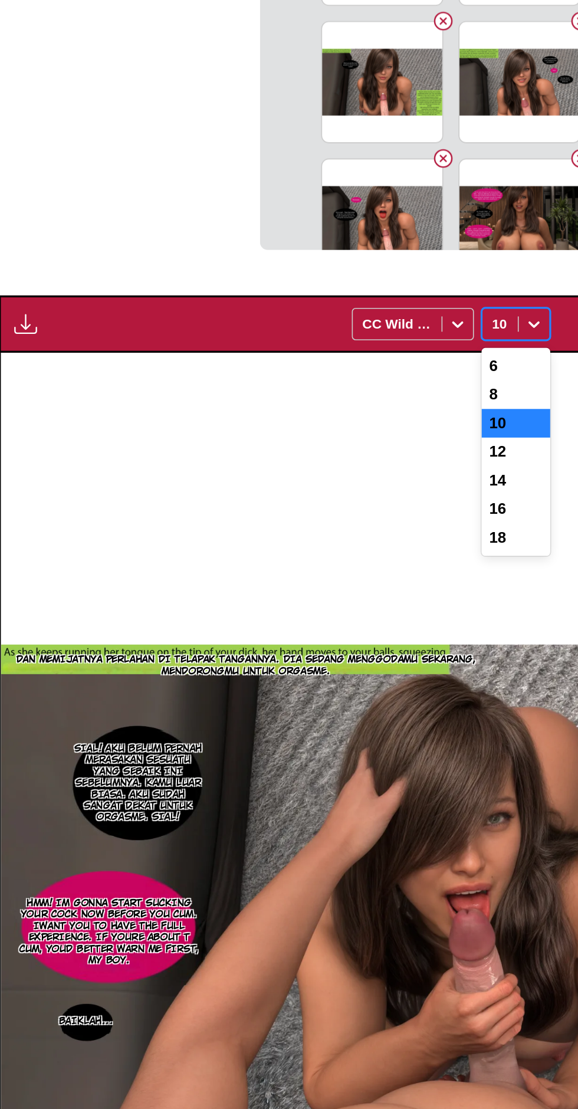
click at [330, 410] on div "8" at bounding box center [329, 419] width 42 height 18
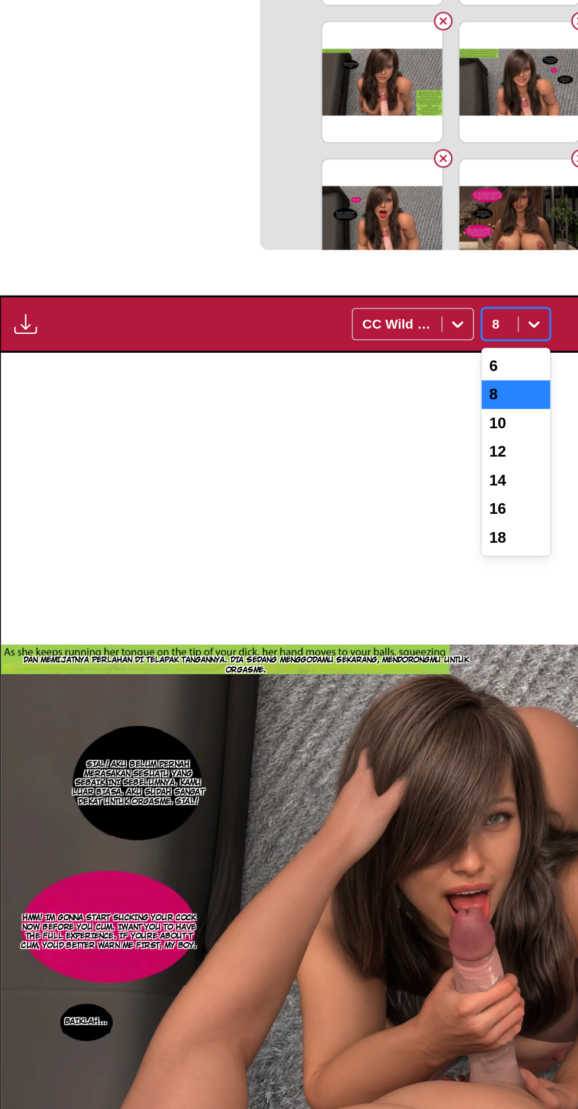
click at [332, 445] on div "12" at bounding box center [329, 454] width 42 height 18
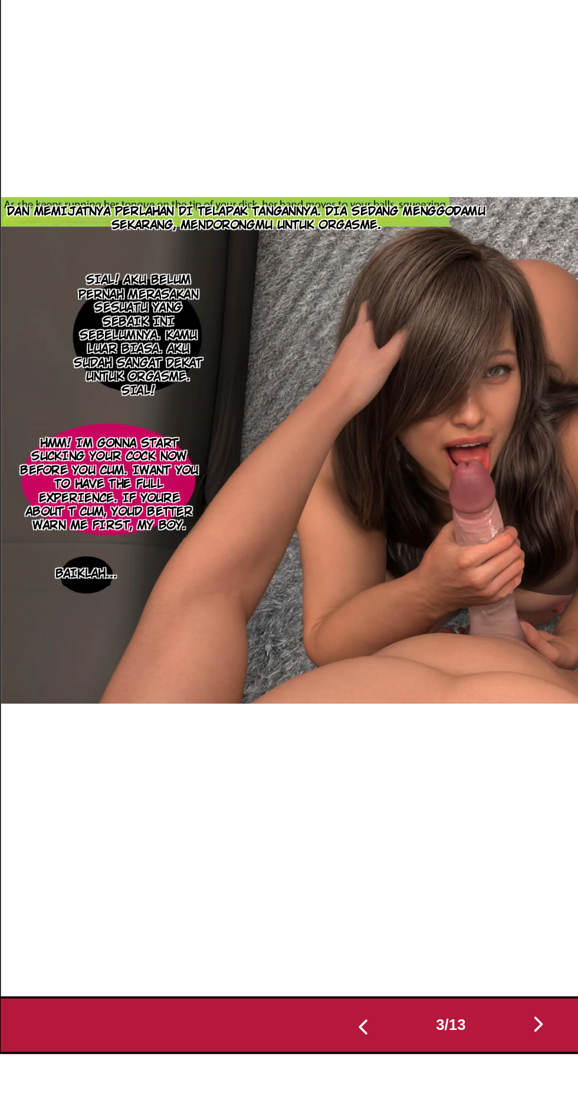
scroll to position [326, 0]
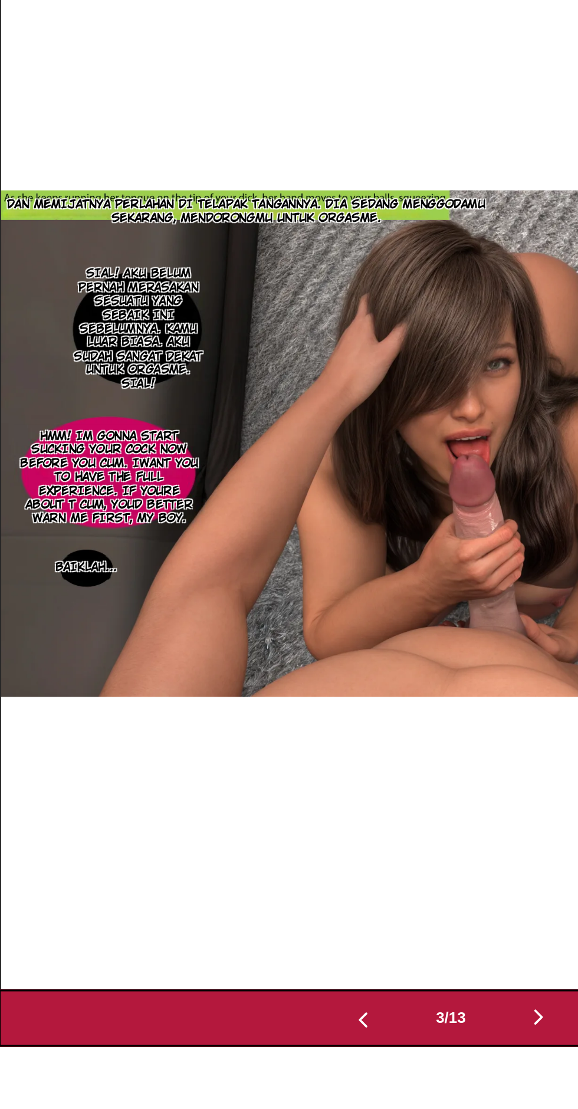
click at [343, 1077] on img "button" at bounding box center [343, 1084] width 14 height 14
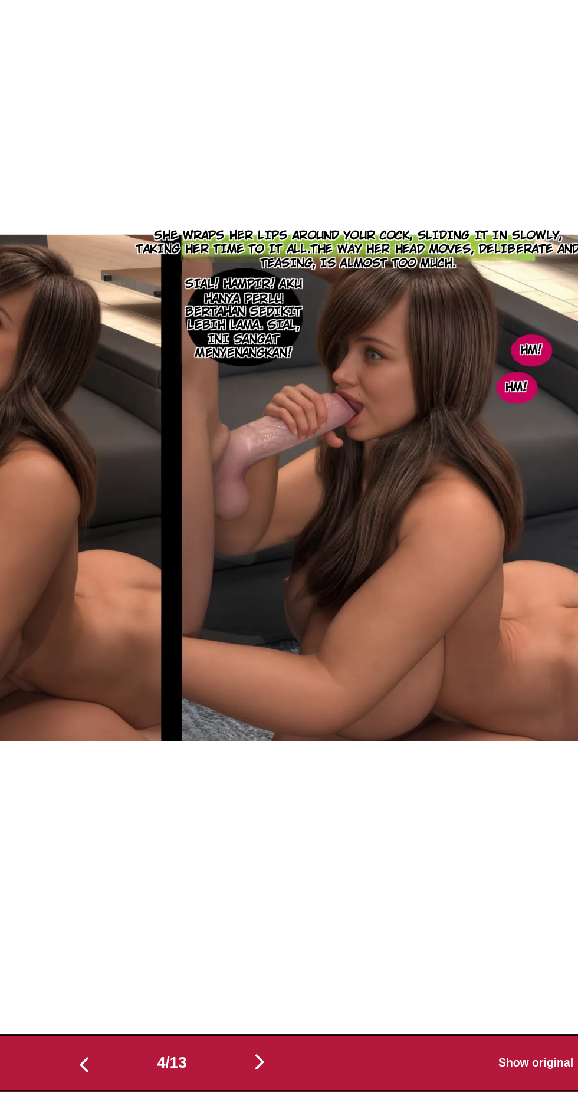
click at [352, 1076] on button "button" at bounding box center [343, 1084] width 71 height 17
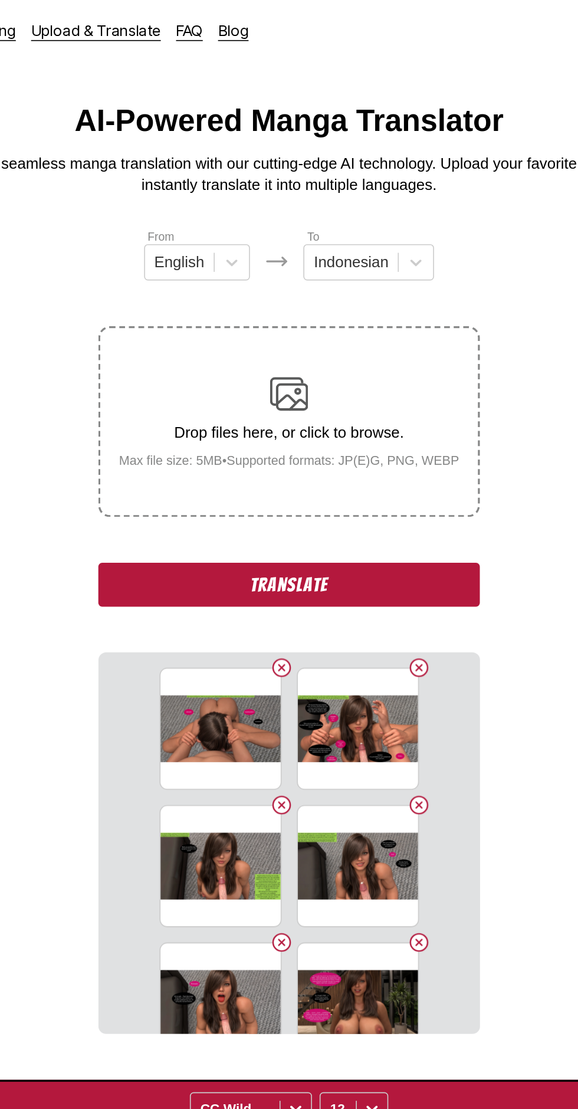
scroll to position [0, 0]
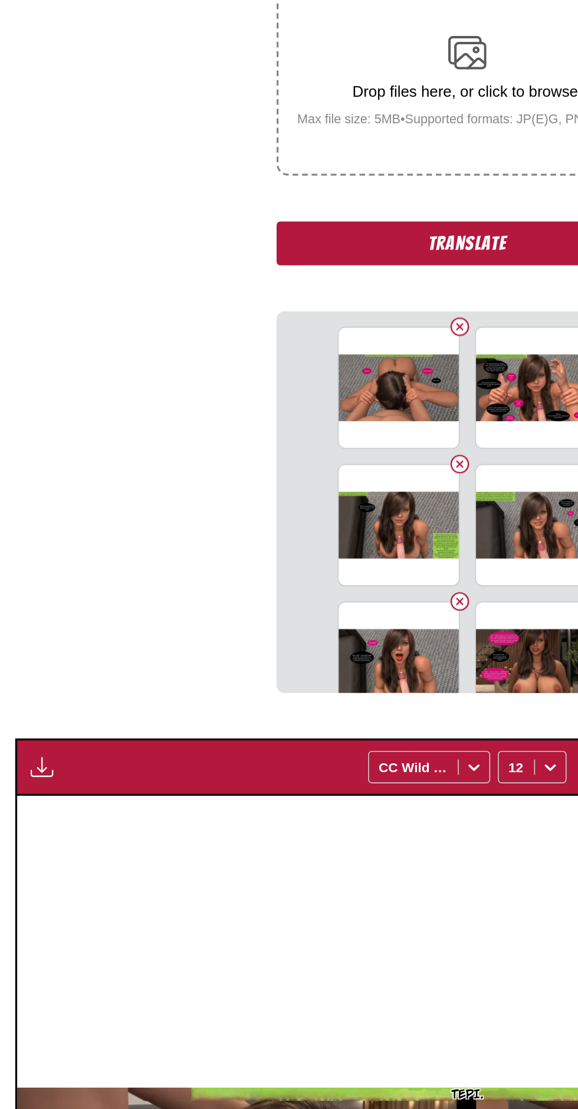
click at [32, 693] on img "button" at bounding box center [26, 700] width 14 height 14
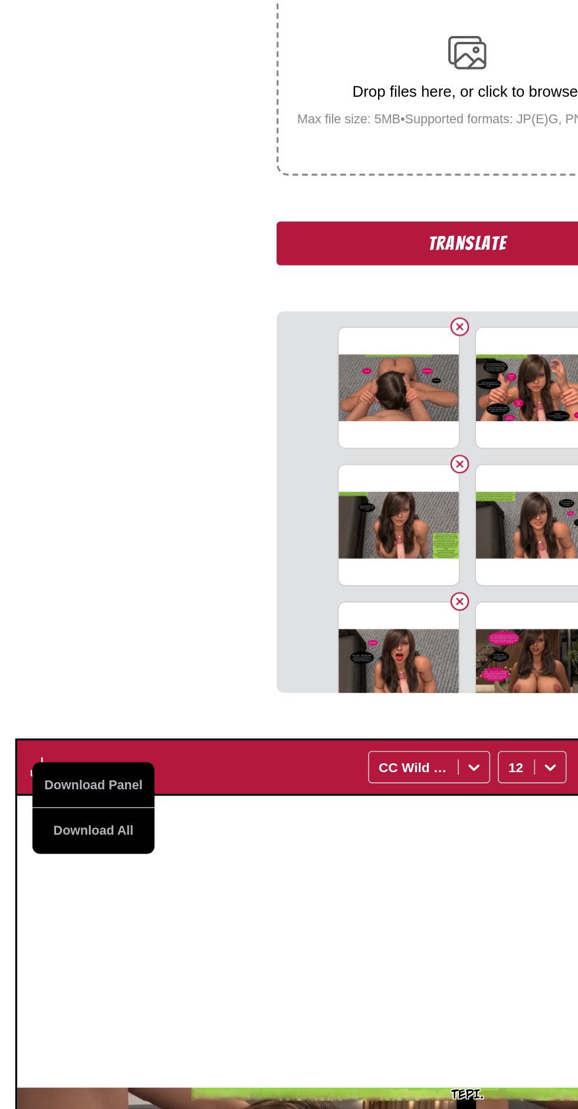
click at [81, 725] on button "Download All" at bounding box center [58, 739] width 76 height 28
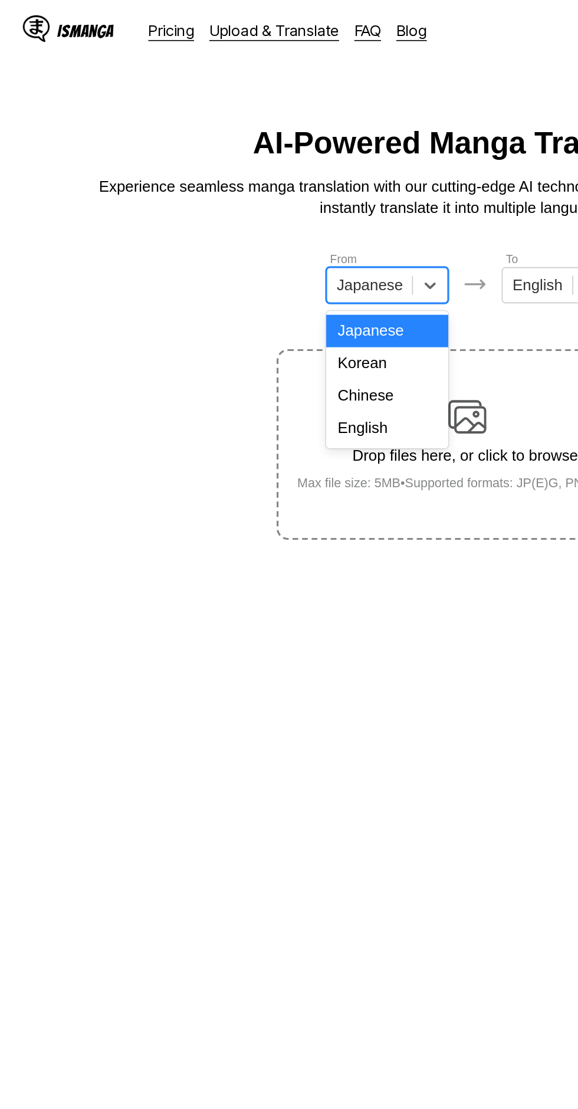
click at [250, 264] on div "English" at bounding box center [240, 265] width 76 height 20
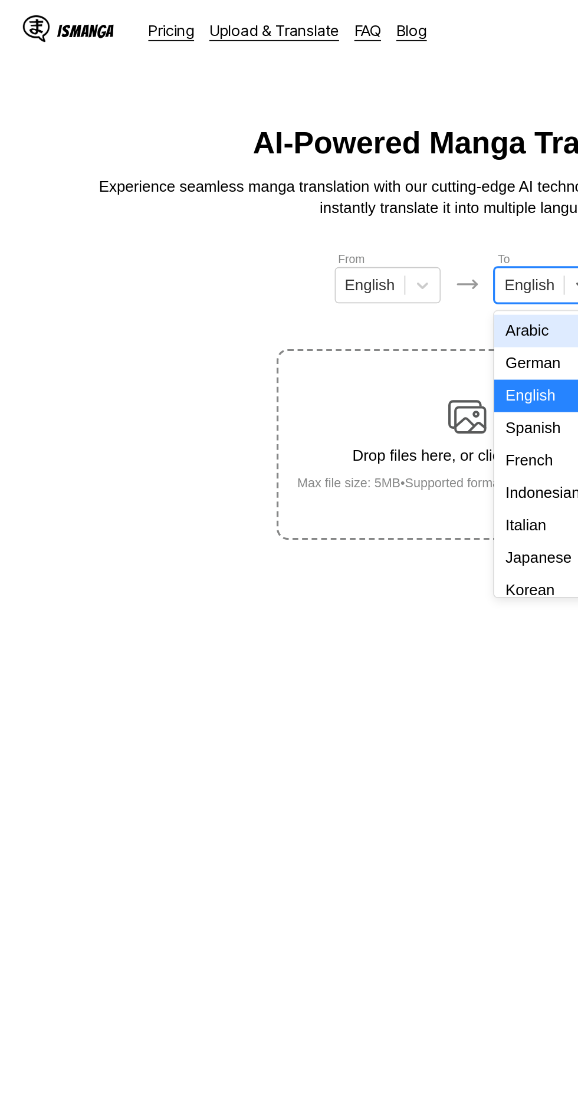
click at [333, 306] on div "Indonesian" at bounding box center [338, 305] width 65 height 20
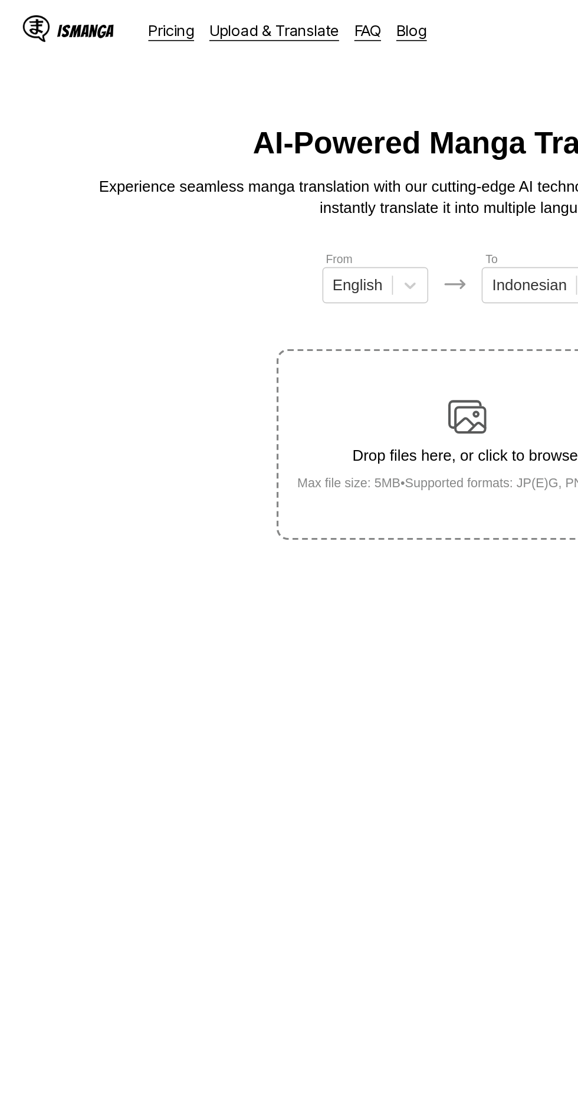
click at [293, 246] on img at bounding box center [289, 258] width 24 height 24
click at [0, 0] on input "Drop files here, or click to browse. Max file size: 5MB • Supported formats: JP…" at bounding box center [0, 0] width 0 height 0
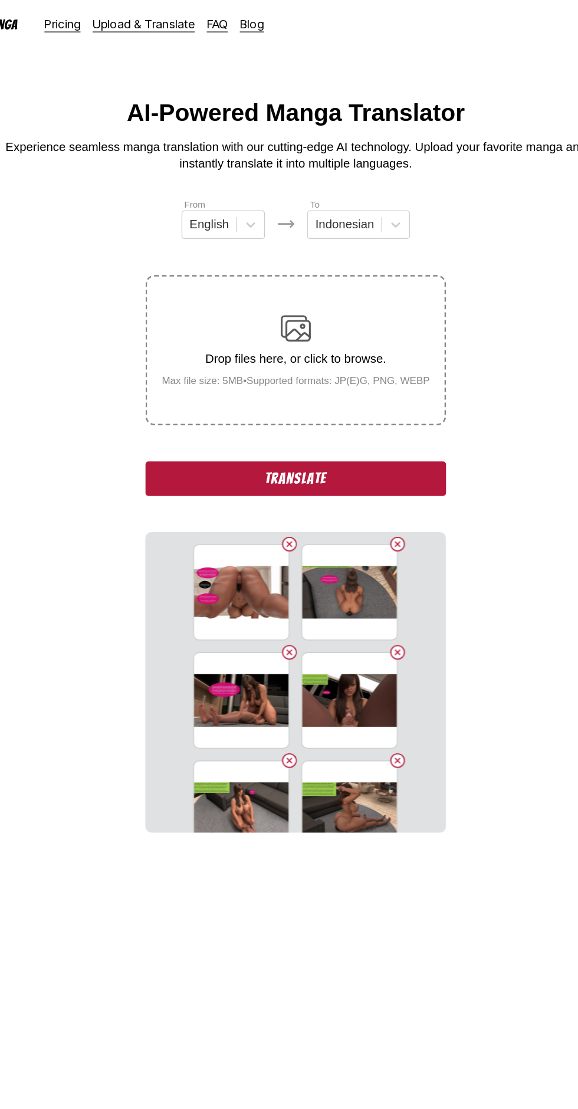
click at [339, 362] on button "Translate" at bounding box center [289, 375] width 236 height 27
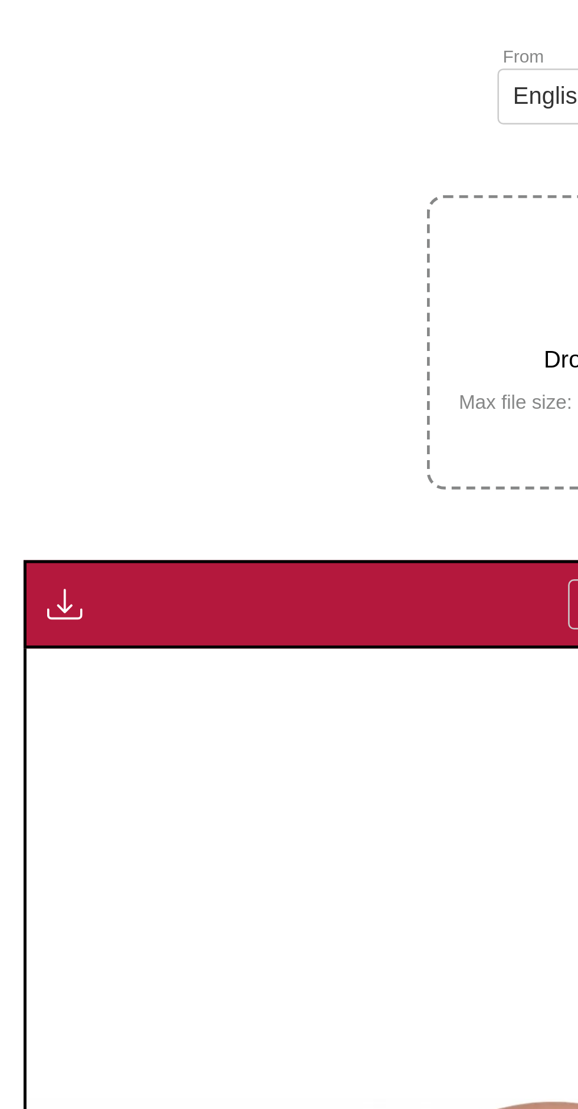
click at [34, 372] on button "button" at bounding box center [25, 379] width 21 height 15
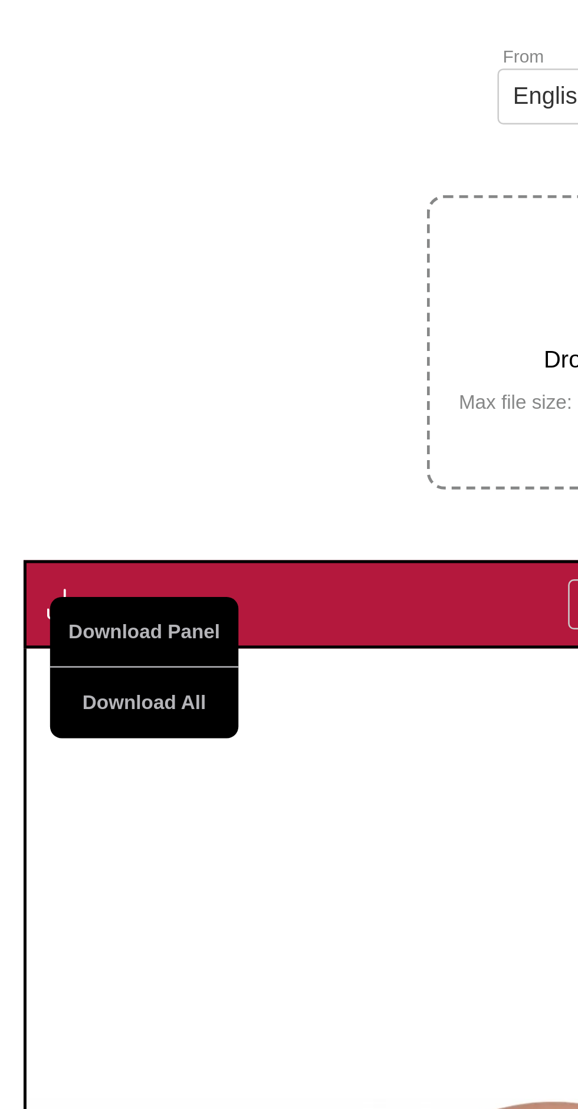
click at [83, 405] on button "Download All" at bounding box center [58, 419] width 76 height 28
